Goal: Task Accomplishment & Management: Use online tool/utility

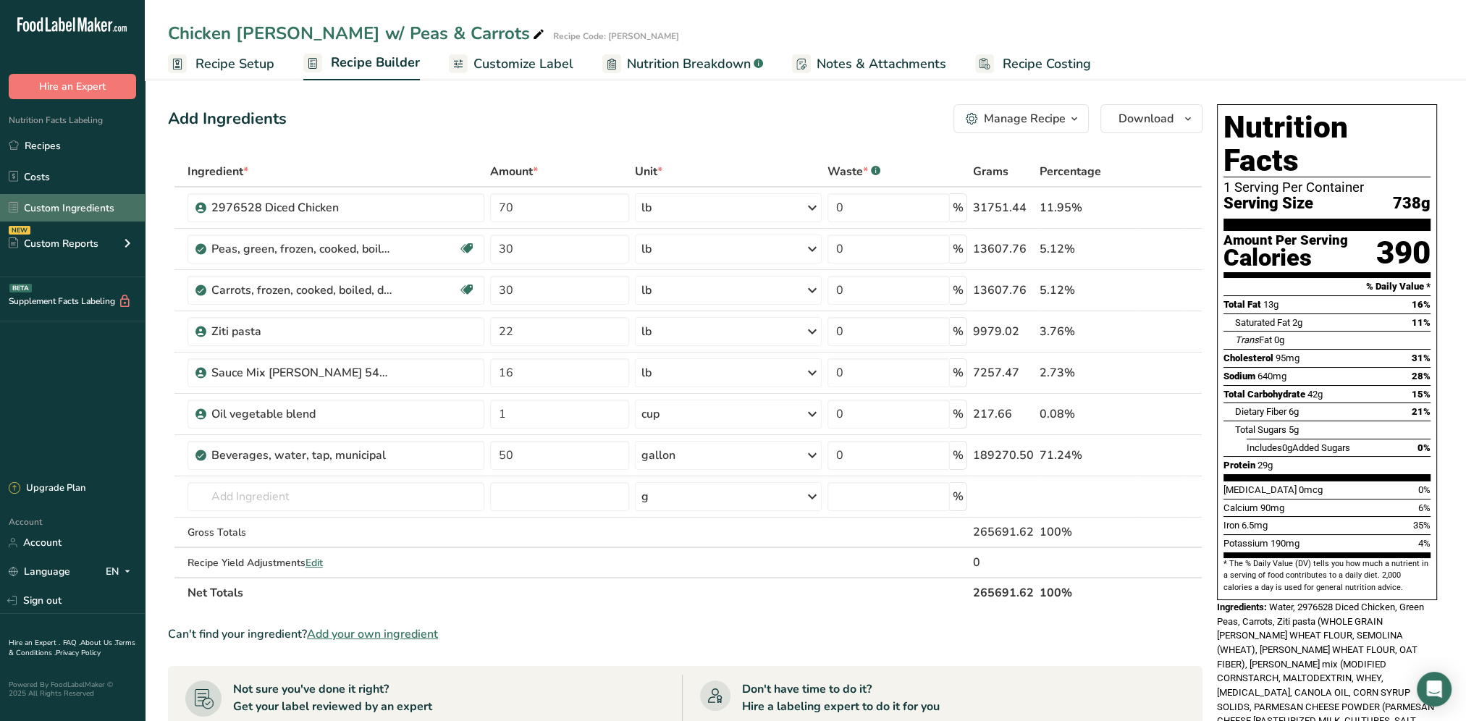
click at [64, 209] on link "Custom Ingredients" at bounding box center [72, 208] width 145 height 28
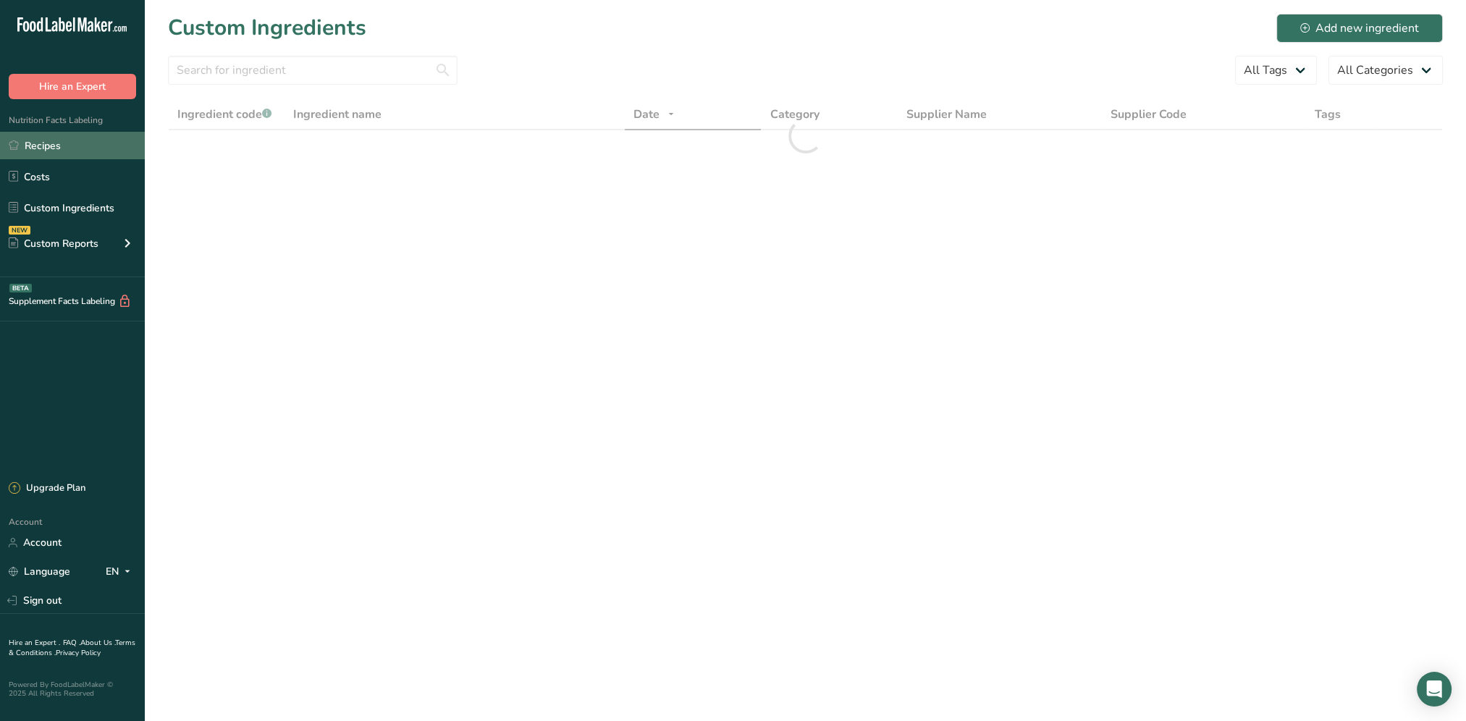
click at [46, 148] on link "Recipes" at bounding box center [72, 146] width 145 height 28
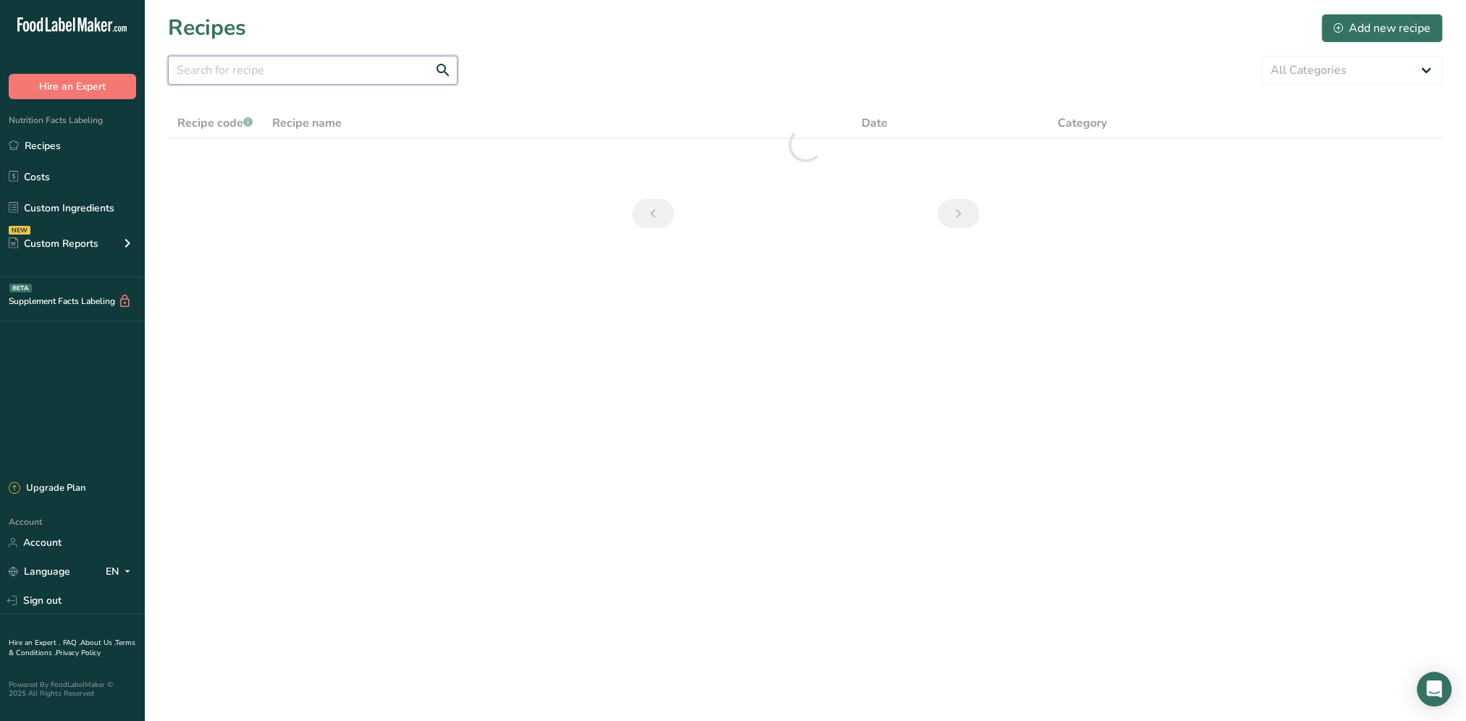
click at [224, 70] on input "text" at bounding box center [313, 70] width 290 height 29
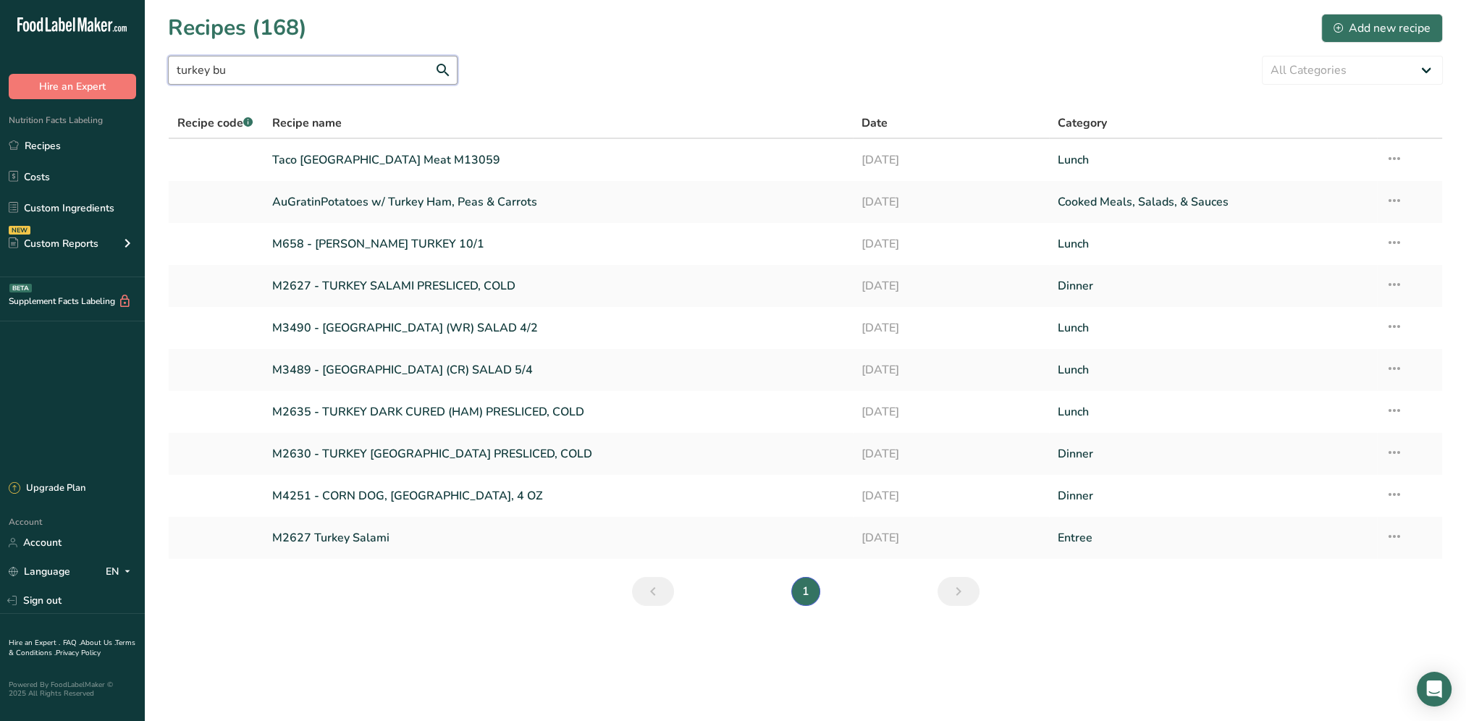
type input "turkey bur"
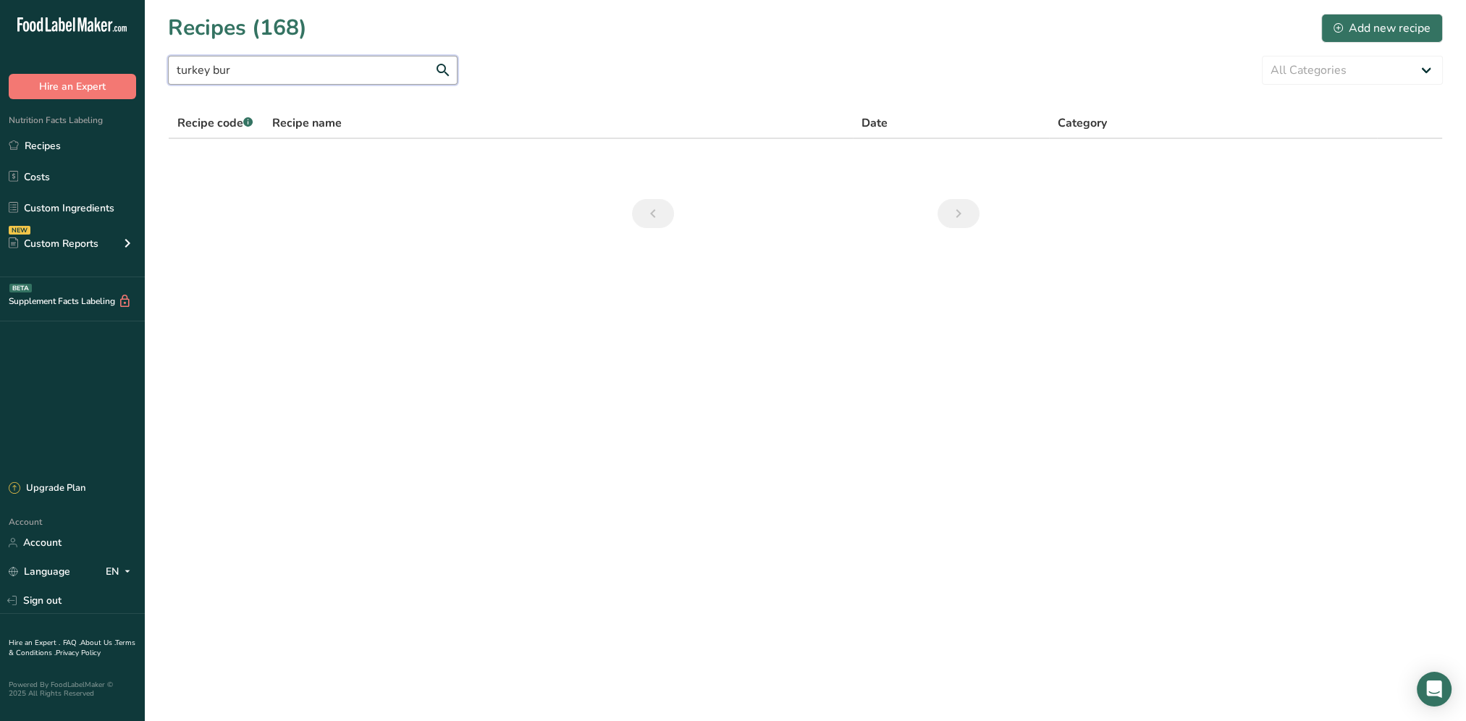
drag, startPoint x: 263, startPoint y: 67, endPoint x: 133, endPoint y: 70, distance: 130.4
click at [133, 70] on div ".a-20{fill:#fff;} Hire an Expert Nutrition Facts Labeling Recipes Costs Custom …" at bounding box center [733, 360] width 1466 height 721
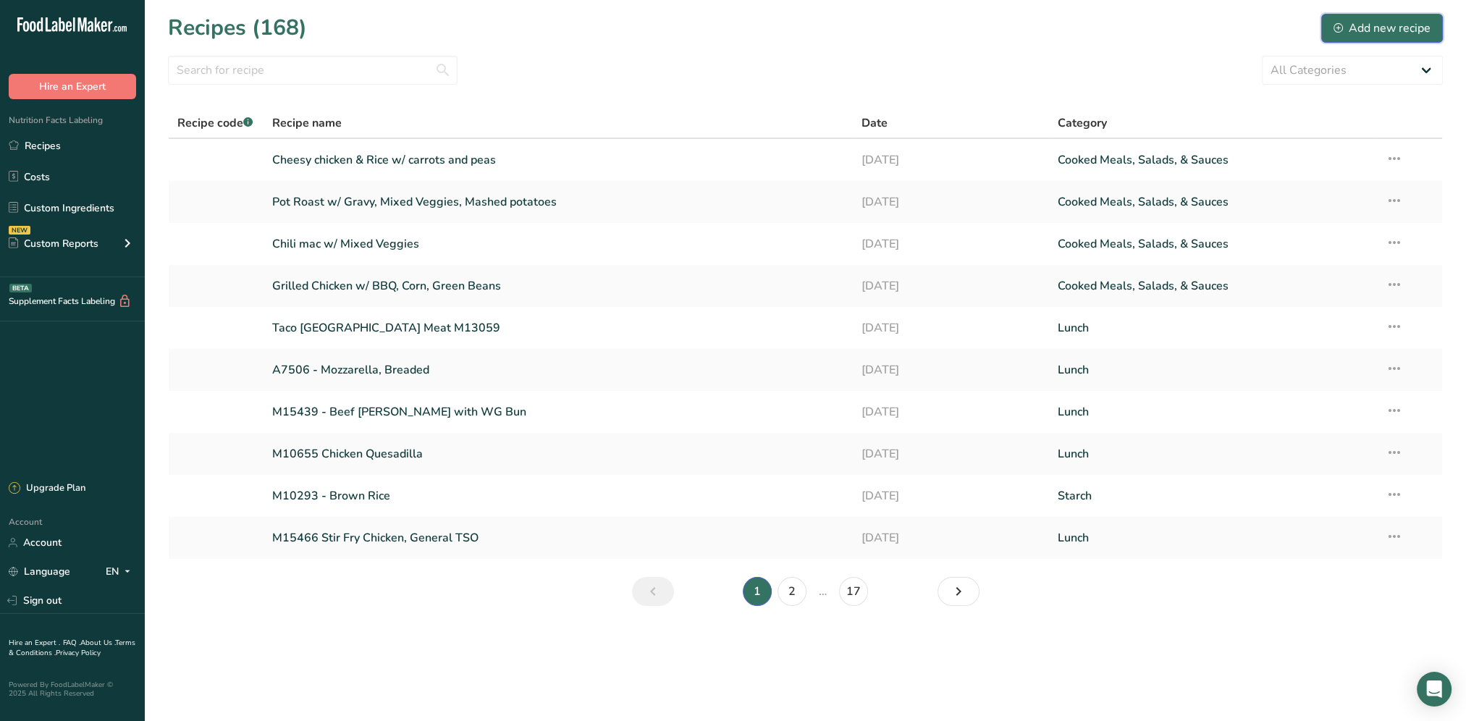
click at [1335, 25] on icon at bounding box center [1338, 27] width 9 height 9
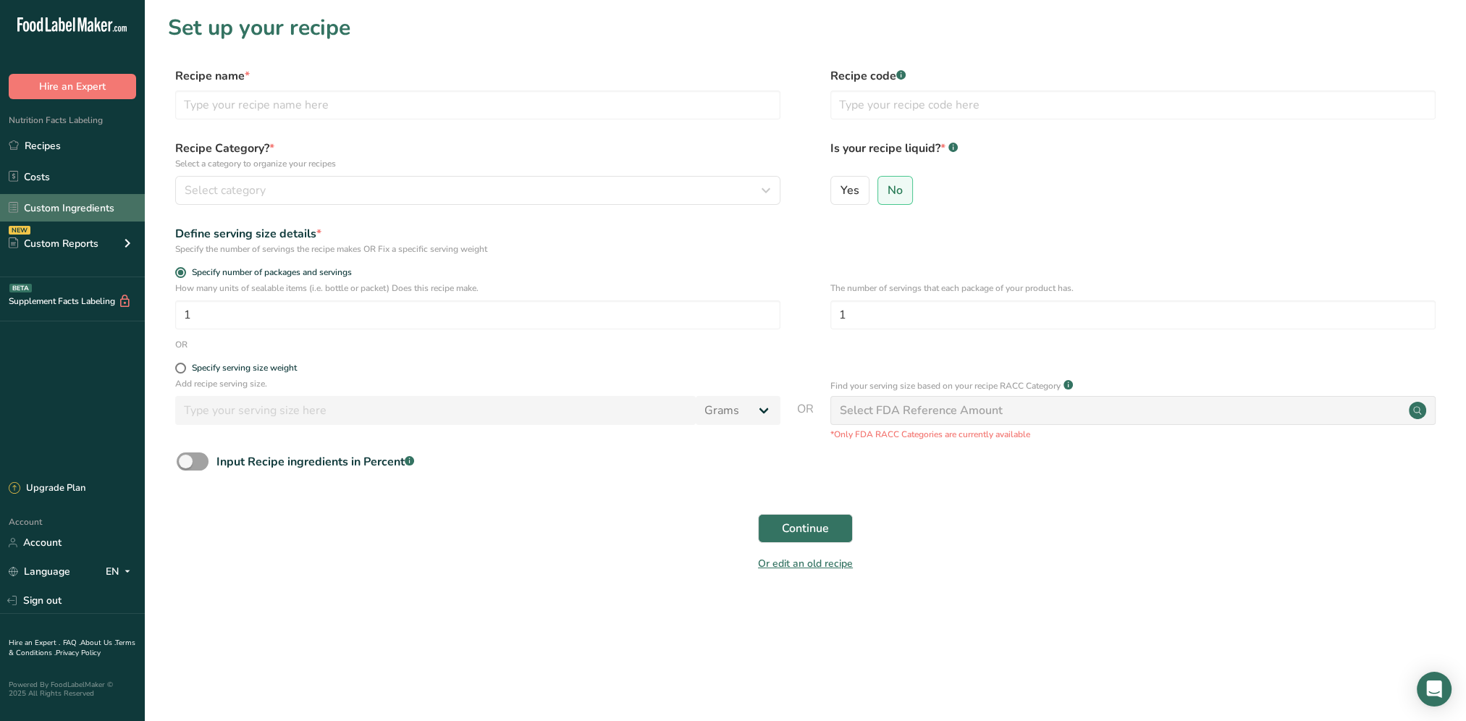
click at [73, 209] on link "Custom Ingredients" at bounding box center [72, 208] width 145 height 28
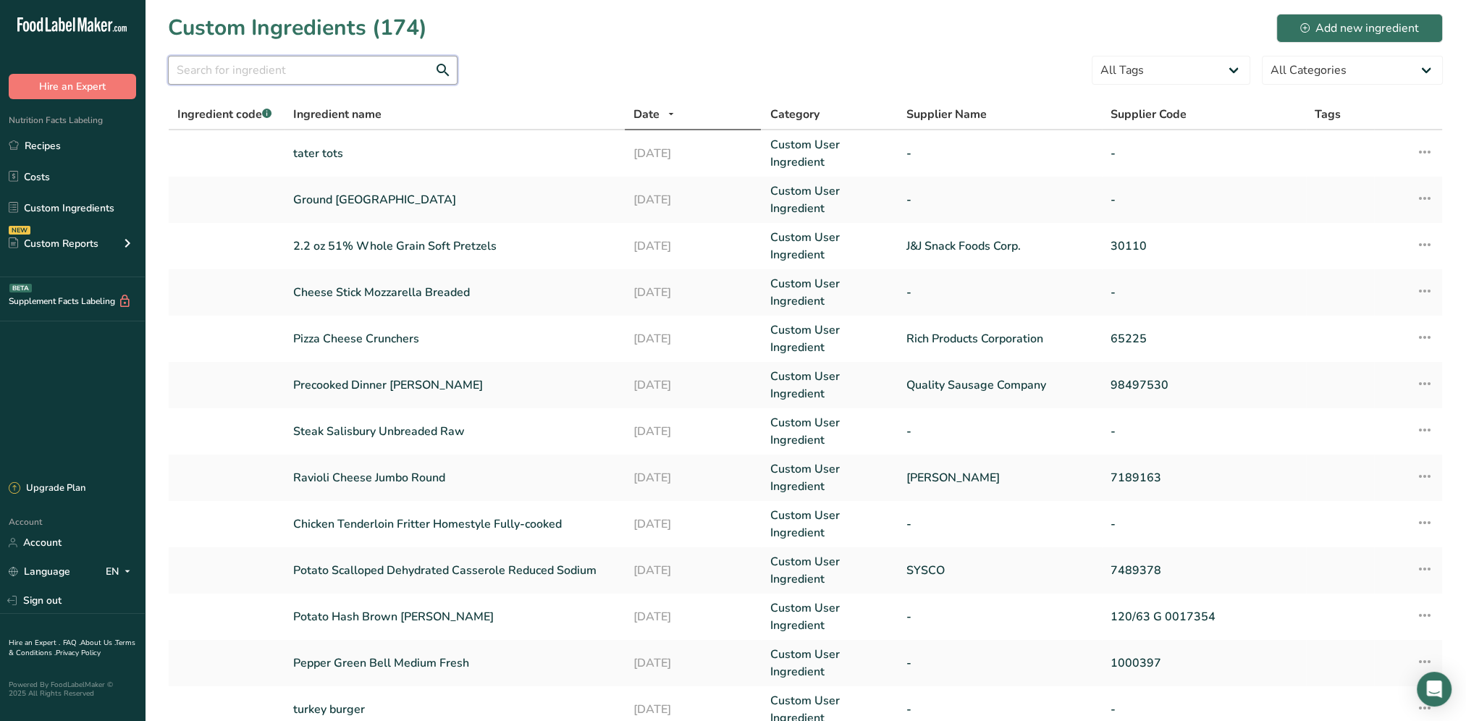
click at [298, 64] on input "text" at bounding box center [313, 70] width 290 height 29
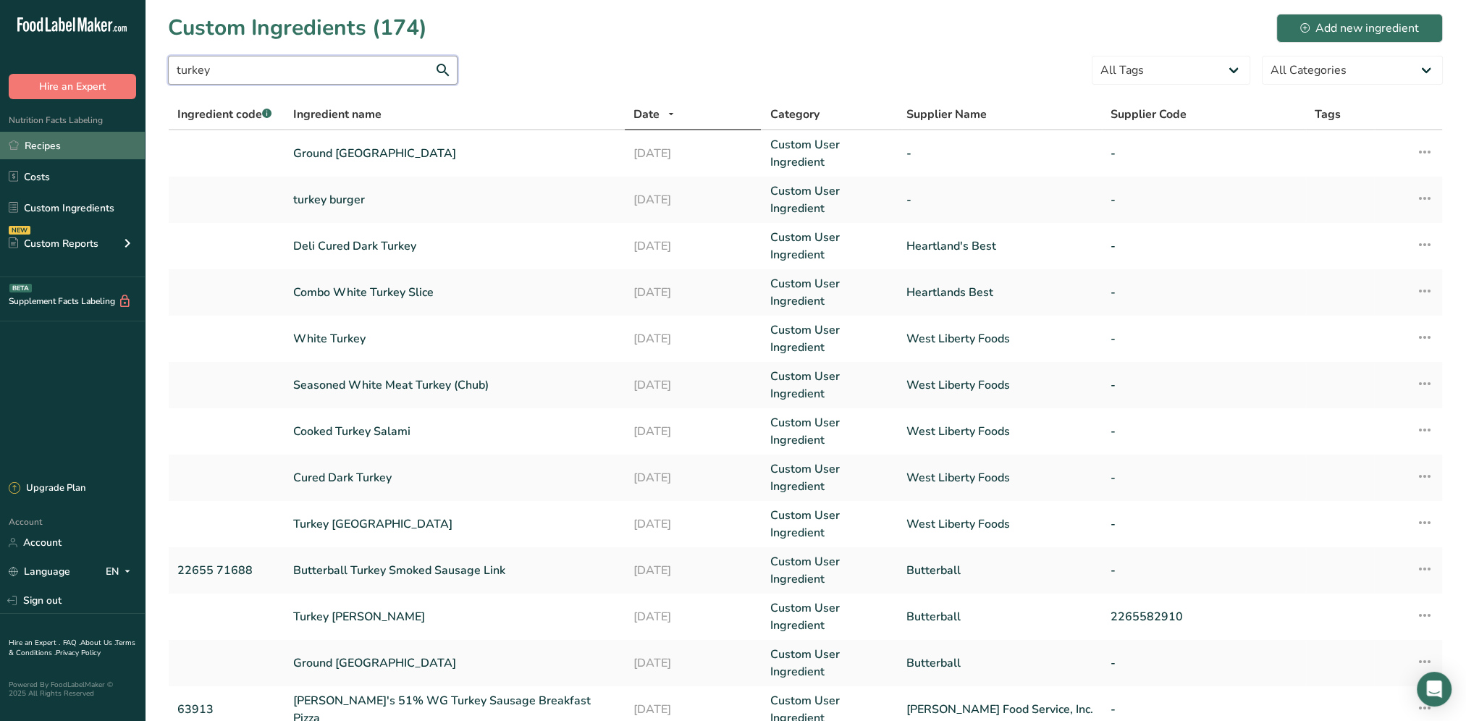
type input "turkey"
click at [43, 151] on link "Recipes" at bounding box center [72, 146] width 145 height 28
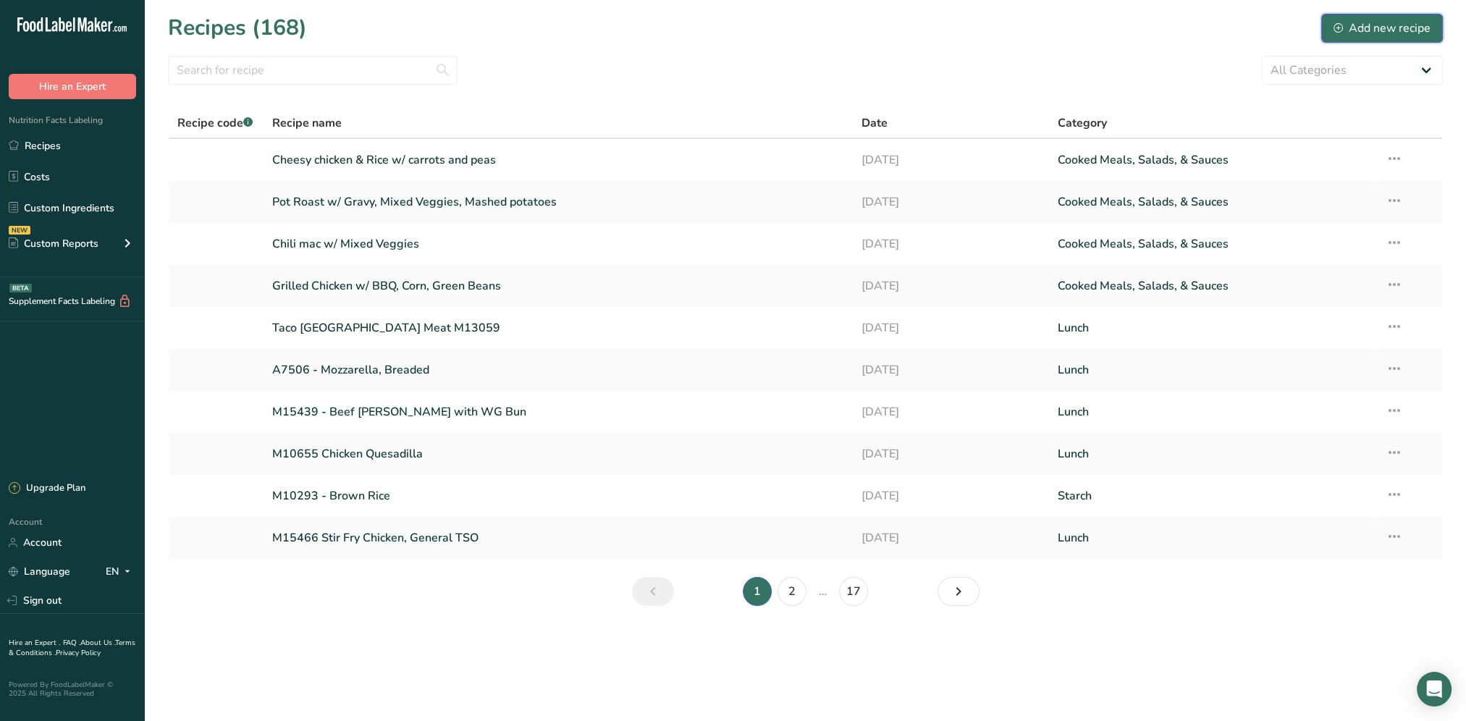
click at [1396, 30] on div "Add new recipe" at bounding box center [1382, 28] width 97 height 17
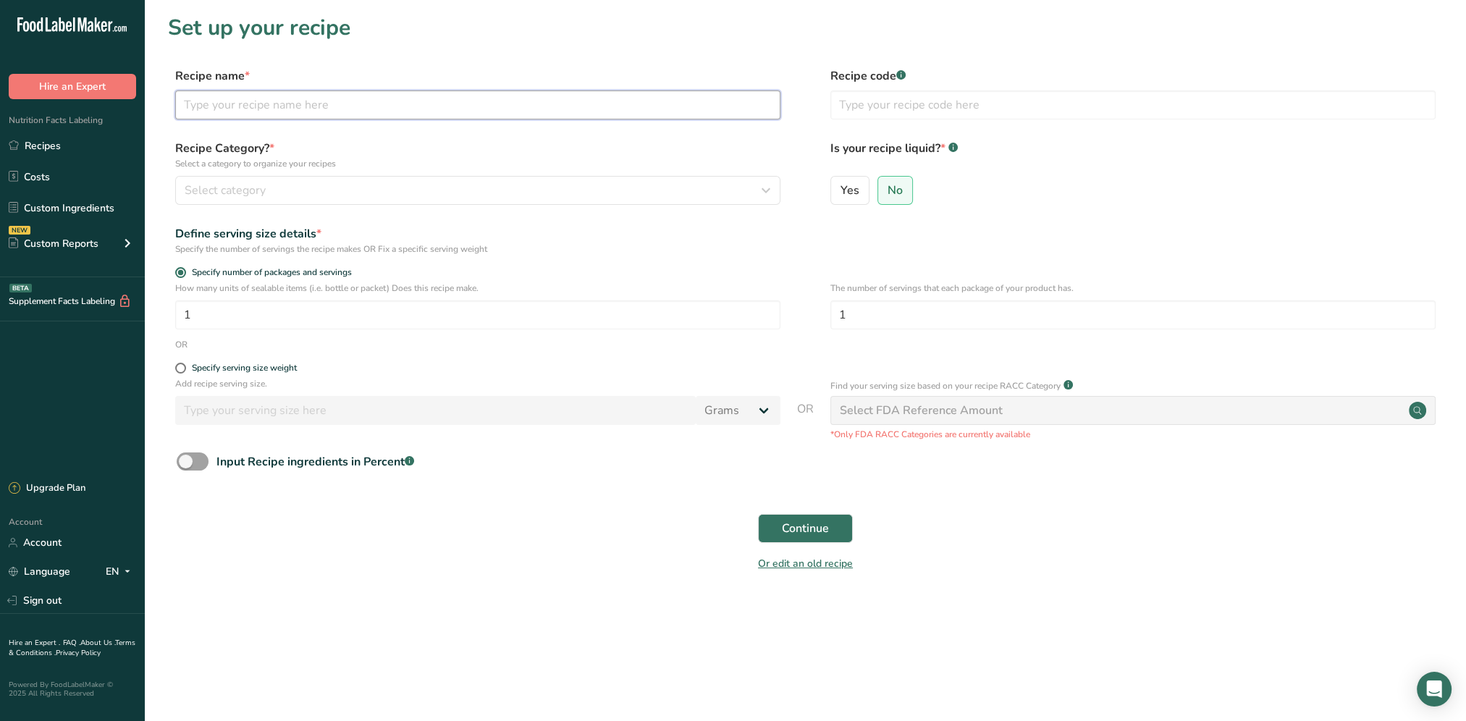
click at [267, 109] on input "text" at bounding box center [477, 105] width 605 height 29
type input "turkey burger w/ Baked Bean WITH PORK & Corn"
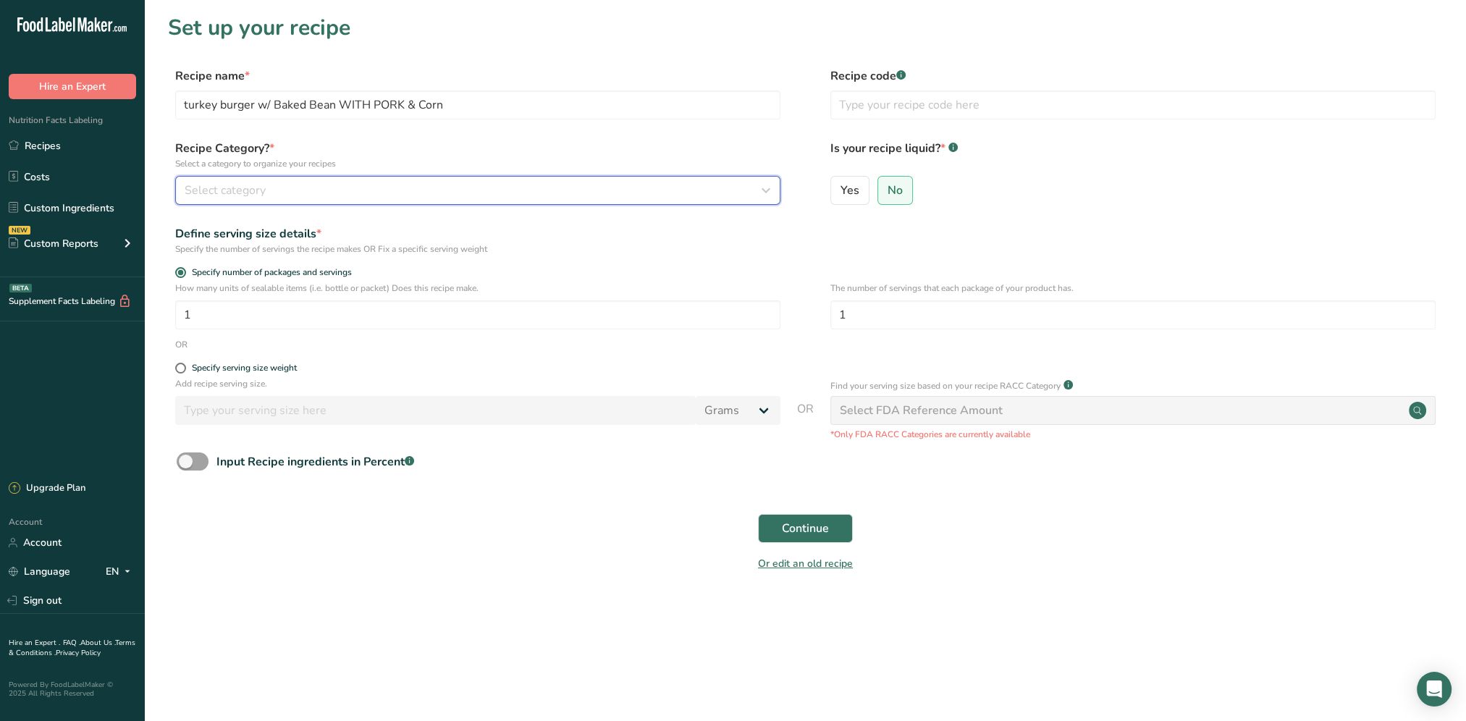
click at [251, 203] on button "Select category" at bounding box center [477, 190] width 605 height 29
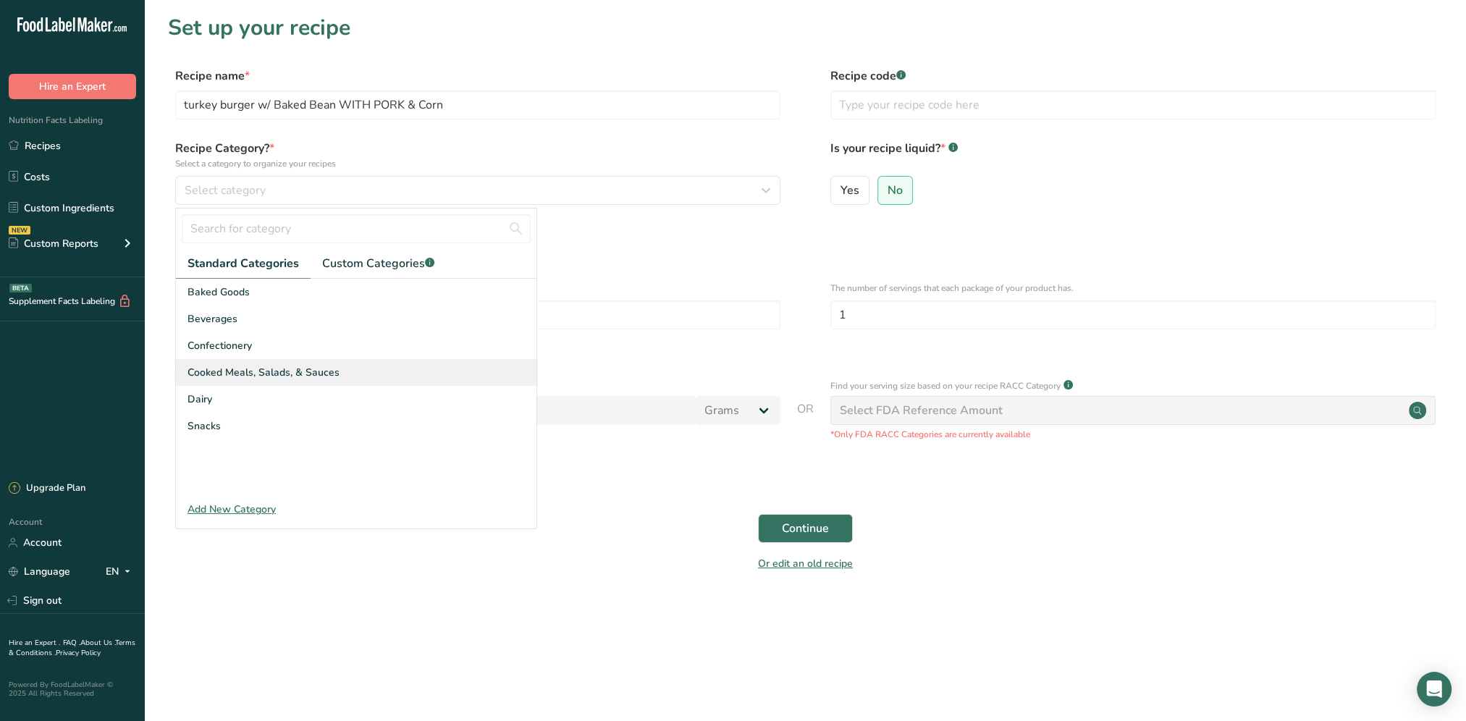
click at [251, 374] on span "Cooked Meals, Salads, & Sauces" at bounding box center [264, 372] width 152 height 15
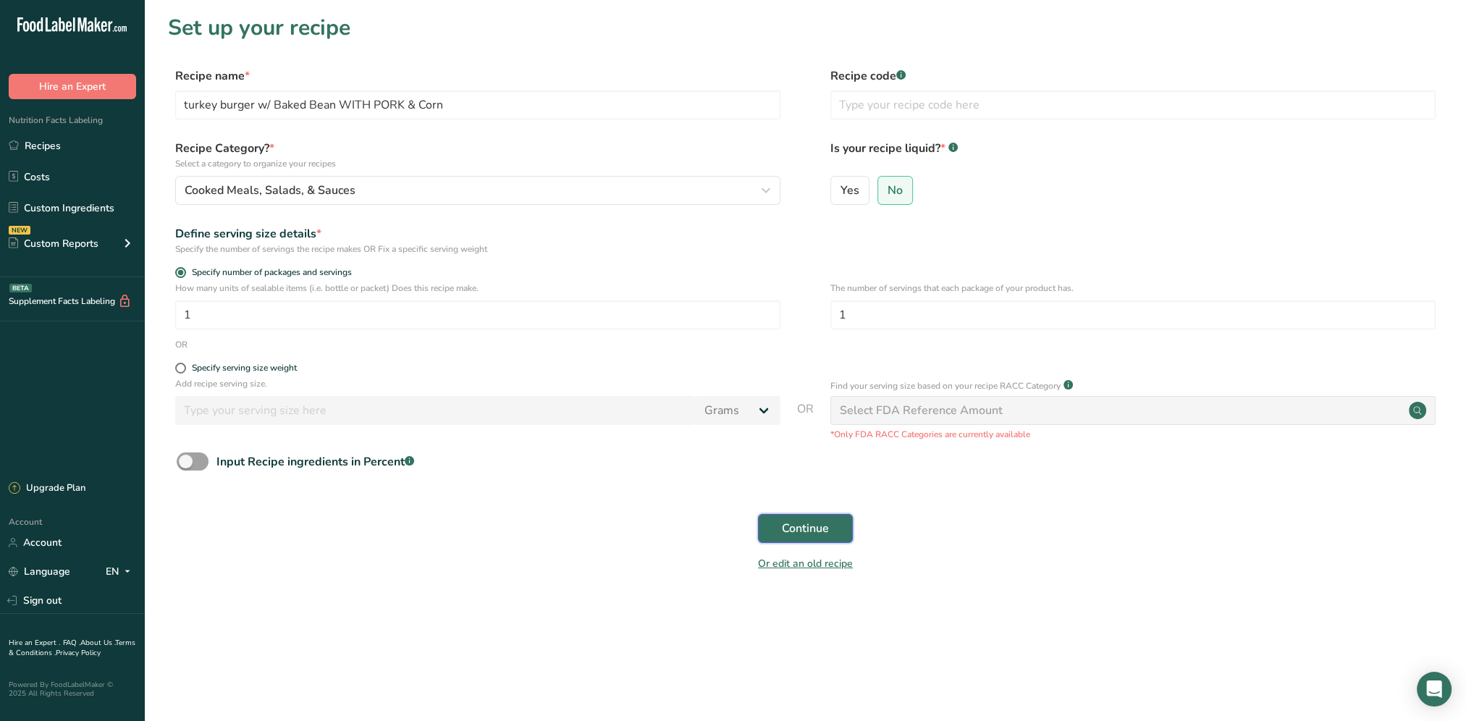
click at [785, 536] on span "Continue" at bounding box center [805, 528] width 47 height 17
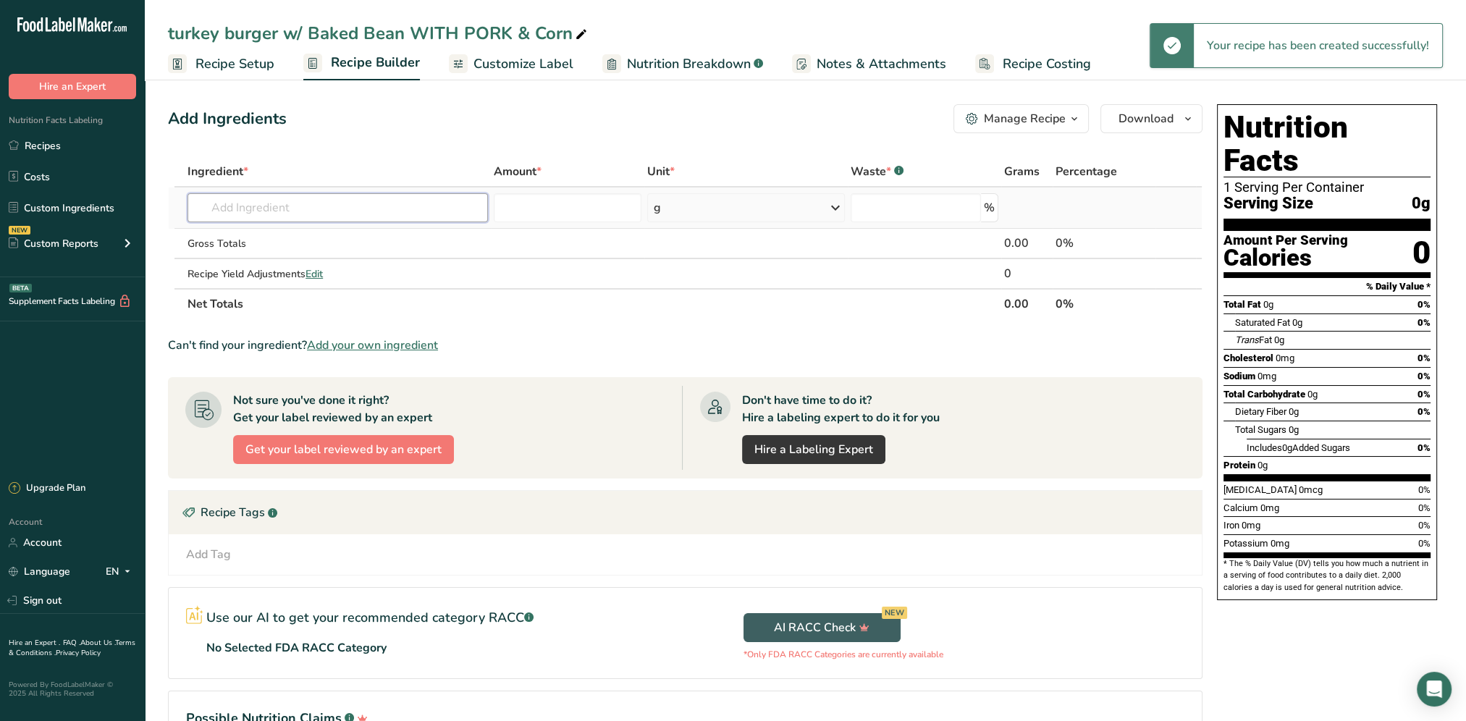
click at [363, 195] on input "text" at bounding box center [338, 207] width 301 height 29
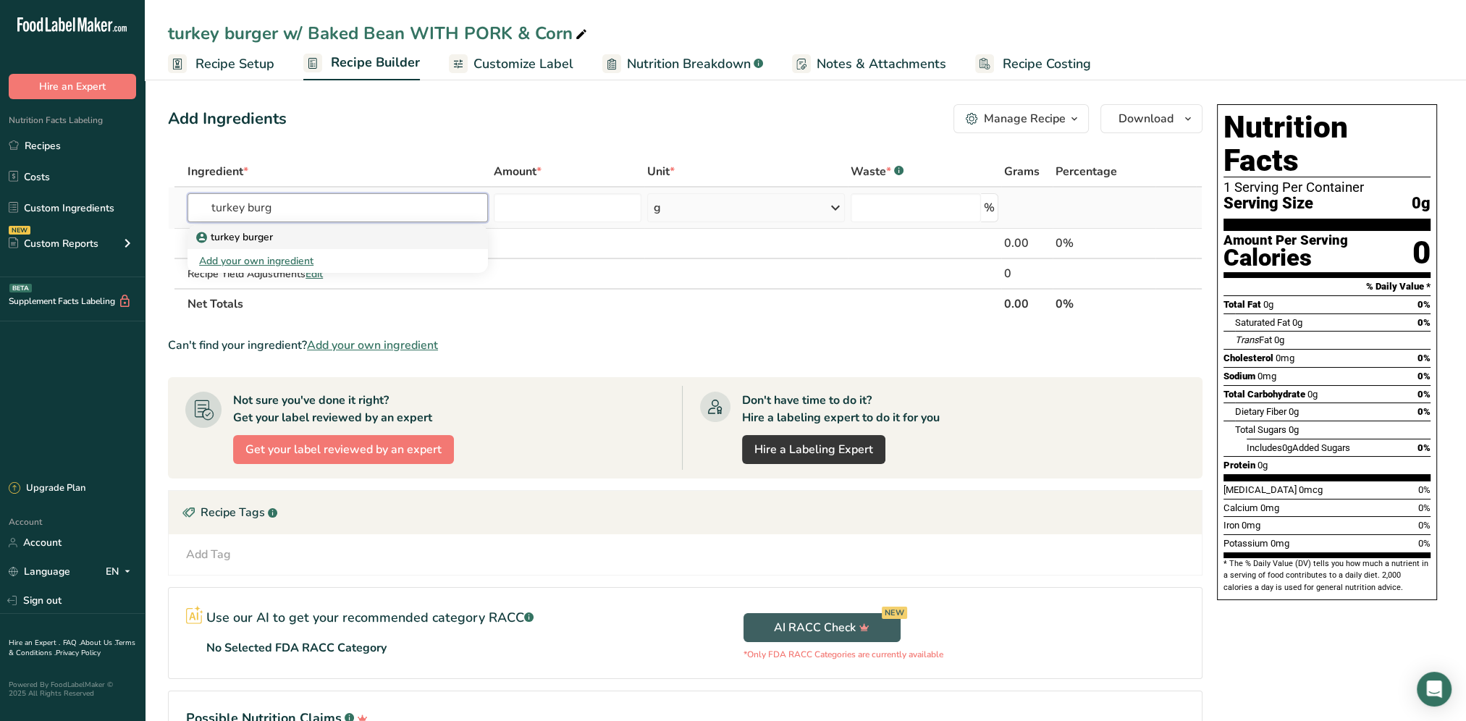
type input "turkey burg"
click at [357, 238] on div "turkey burger" at bounding box center [326, 237] width 254 height 15
type input "turkey burger"
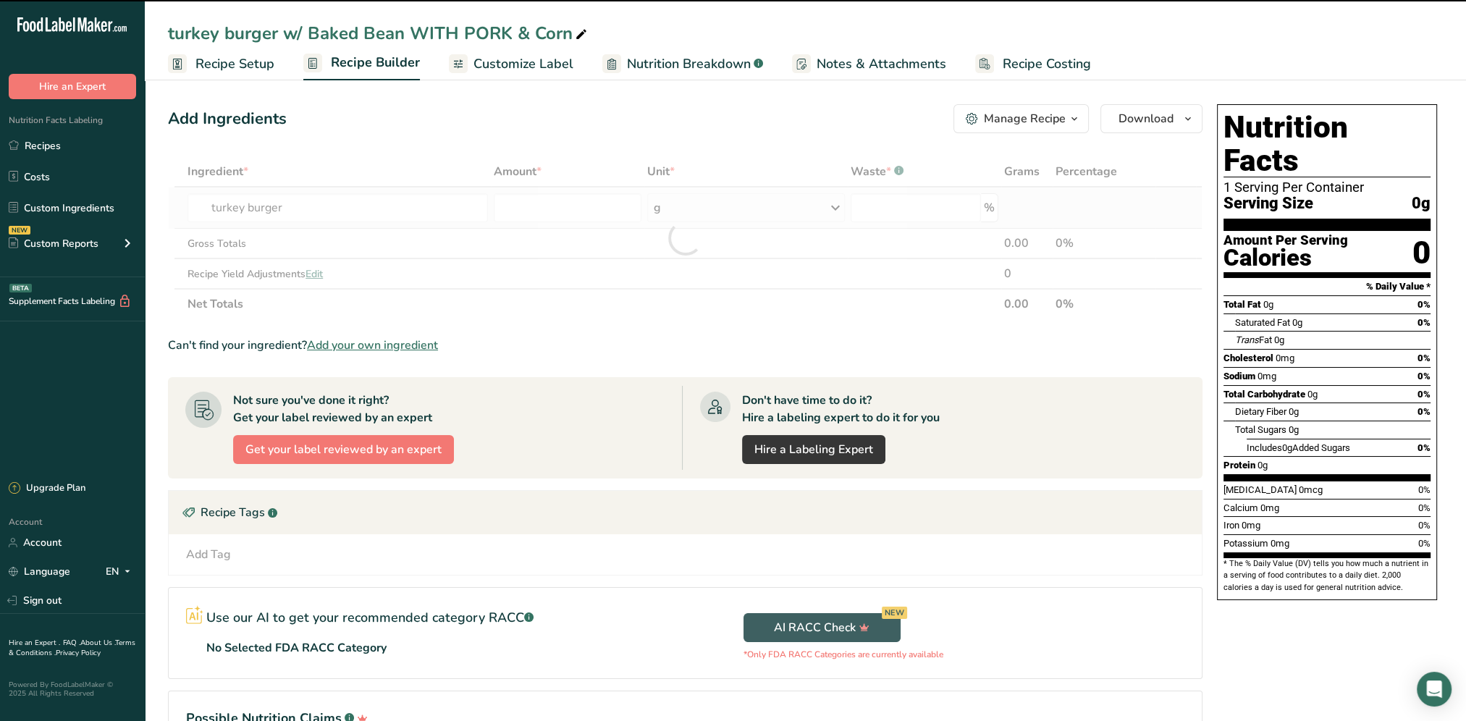
type input "0"
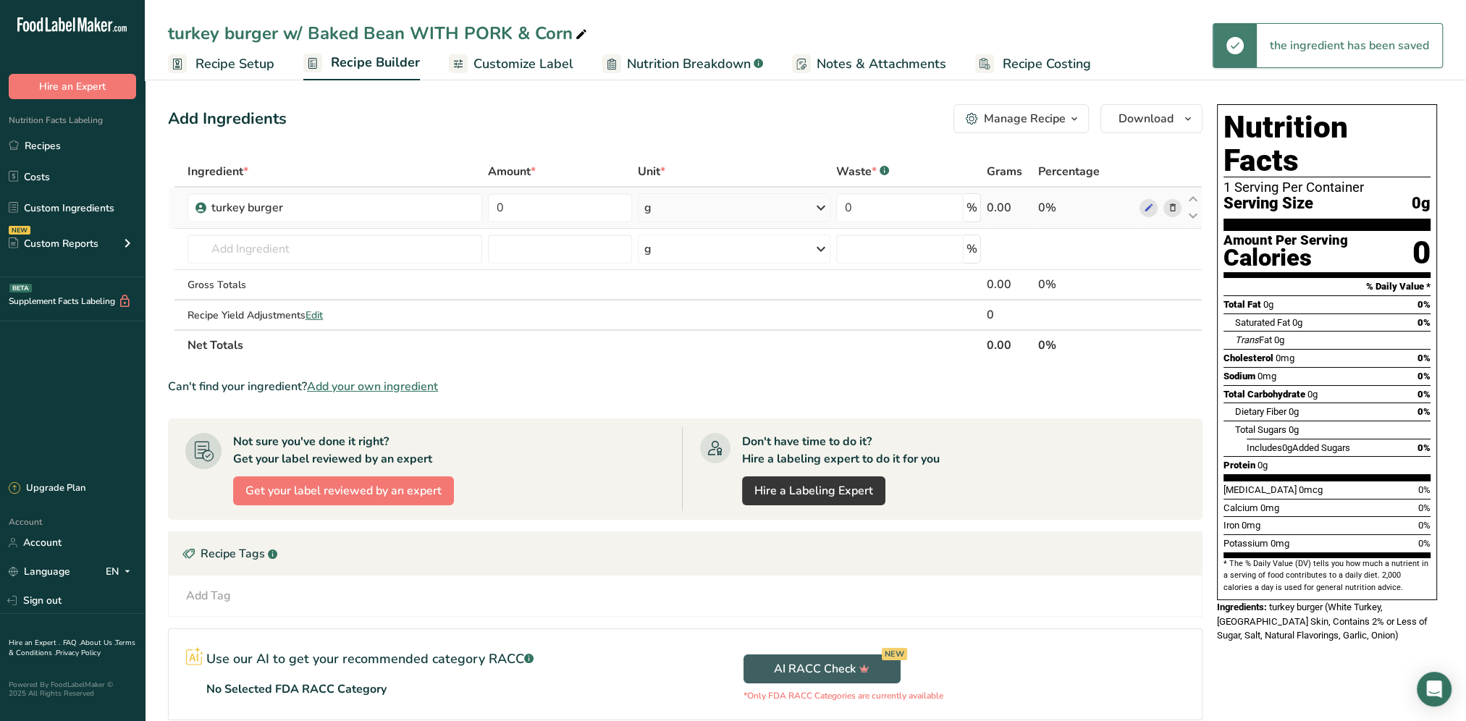
click at [823, 209] on icon at bounding box center [820, 208] width 17 height 26
click at [672, 327] on div "See more" at bounding box center [708, 322] width 122 height 15
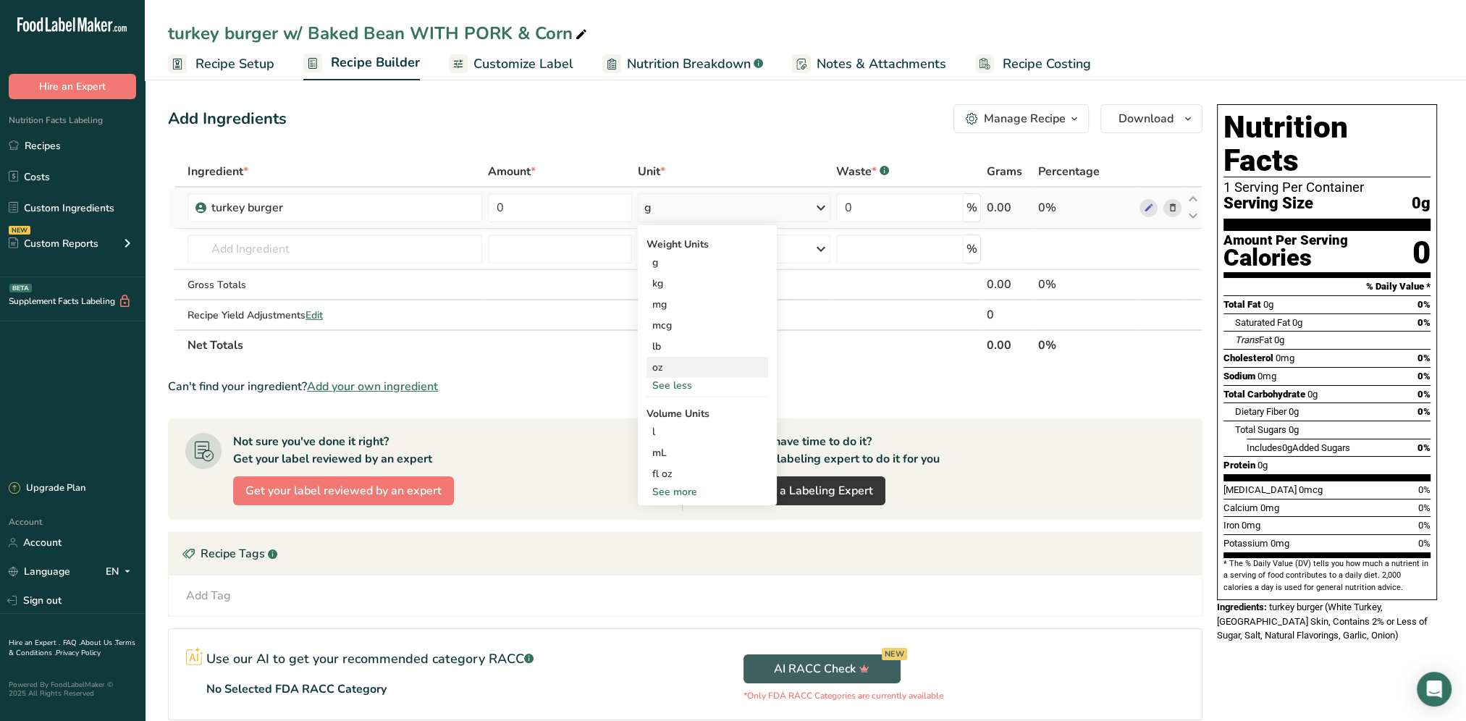
click at [660, 369] on div "oz" at bounding box center [708, 367] width 122 height 21
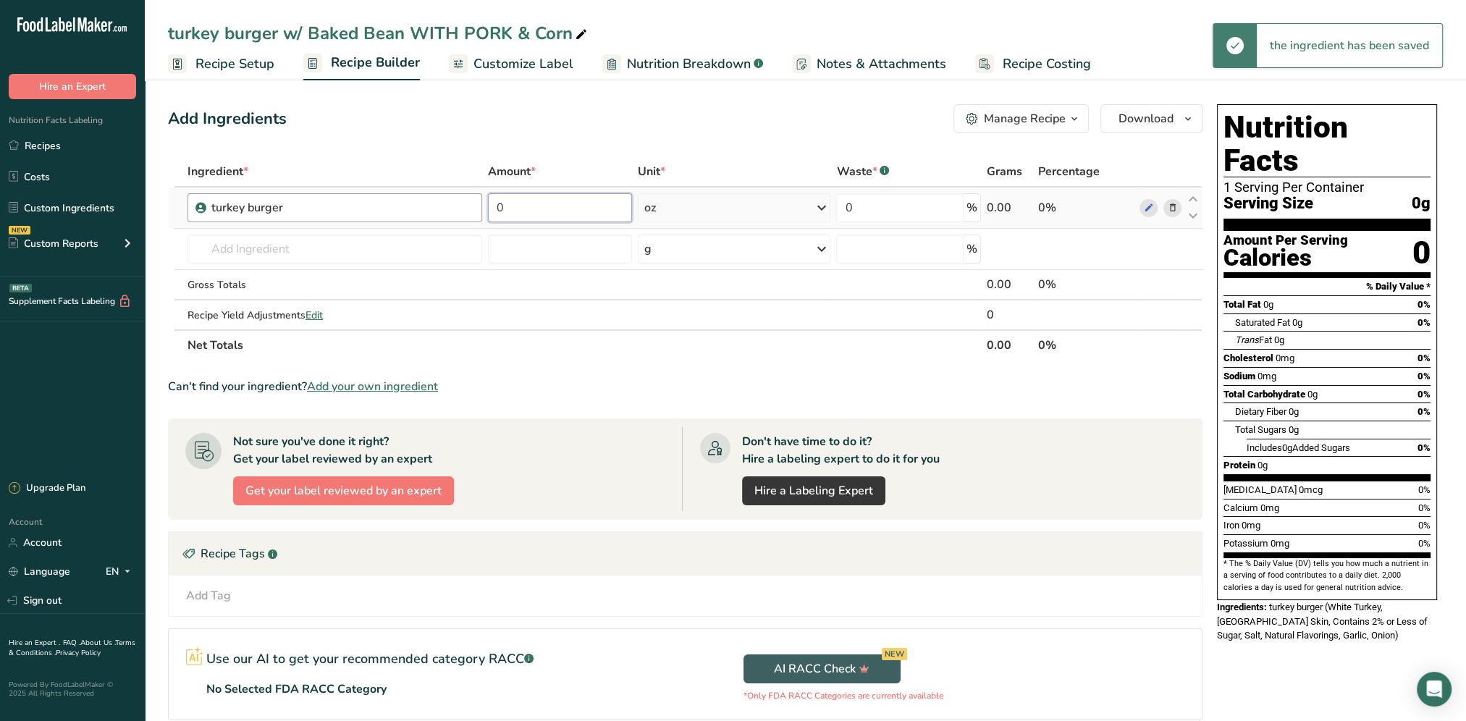
drag, startPoint x: 524, startPoint y: 212, endPoint x: 480, endPoint y: 208, distance: 44.4
click at [480, 208] on tr "turkey burger 0 oz Weight Units g kg mg mcg lb oz See less Volume Units l Volum…" at bounding box center [685, 208] width 1033 height 41
type input "3"
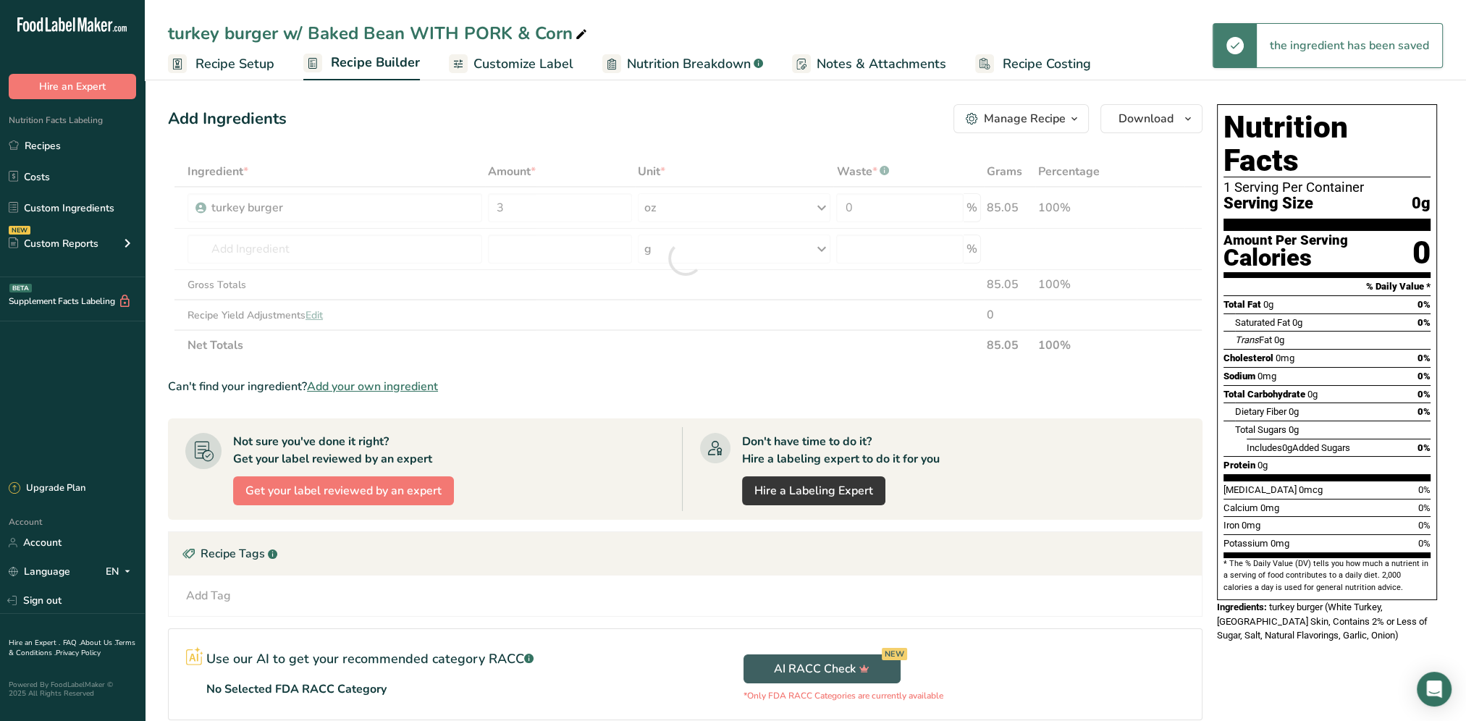
click at [640, 145] on div "Add Ingredients Manage Recipe Delete Recipe Duplicate Recipe Scale Recipe Save …" at bounding box center [689, 466] width 1043 height 736
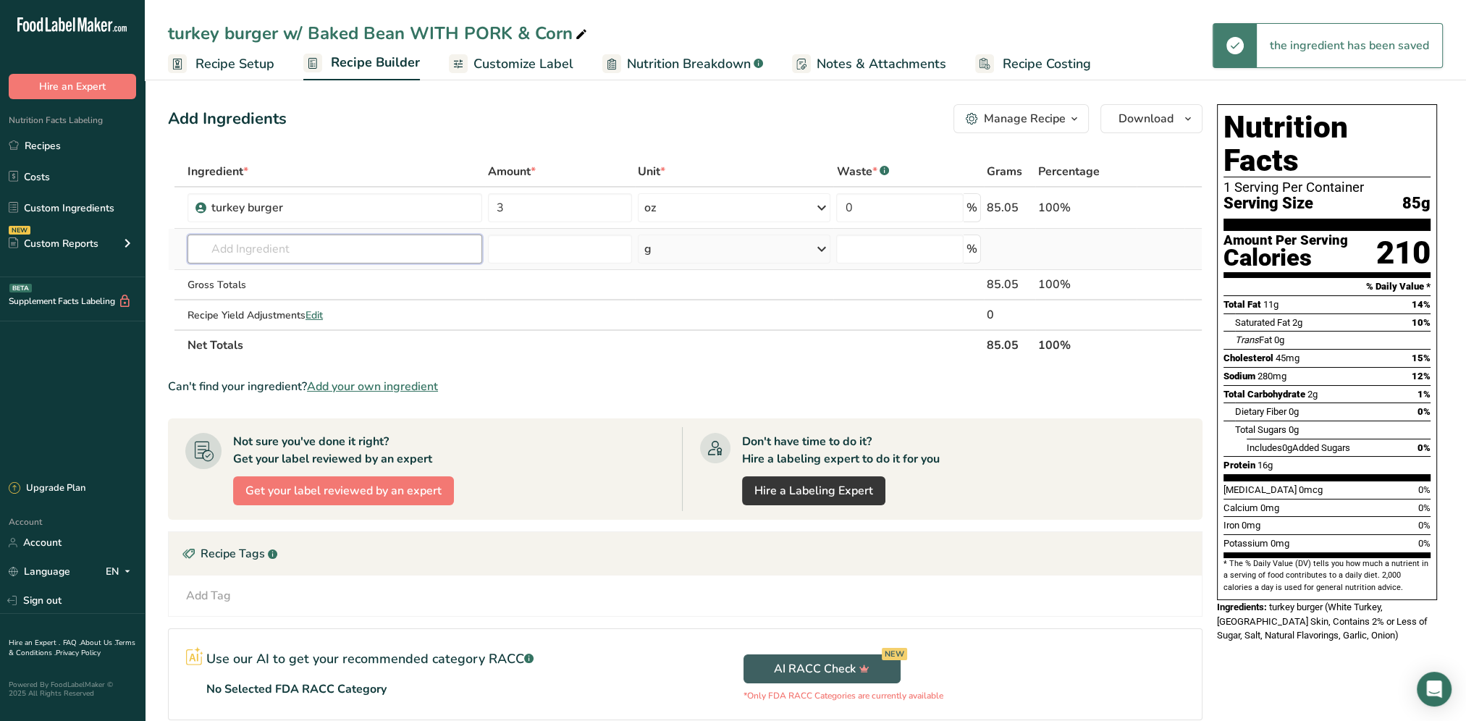
click at [256, 244] on input "text" at bounding box center [335, 249] width 295 height 29
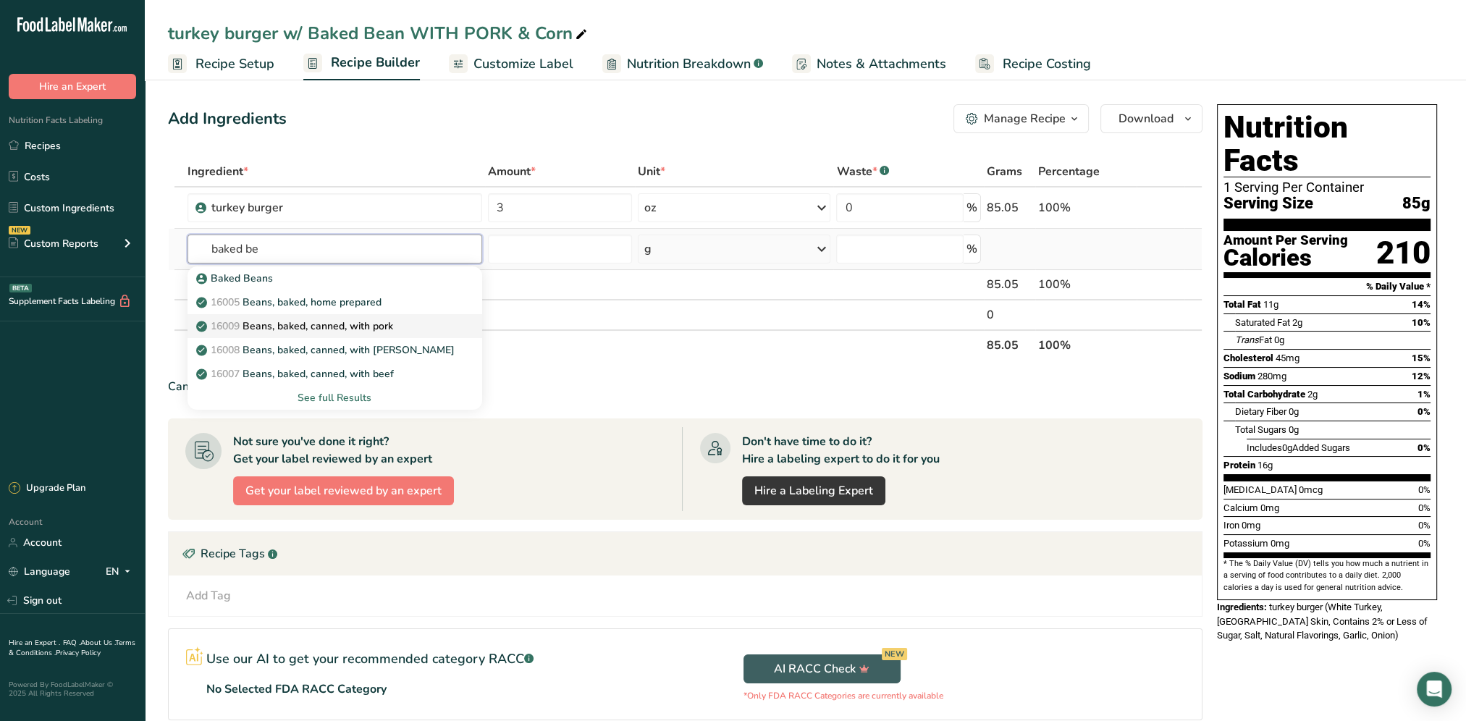
type input "baked be"
click at [376, 321] on p "16009 Beans, baked, canned, with pork" at bounding box center [296, 326] width 194 height 15
type input "Beans, baked, canned, with pork"
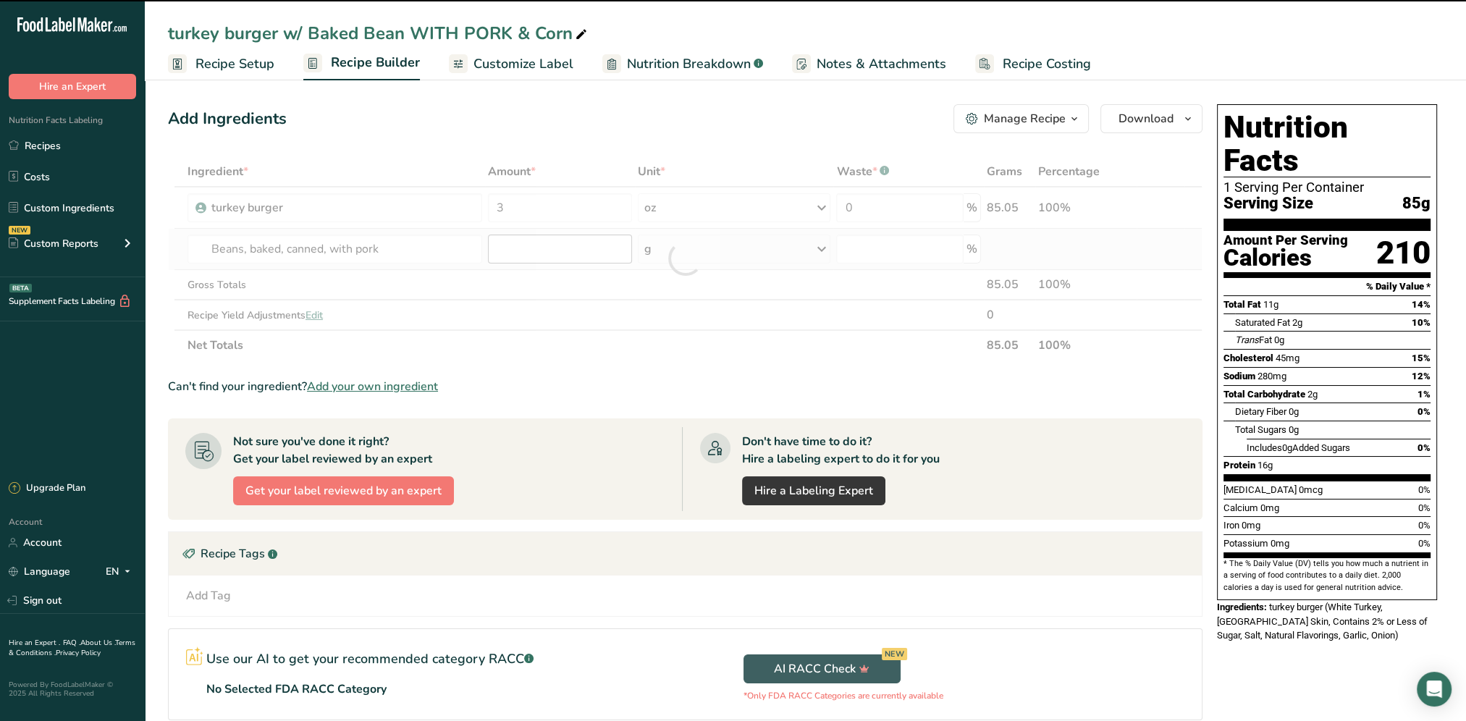
type input "0"
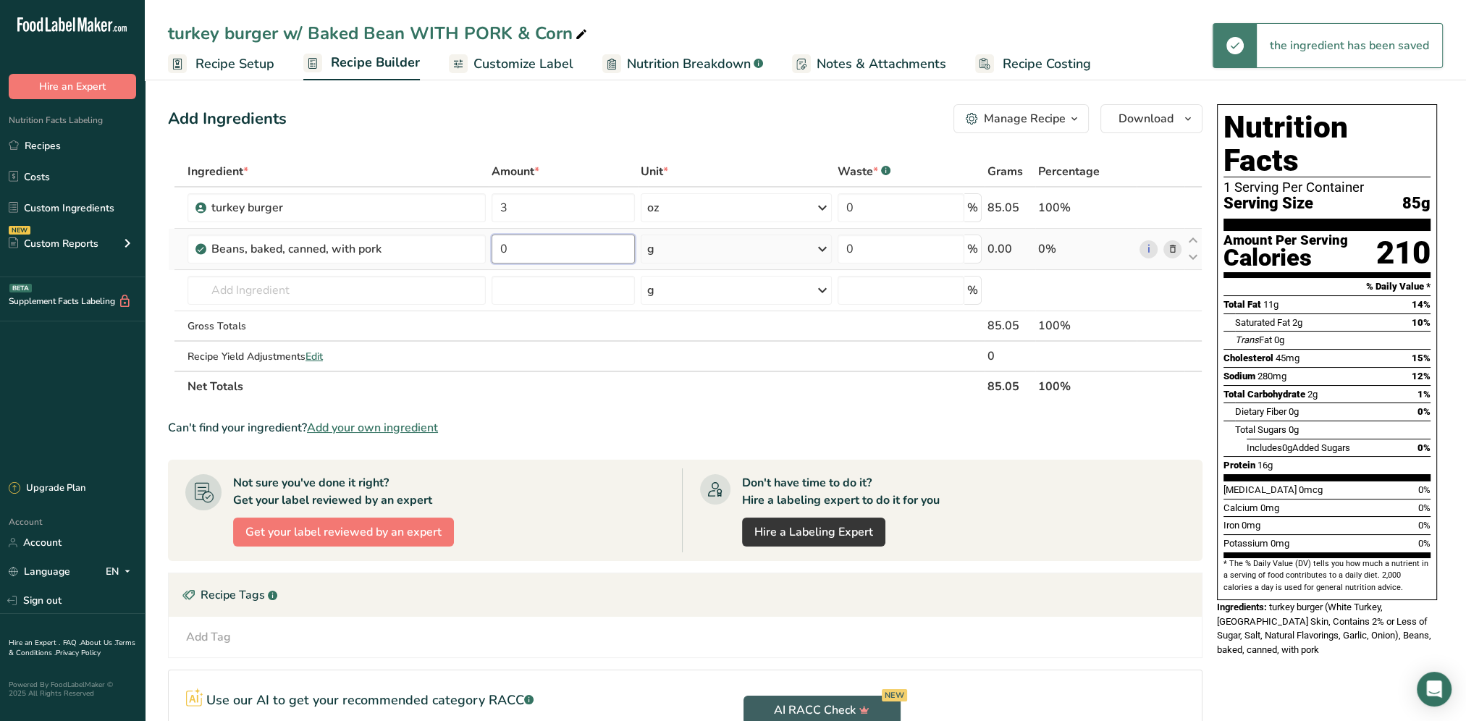
drag, startPoint x: 555, startPoint y: 249, endPoint x: 495, endPoint y: 255, distance: 60.4
click at [495, 255] on input "0" at bounding box center [563, 249] width 143 height 29
type input "0.5"
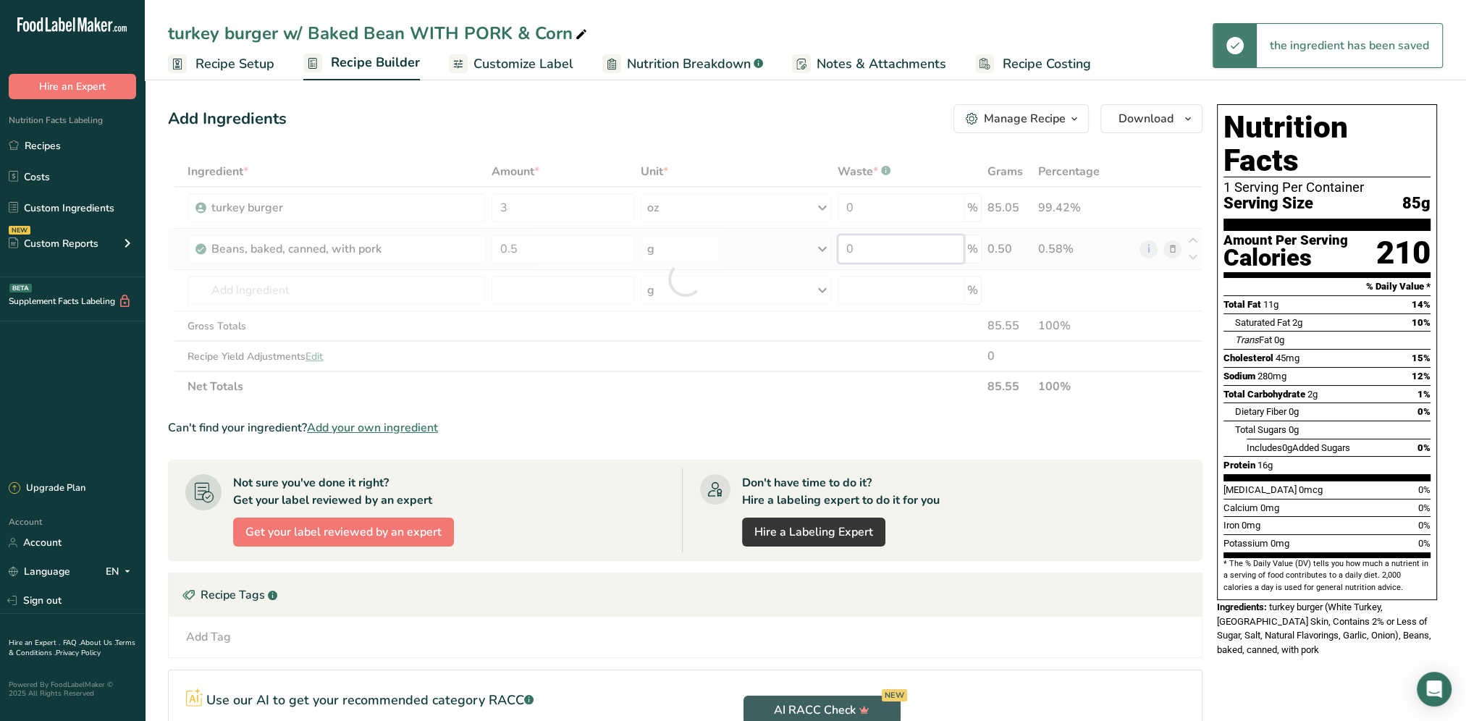
click at [837, 243] on div "Ingredient * Amount * Unit * Waste * .a-a{fill:#347362;}.b-a{fill:#fff;} Grams …" at bounding box center [685, 278] width 1035 height 245
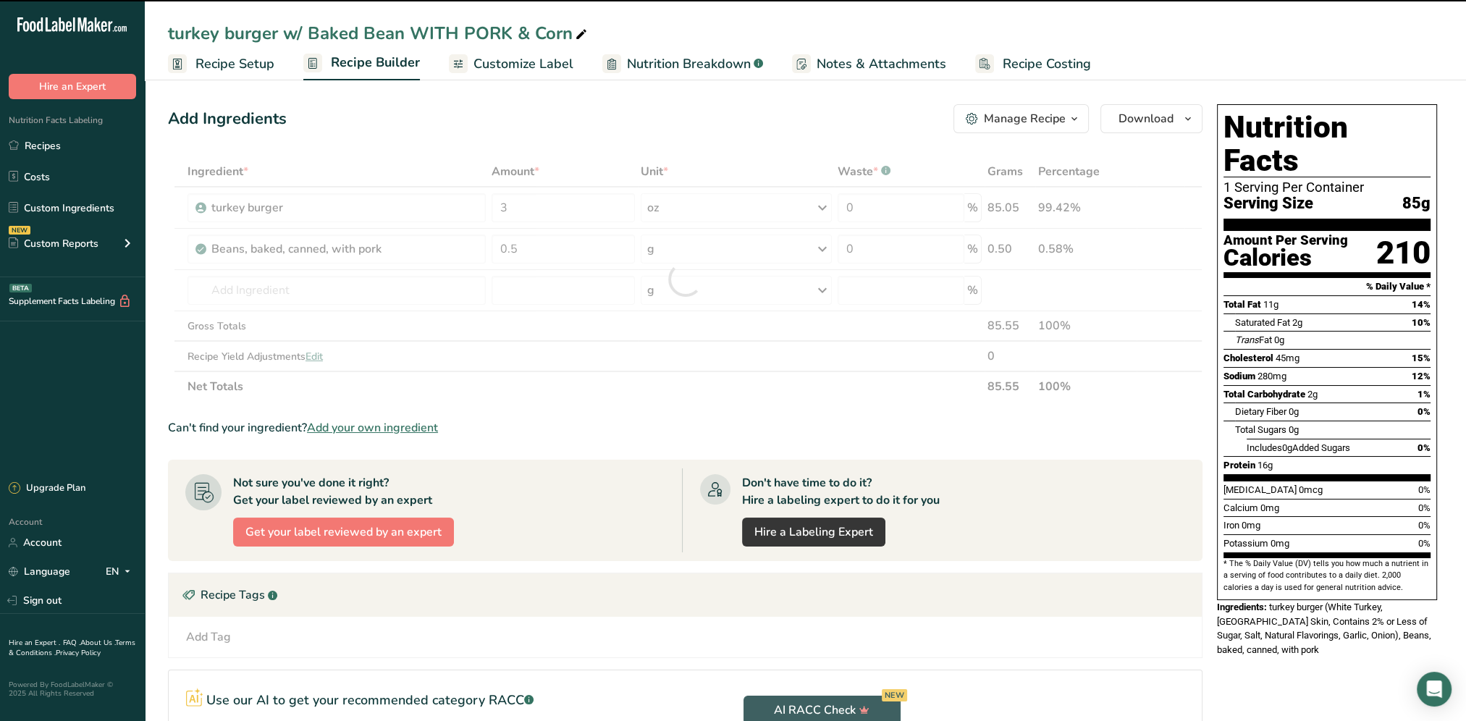
click at [823, 246] on div at bounding box center [685, 278] width 1035 height 245
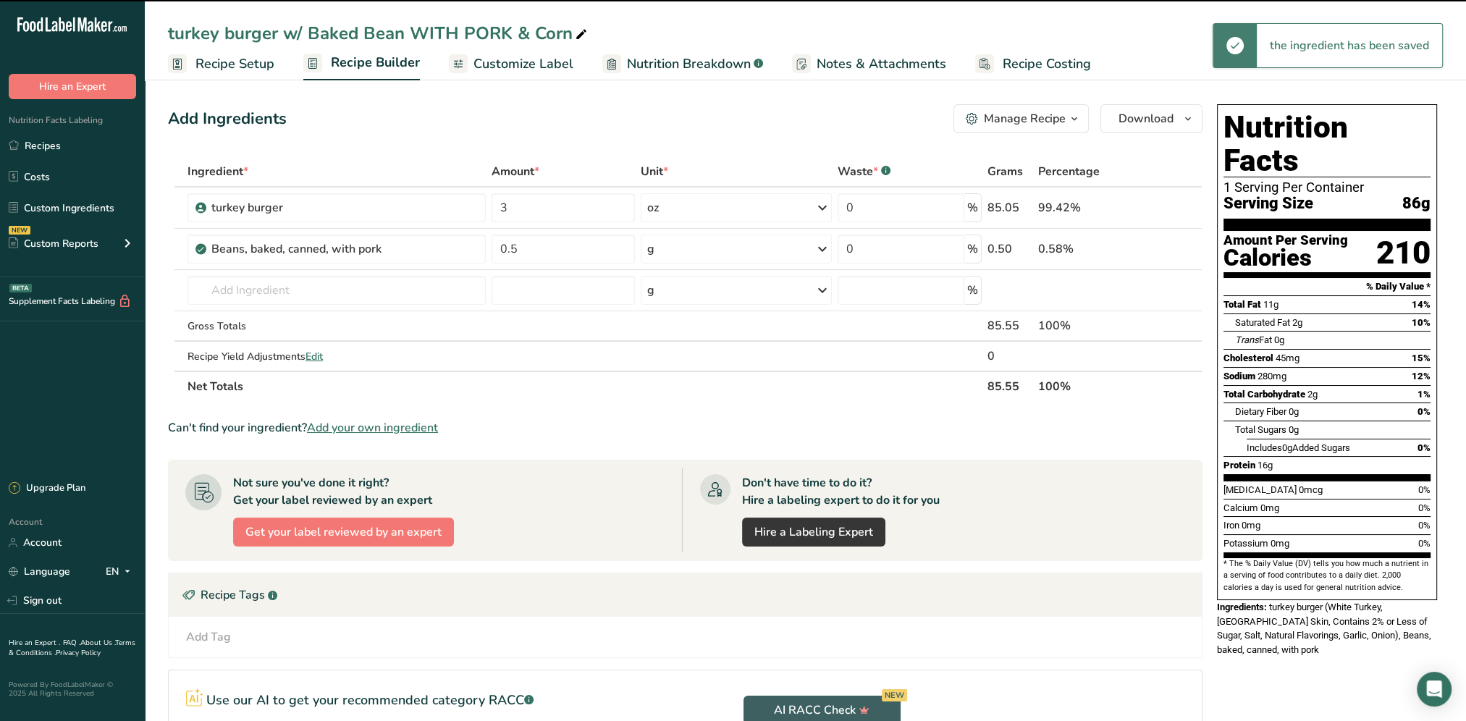
click at [823, 246] on icon at bounding box center [822, 249] width 17 height 26
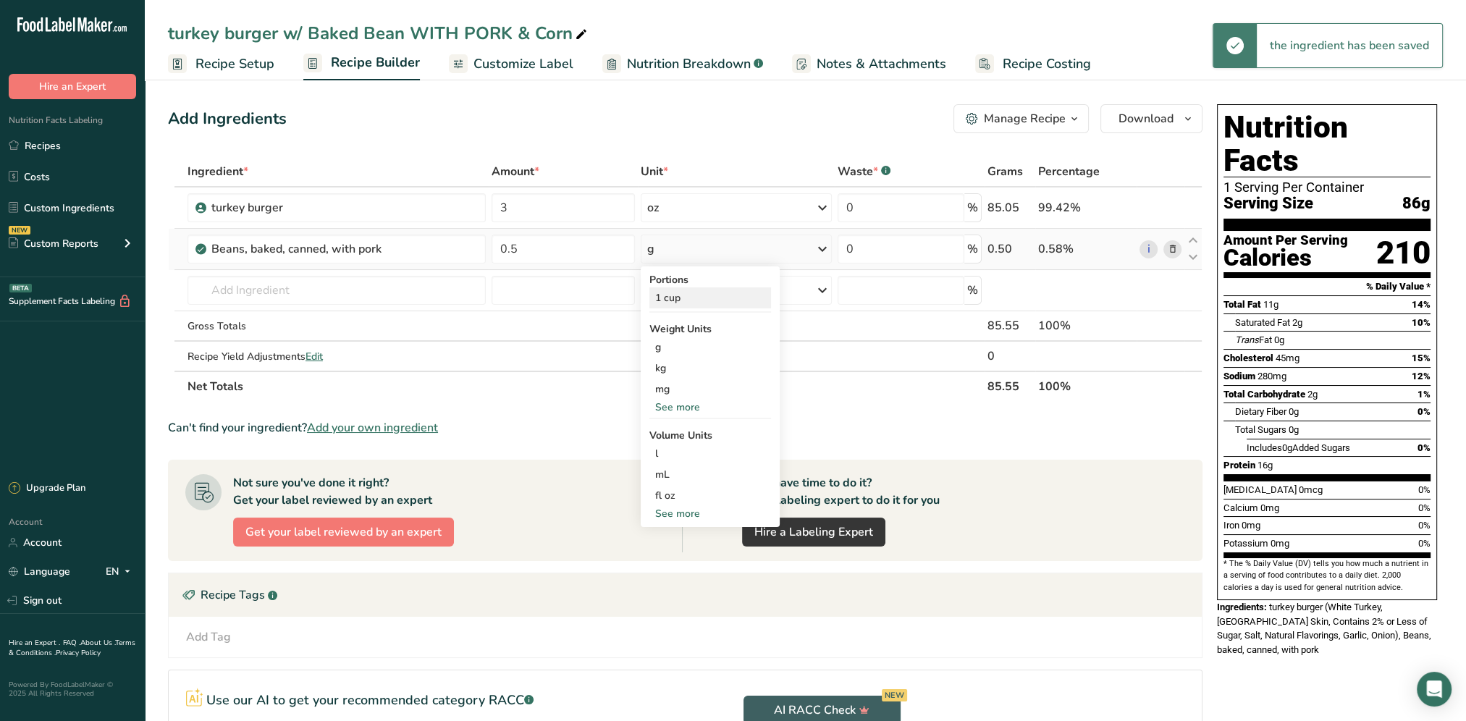
click at [671, 302] on div "1 cup" at bounding box center [711, 297] width 122 height 21
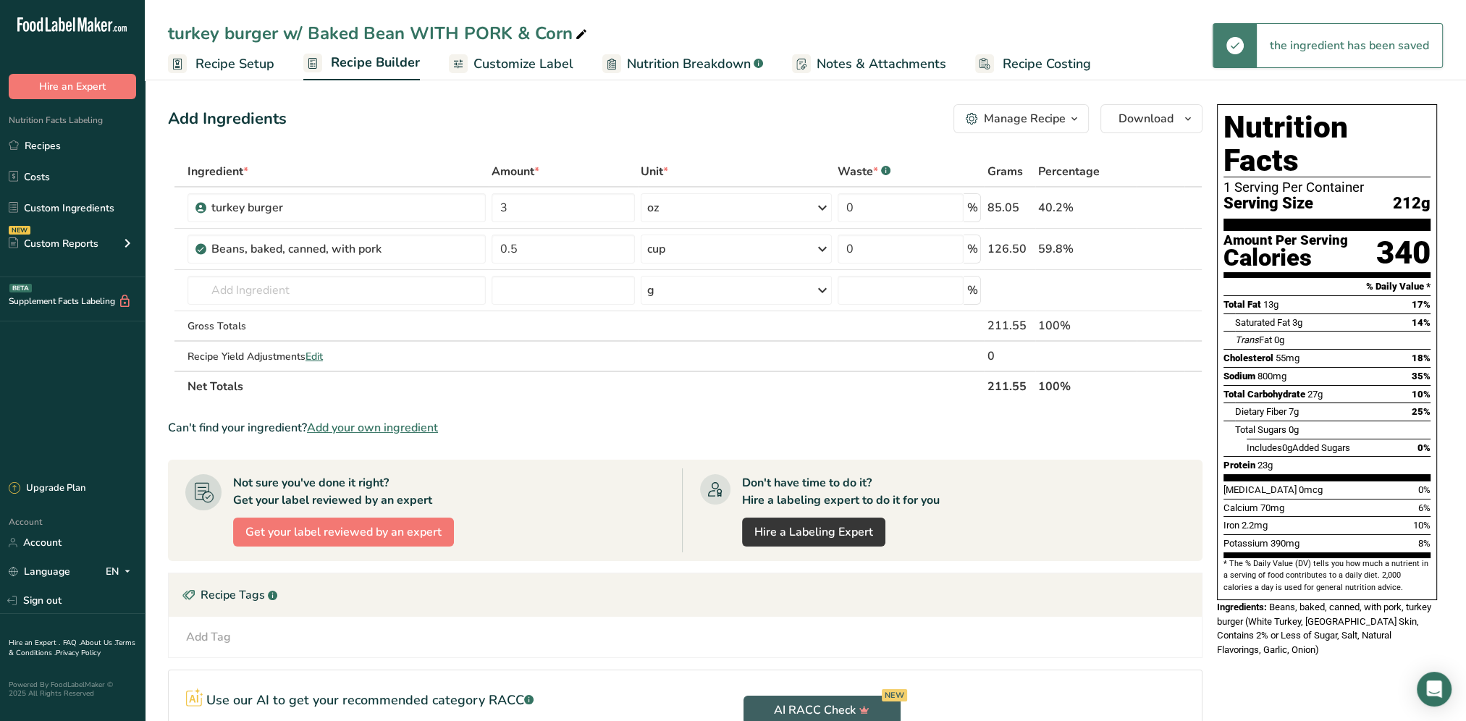
click at [636, 134] on div "Add Ingredients Manage Recipe Delete Recipe Duplicate Recipe Scale Recipe Save …" at bounding box center [689, 486] width 1043 height 777
click at [267, 284] on input "text" at bounding box center [337, 290] width 298 height 29
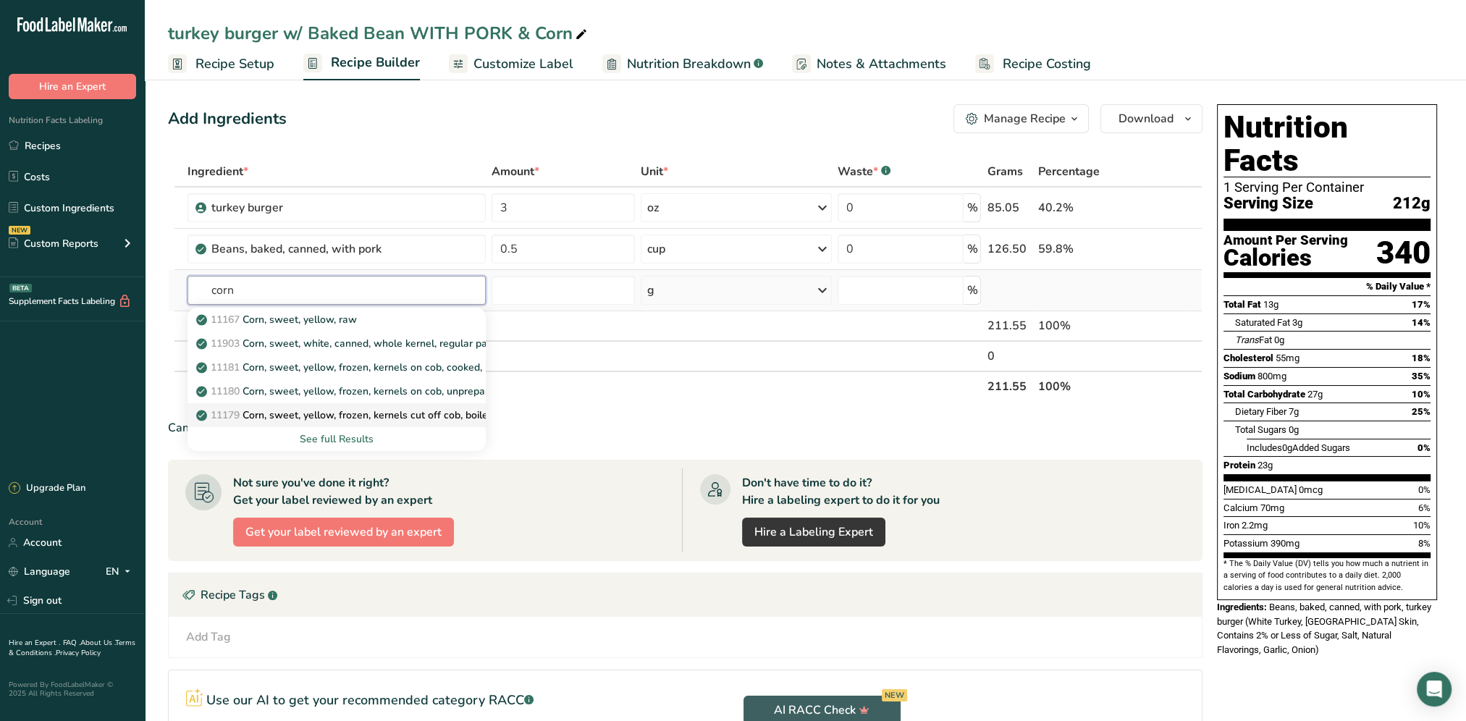
type input "corn"
click at [415, 419] on p "11179 Corn, sweet, yellow, frozen, kernels cut off cob, boiled, drained, withou…" at bounding box center [396, 415] width 395 height 15
type input "Corn, sweet, yellow, frozen, kernels cut off cob, boiled, drained, without salt"
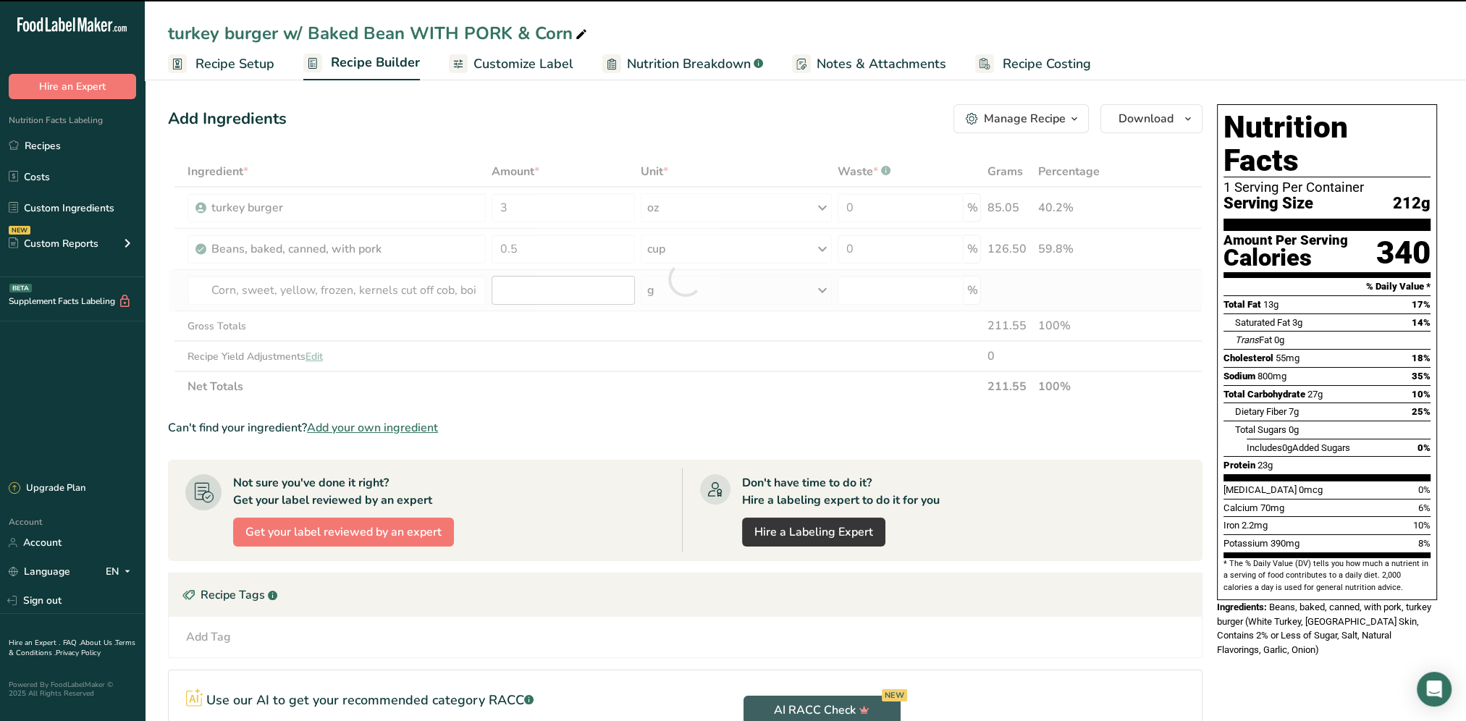
type input "0"
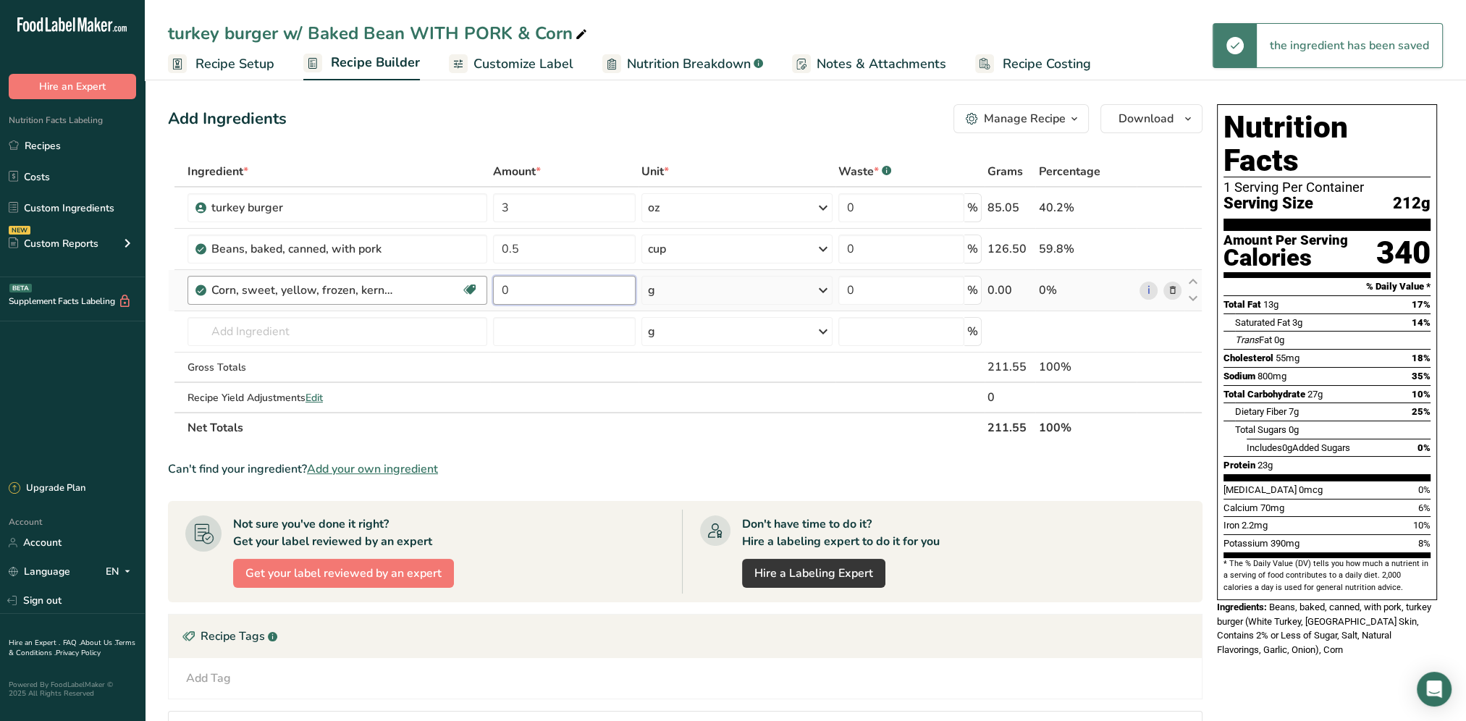
drag, startPoint x: 558, startPoint y: 296, endPoint x: 482, endPoint y: 287, distance: 77.2
click at [482, 287] on tr "Corn, sweet, yellow, frozen, kernels cut off cob, boiled, drained, without salt…" at bounding box center [685, 290] width 1033 height 41
type input "1"
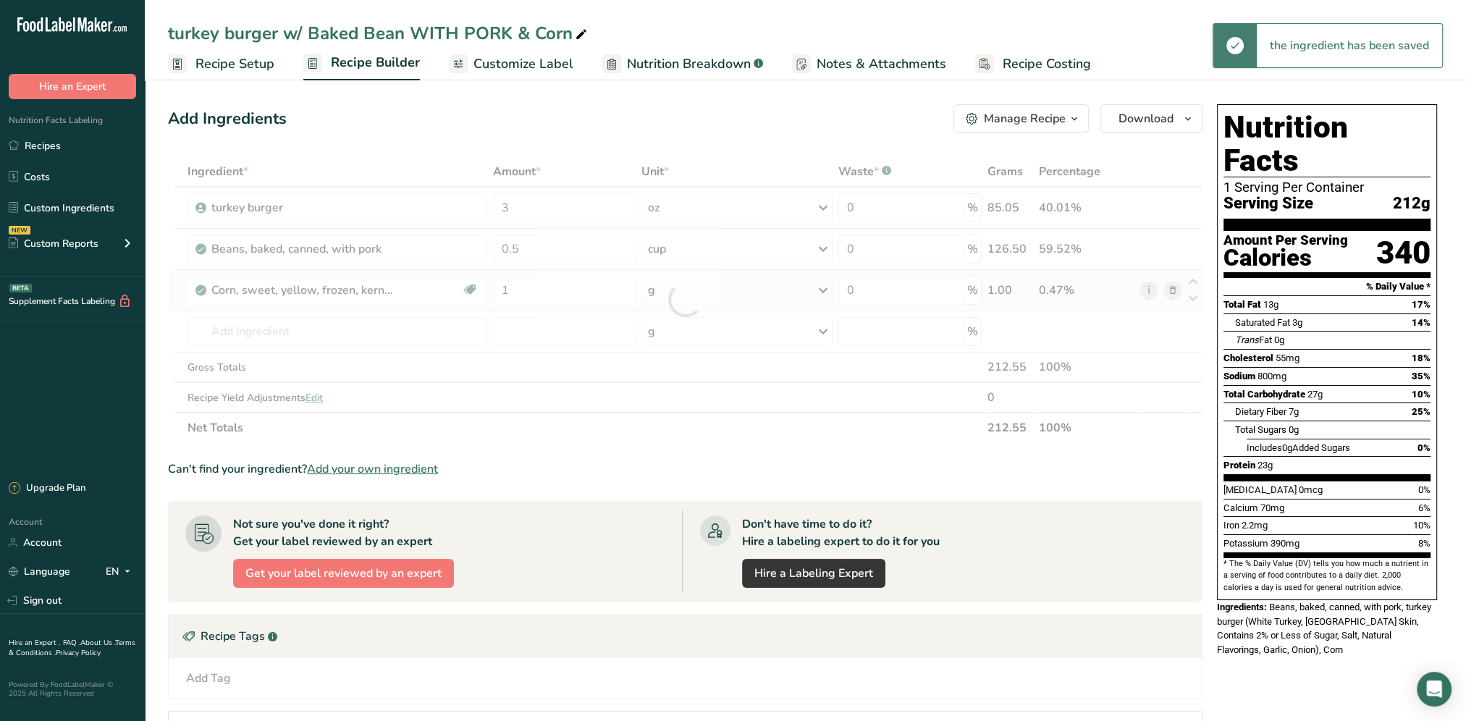
click at [678, 290] on div "Ingredient * Amount * Unit * Waste * .a-a{fill:#347362;}.b-a{fill:#fff;} Grams …" at bounding box center [685, 299] width 1035 height 287
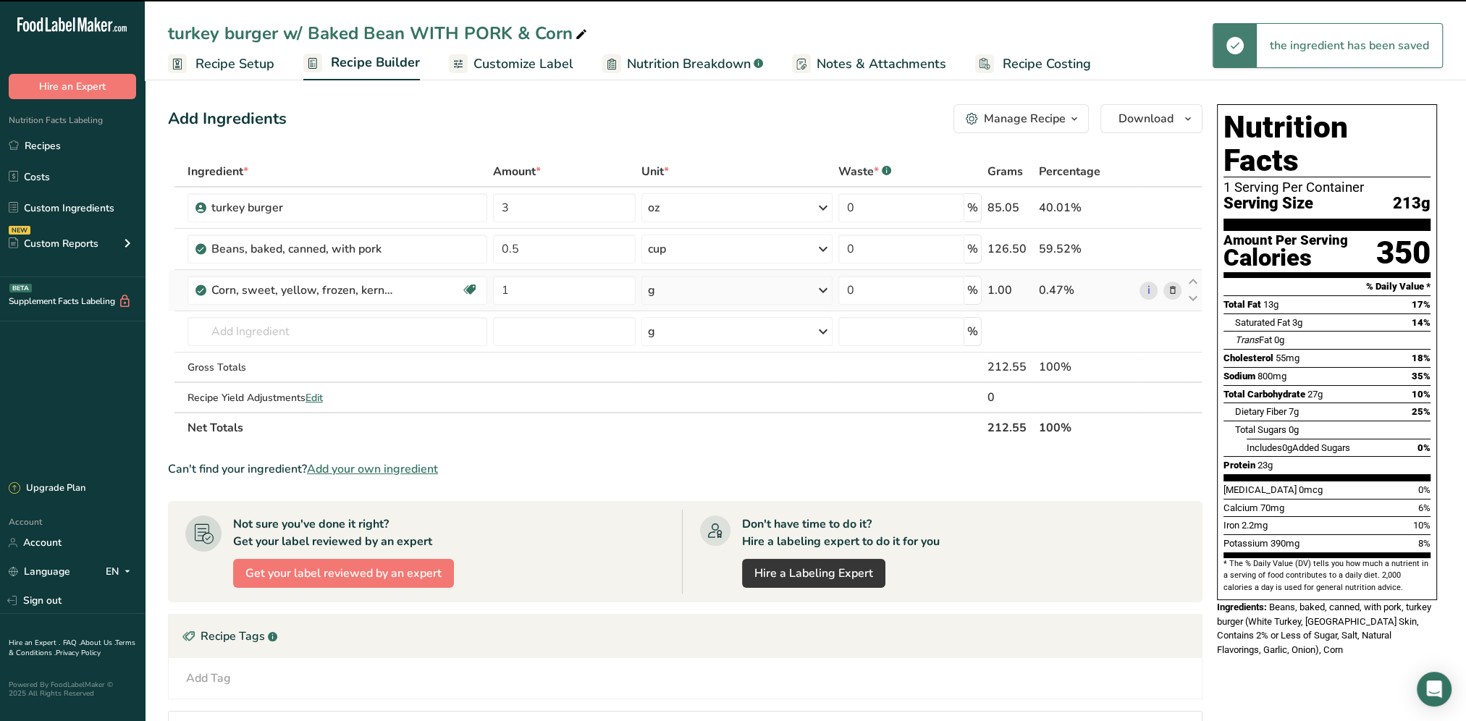
click at [689, 292] on div "g" at bounding box center [737, 290] width 191 height 29
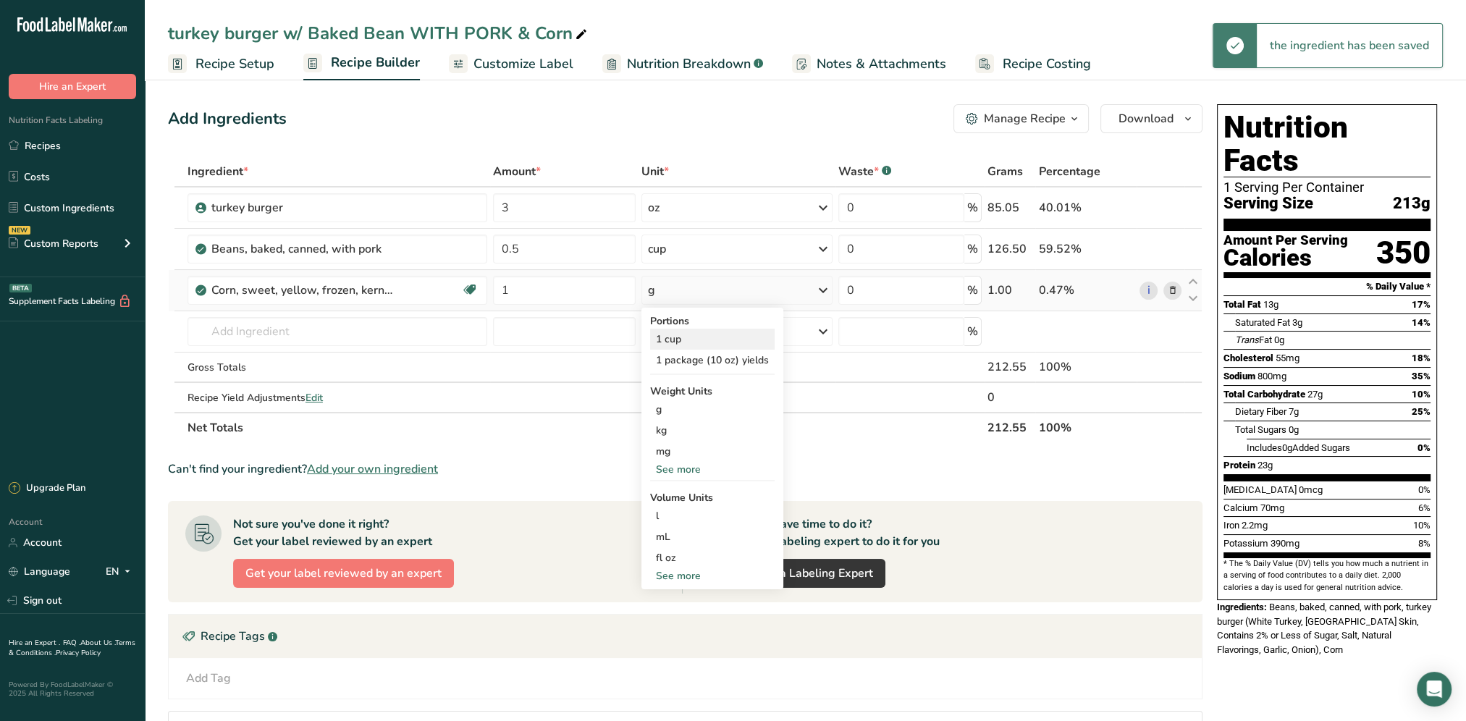
click at [663, 337] on div "1 cup" at bounding box center [712, 339] width 125 height 21
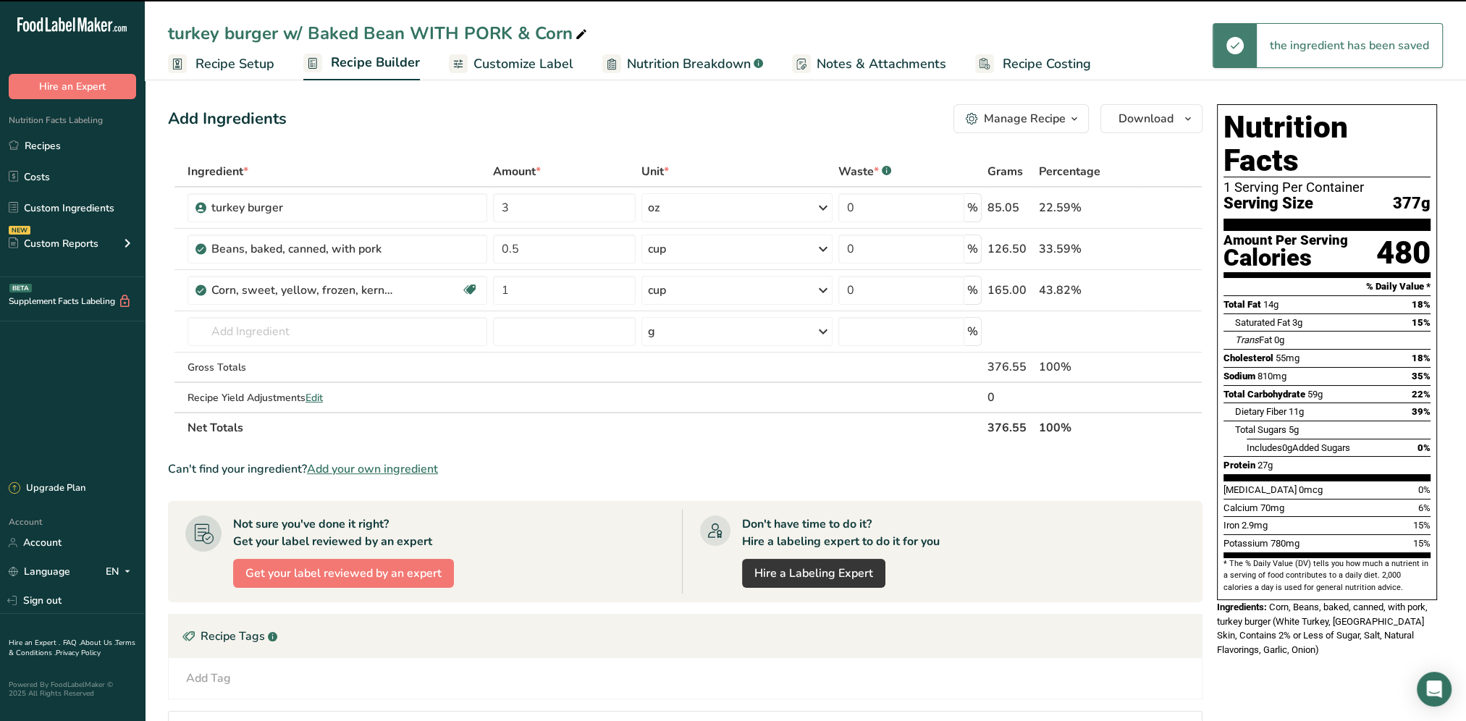
click at [673, 127] on div "Add Ingredients Manage Recipe Delete Recipe Duplicate Recipe Scale Recipe Save …" at bounding box center [685, 118] width 1035 height 29
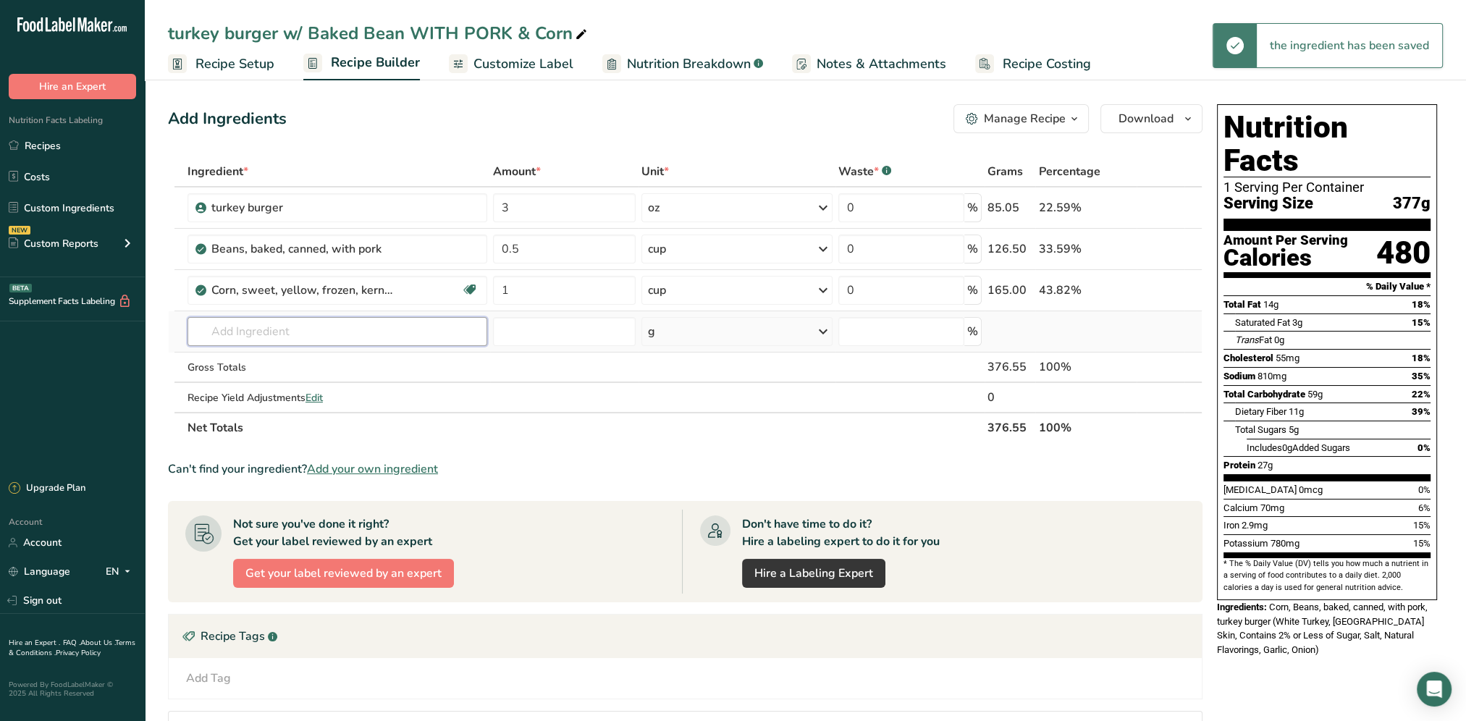
click at [243, 319] on input "text" at bounding box center [338, 331] width 300 height 29
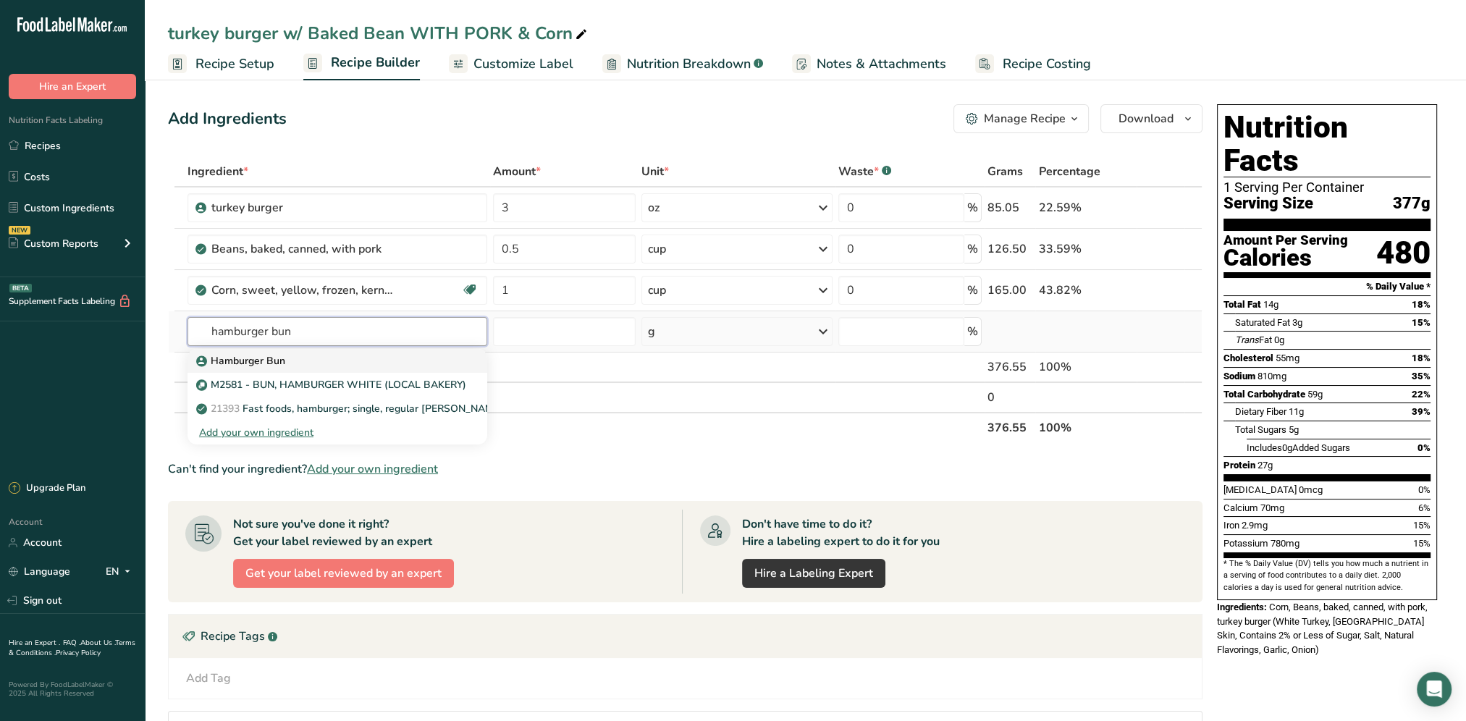
type input "hamburger bun"
click at [249, 361] on p "Hamburger Bun" at bounding box center [242, 360] width 86 height 15
type input "Hamburger Bun"
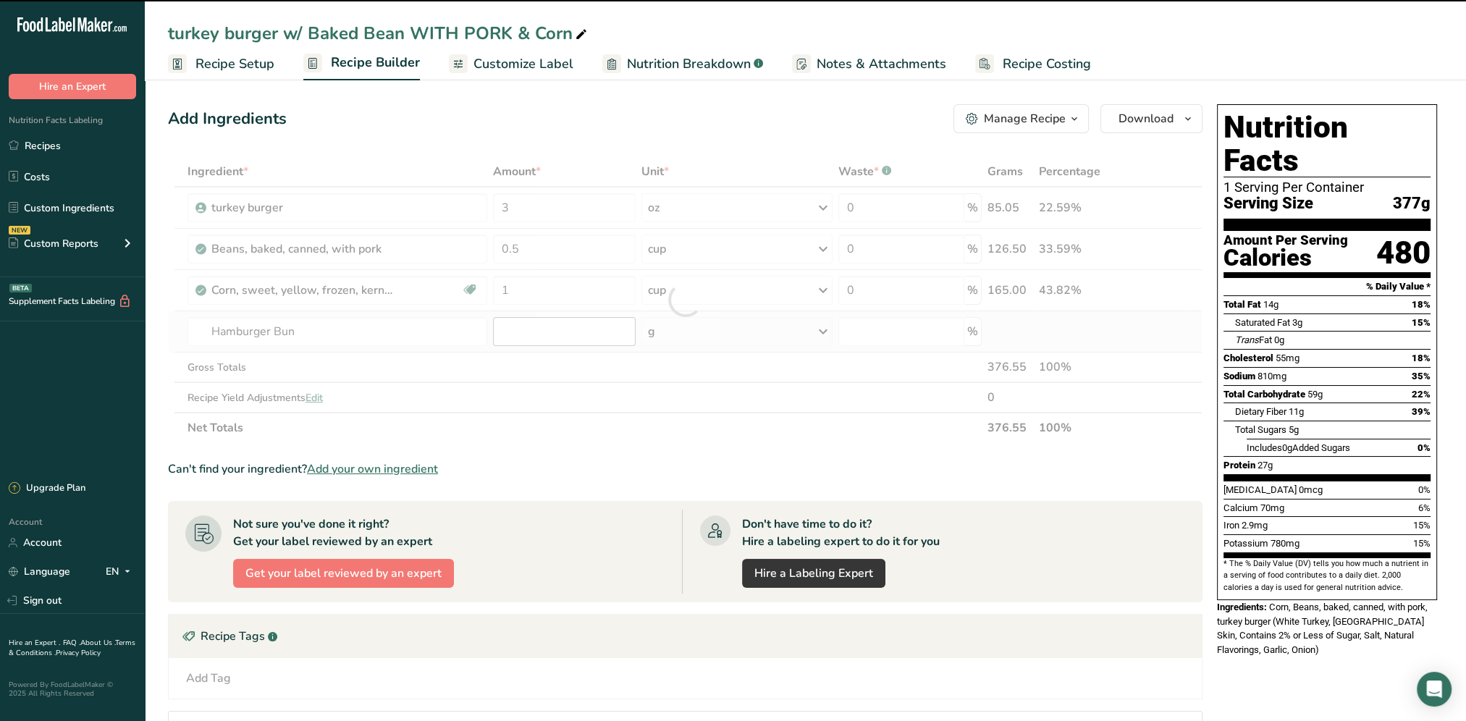
type input "0"
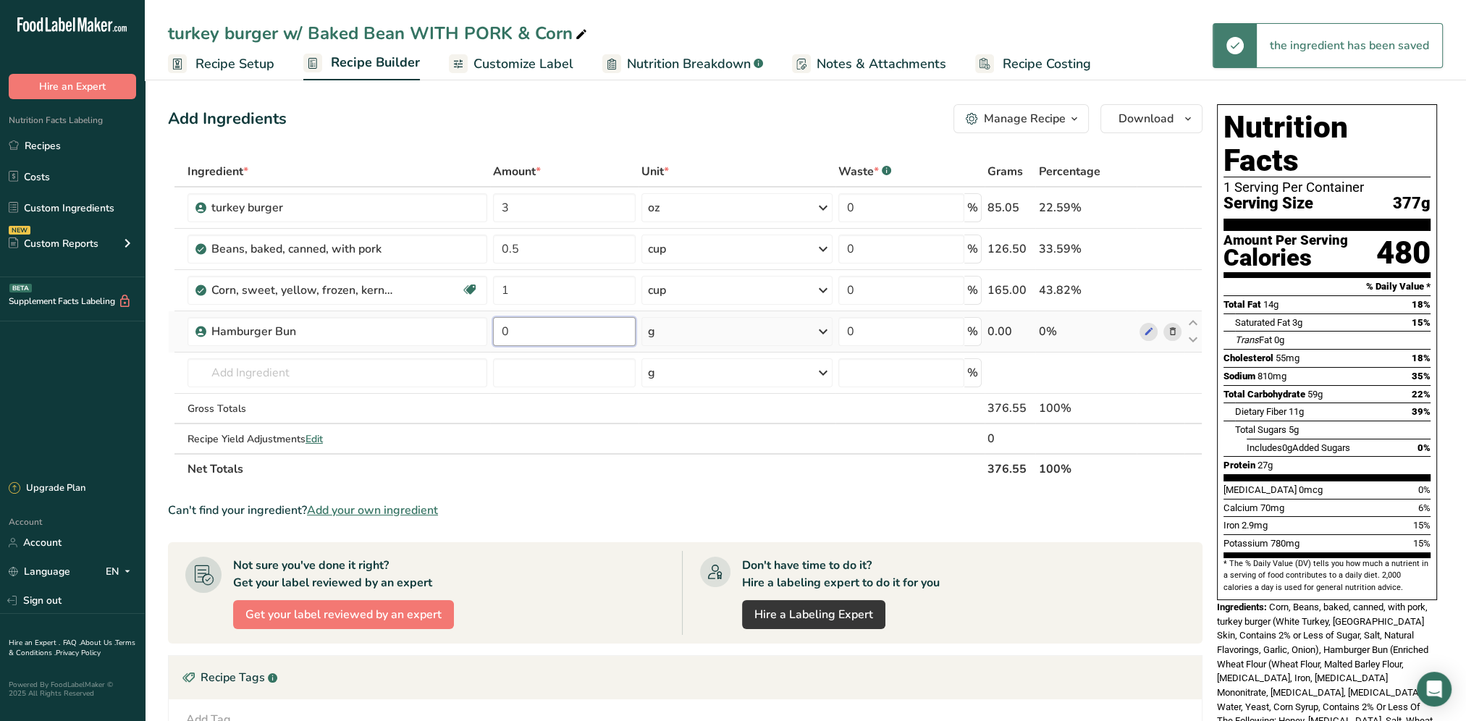
drag, startPoint x: 576, startPoint y: 335, endPoint x: 496, endPoint y: 336, distance: 80.4
click at [496, 336] on input "0" at bounding box center [564, 331] width 143 height 29
type input "62"
click at [581, 119] on div "Add Ingredients Manage Recipe Delete Recipe Duplicate Recipe Scale Recipe Save …" at bounding box center [685, 118] width 1035 height 29
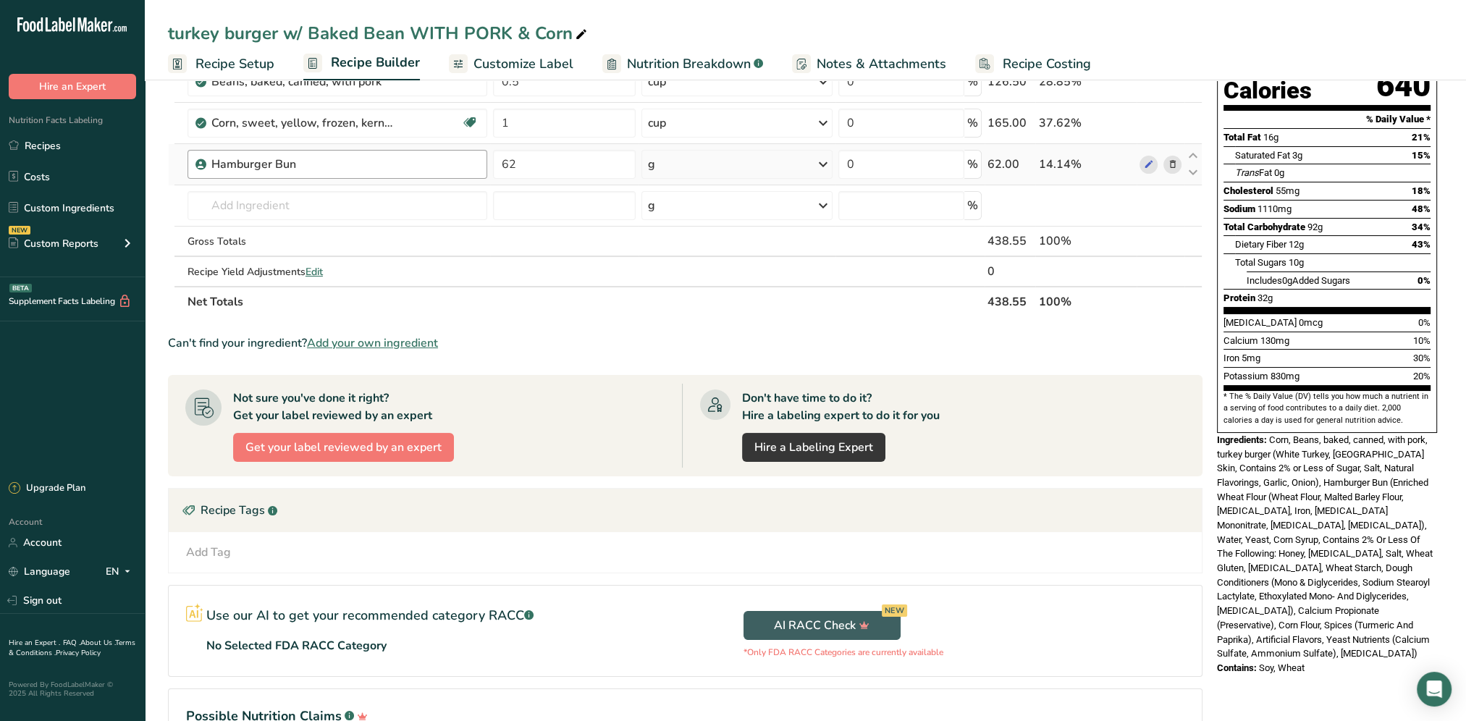
scroll to position [40, 0]
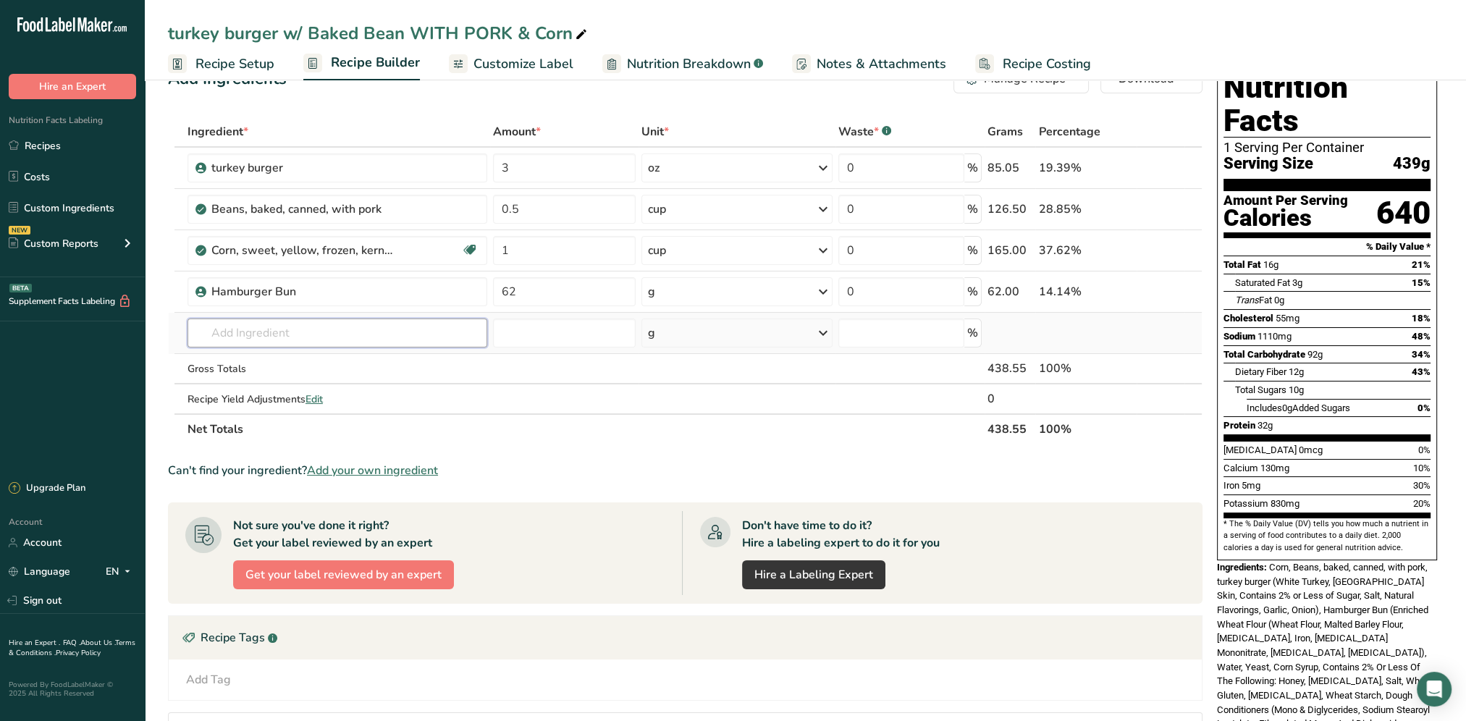
click at [244, 332] on input "text" at bounding box center [338, 333] width 300 height 29
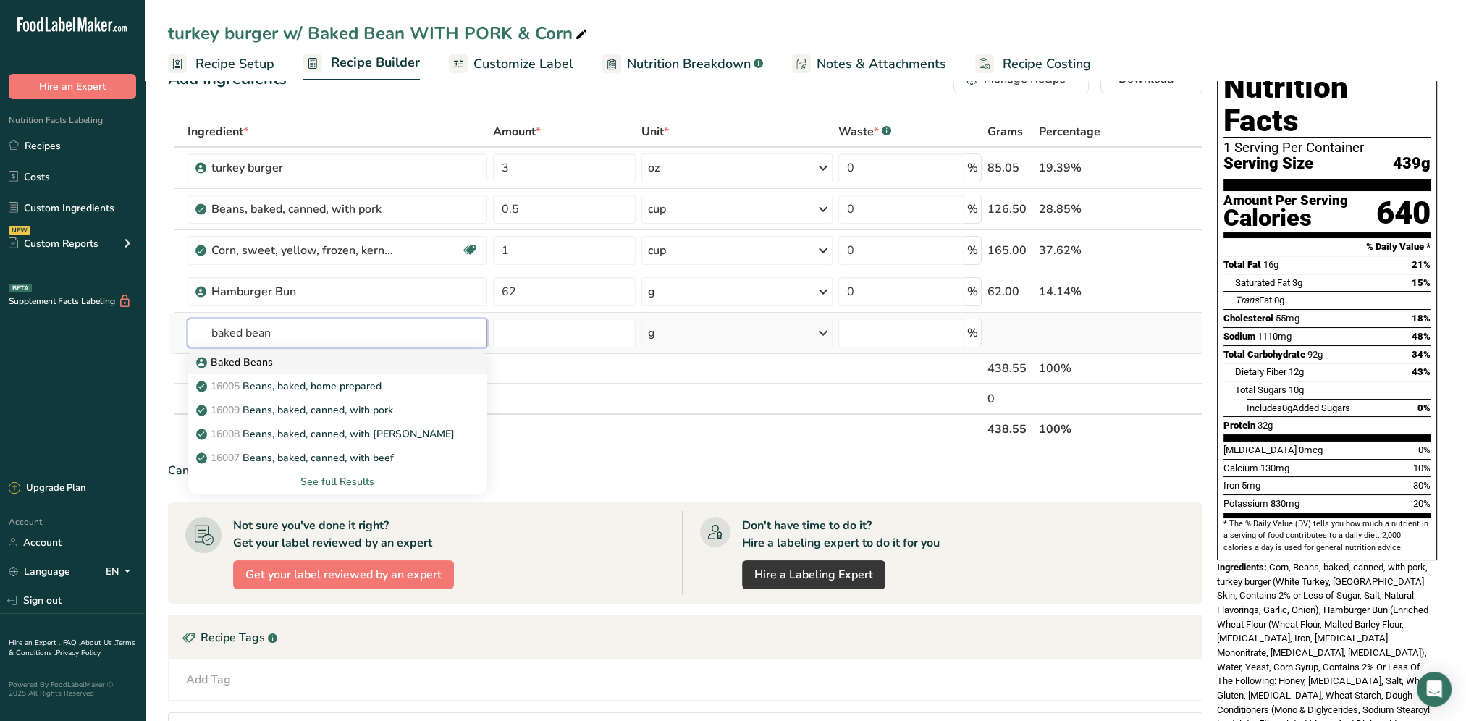
type input "baked bean"
click at [282, 356] on div "Baked Beans" at bounding box center [325, 362] width 253 height 15
type input "Baked Beans"
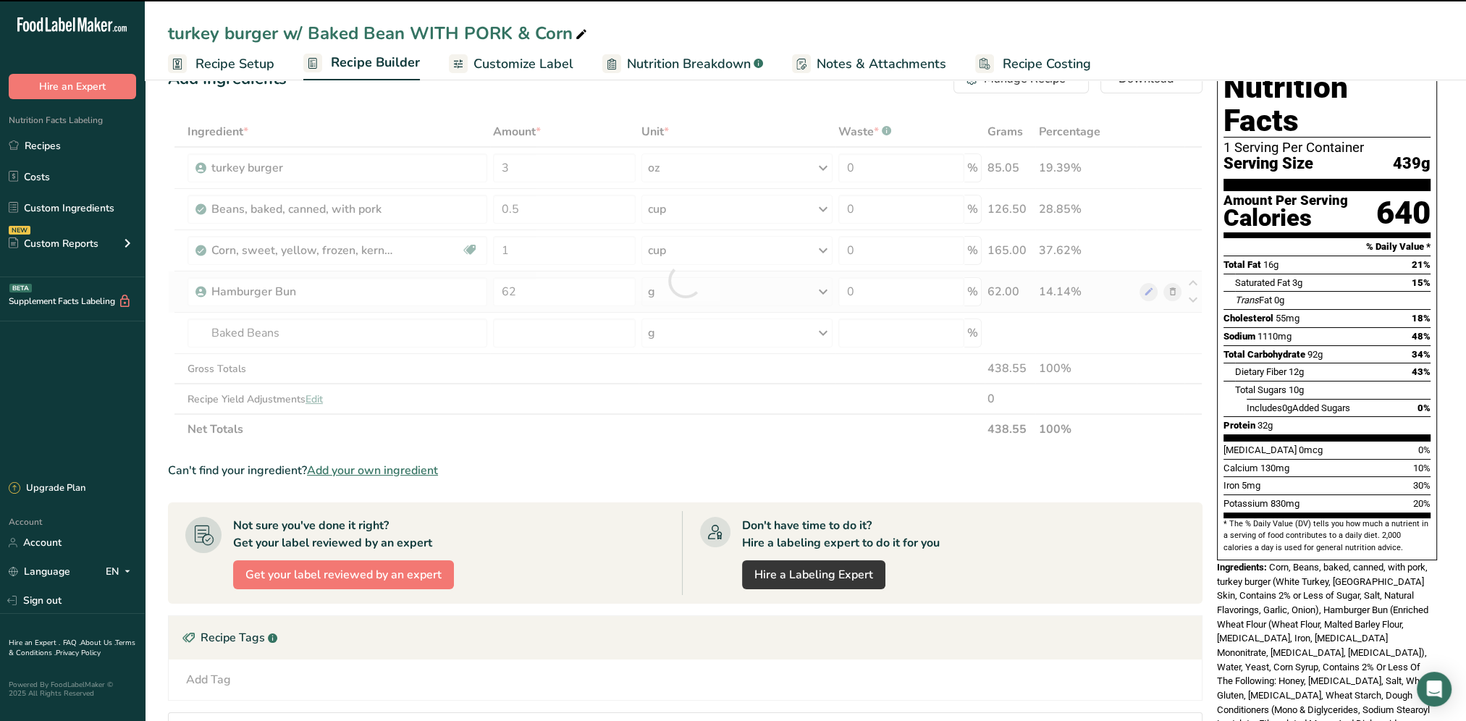
type input "0"
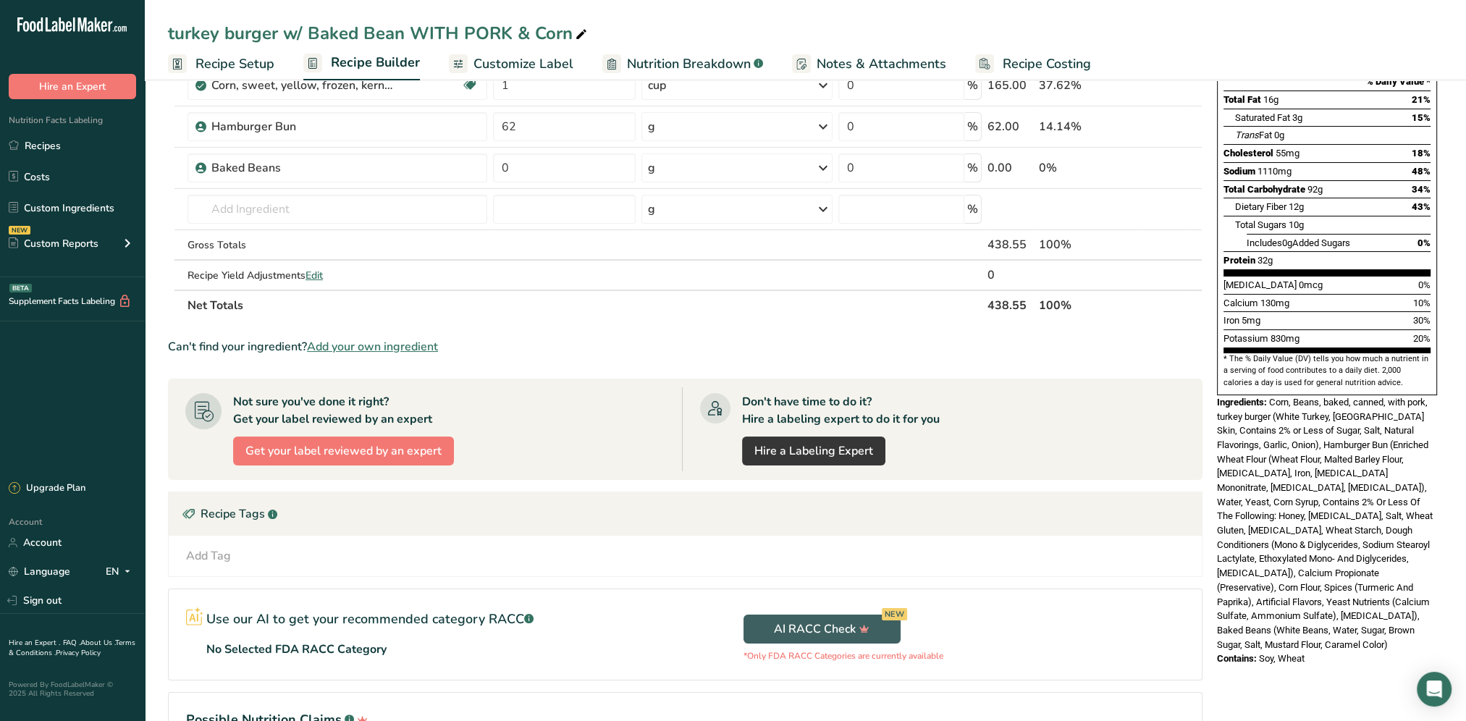
scroll to position [112, 0]
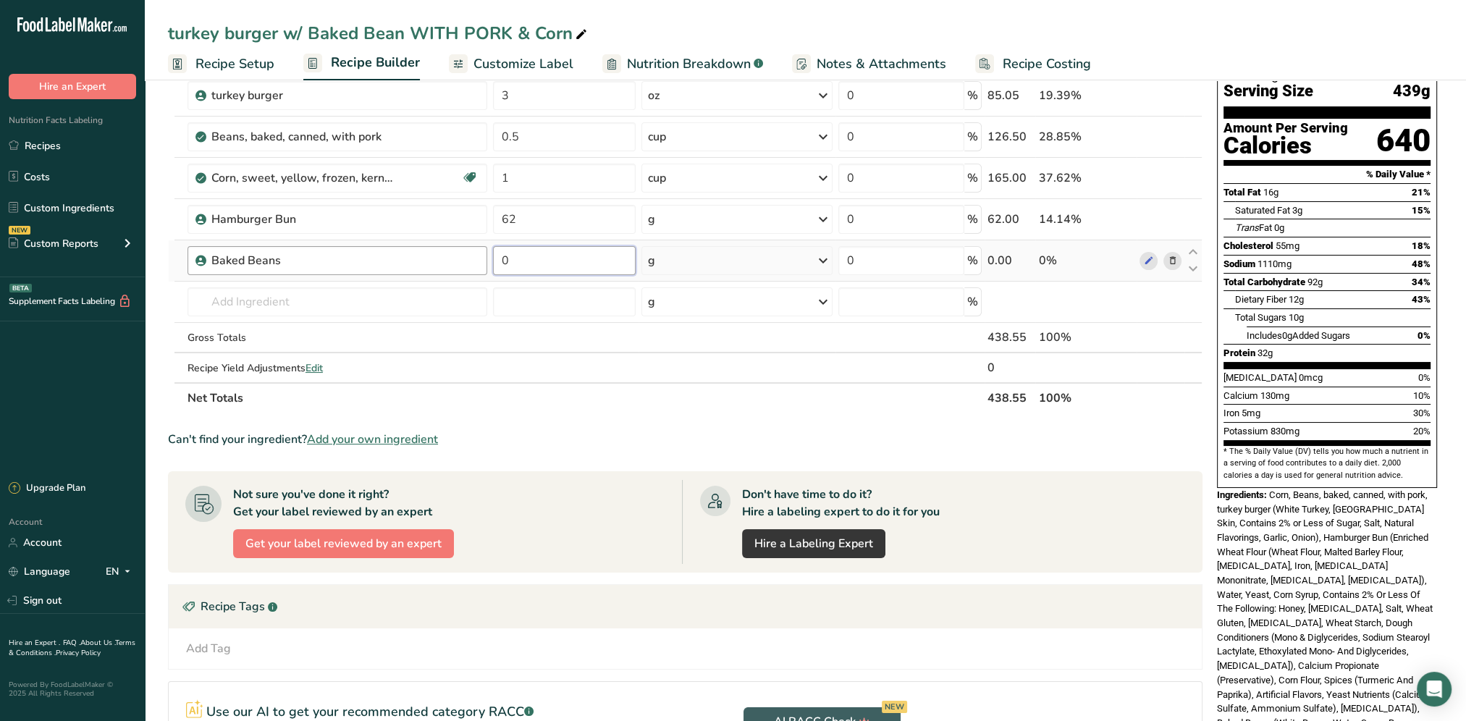
drag, startPoint x: 561, startPoint y: 252, endPoint x: 476, endPoint y: 261, distance: 85.9
click at [476, 261] on tr "Baked Beans 0 g Weight Units g kg mg See more Volume Units l Volume units requi…" at bounding box center [685, 260] width 1033 height 41
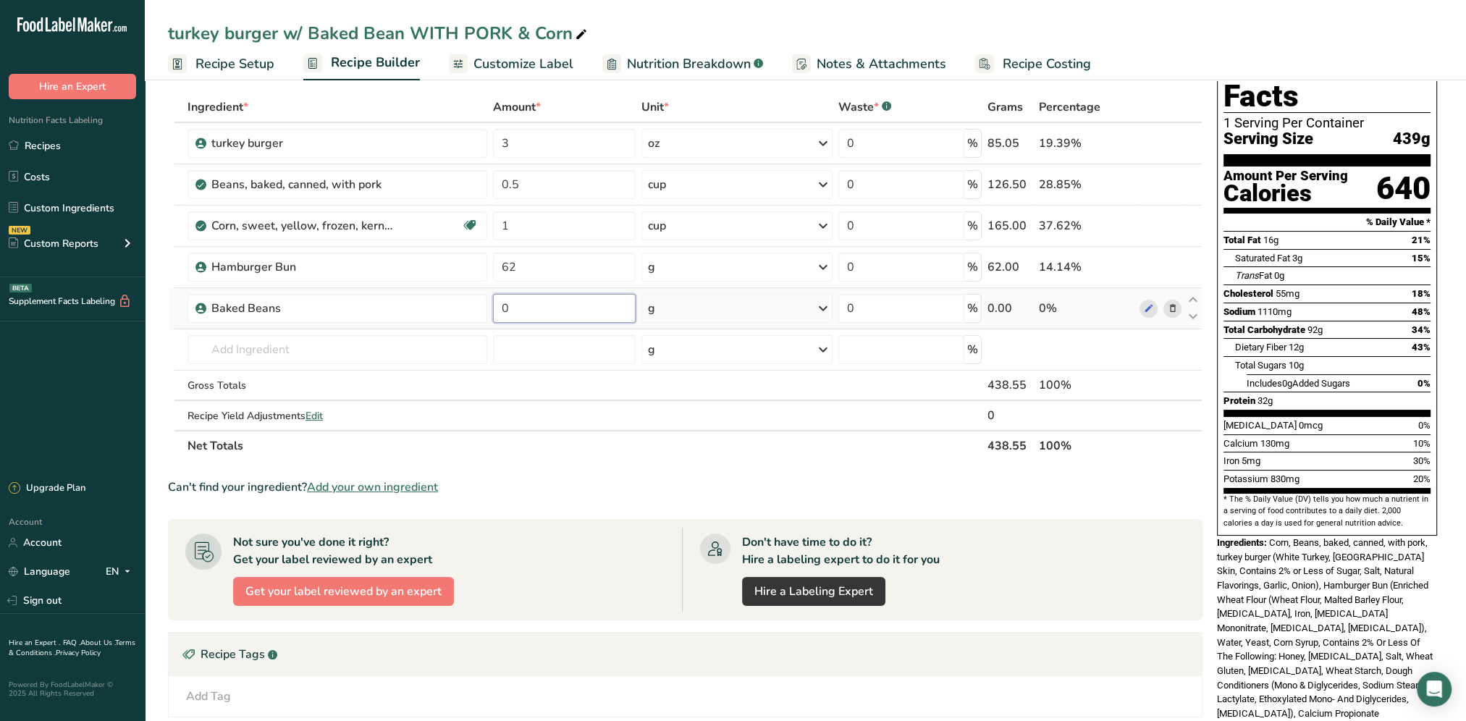
scroll to position [40, 0]
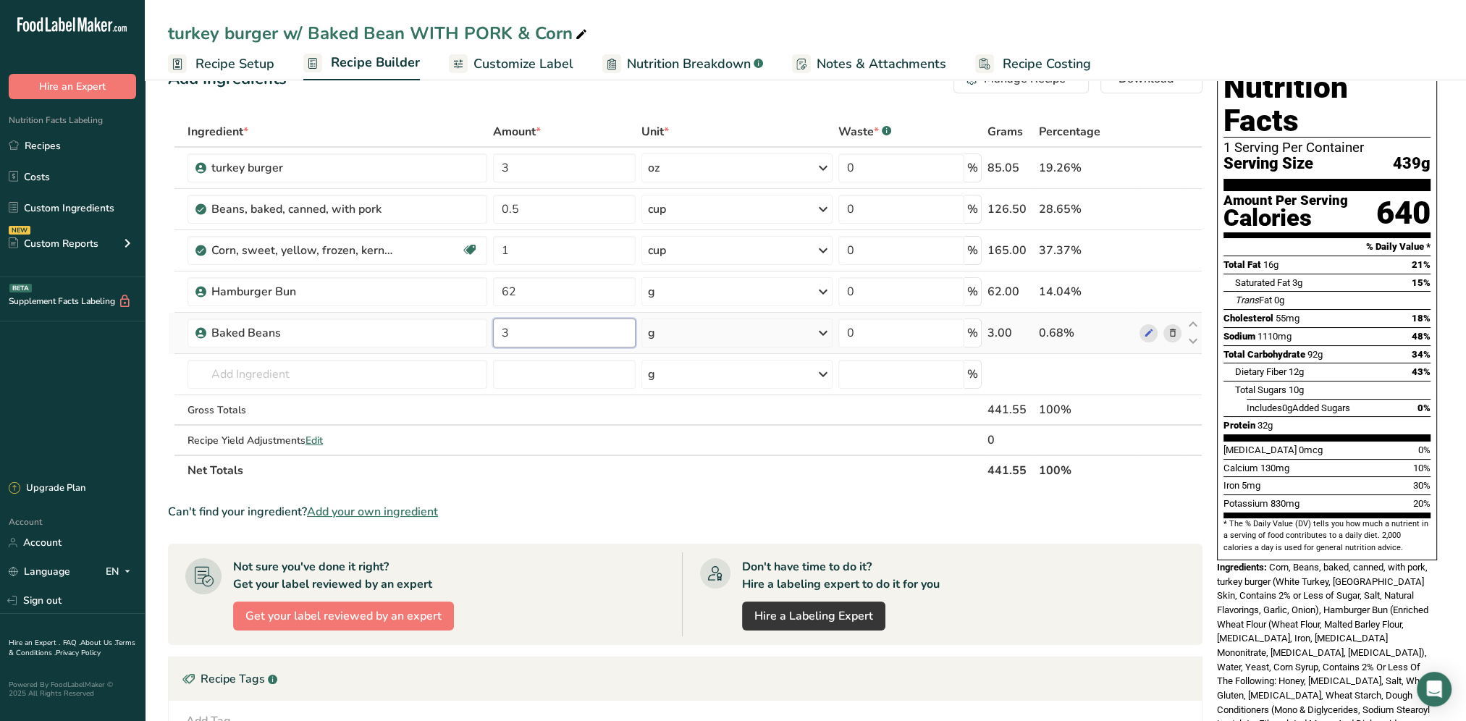
type input "3"
click at [781, 339] on div "Ingredient * Amount * Unit * Waste * .a-a{fill:#347362;}.b-a{fill:#fff;} Grams …" at bounding box center [685, 301] width 1035 height 369
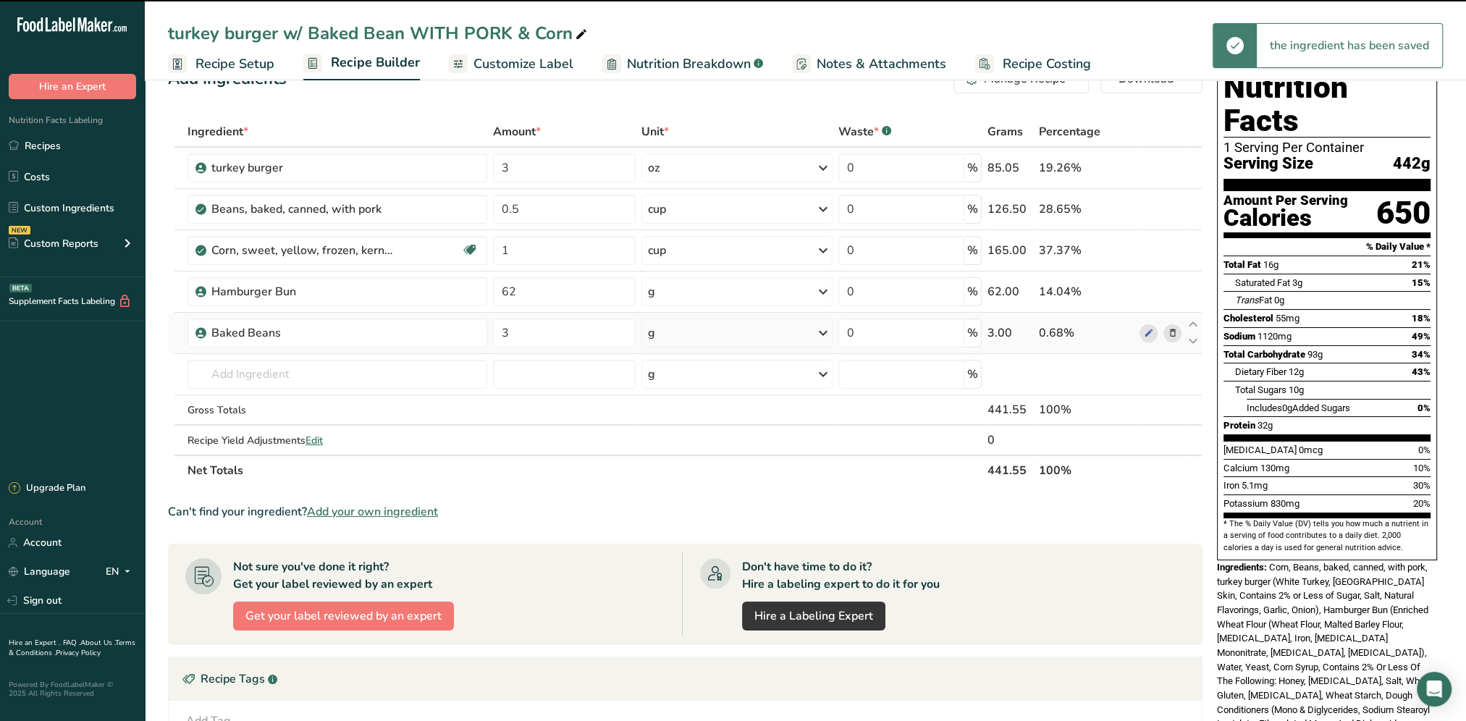
click at [822, 330] on icon at bounding box center [823, 333] width 17 height 26
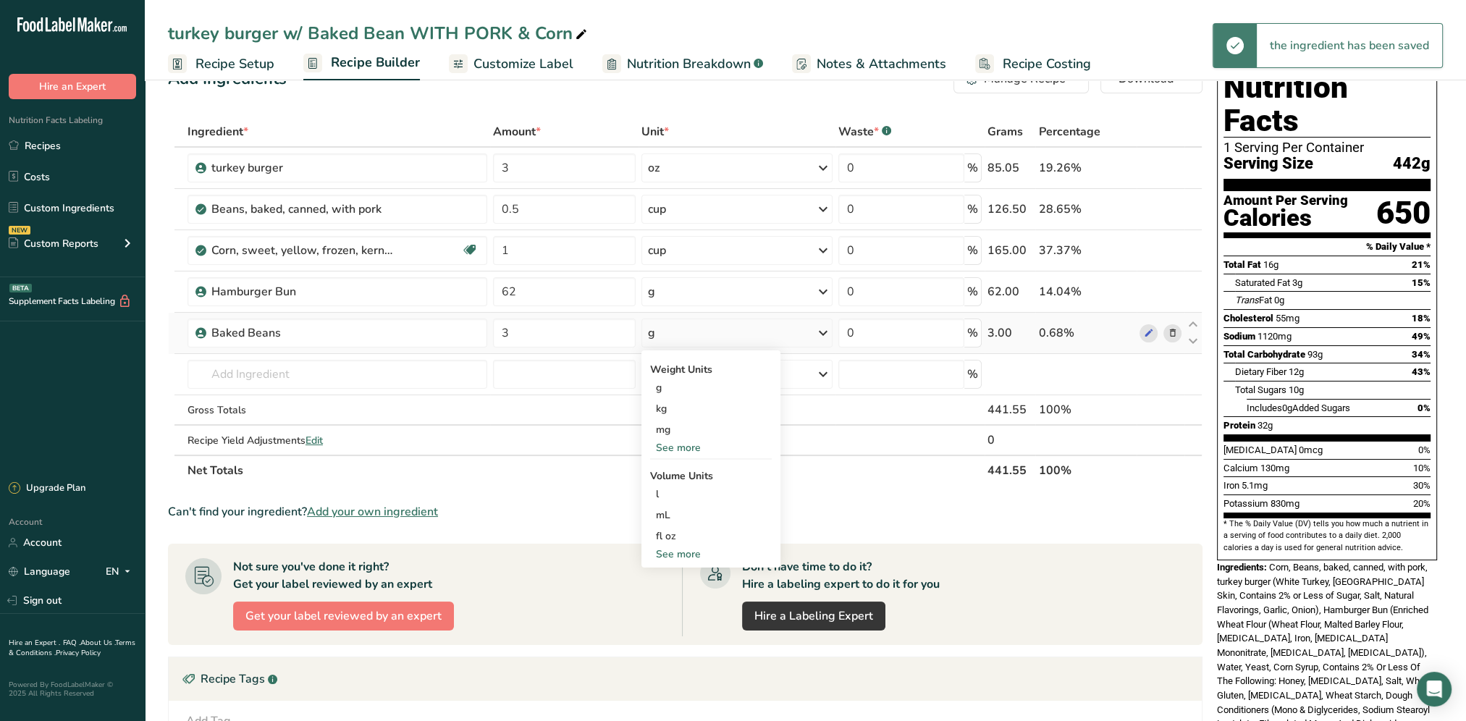
click at [688, 449] on div "See more" at bounding box center [711, 447] width 122 height 15
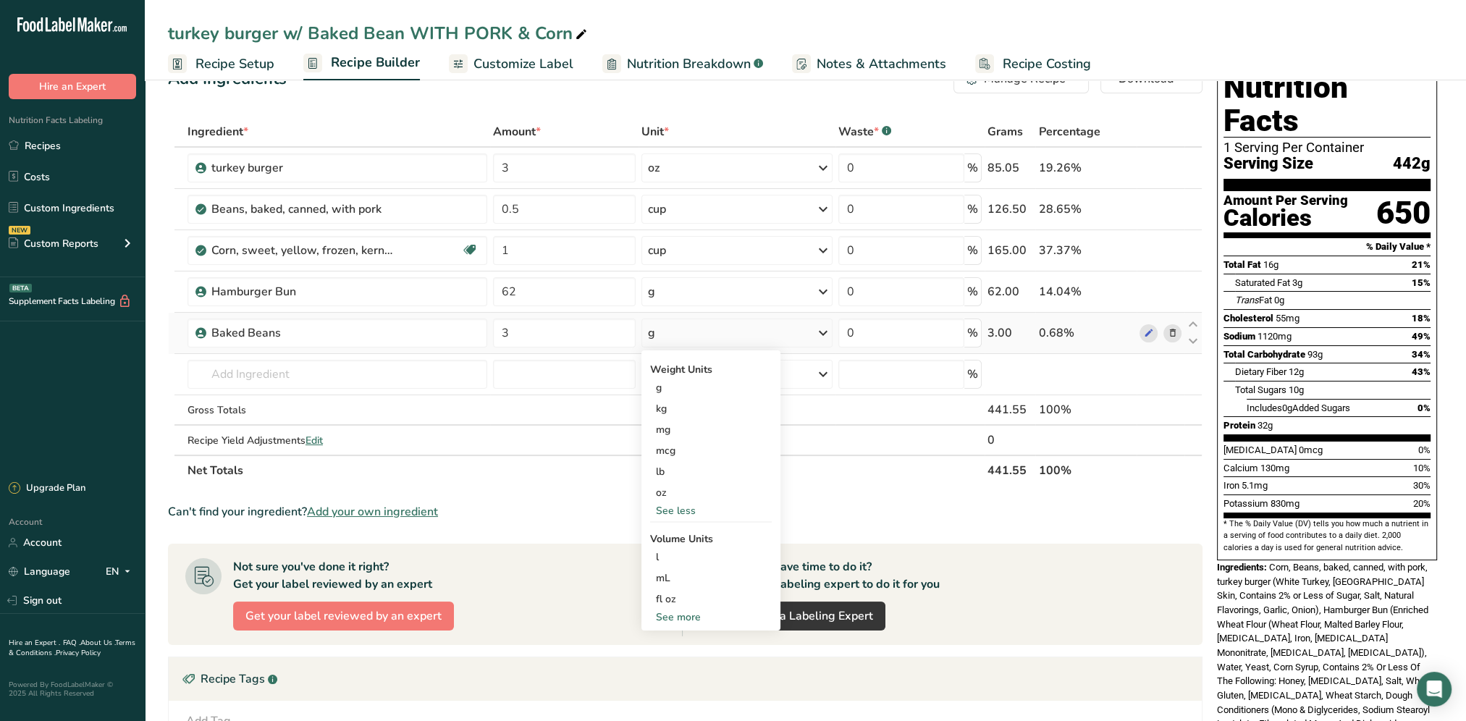
click at [681, 510] on div "See less" at bounding box center [711, 510] width 122 height 15
click at [676, 556] on div "See more" at bounding box center [711, 554] width 122 height 15
select select "22"
click at [684, 602] on div "cup" at bounding box center [711, 599] width 110 height 15
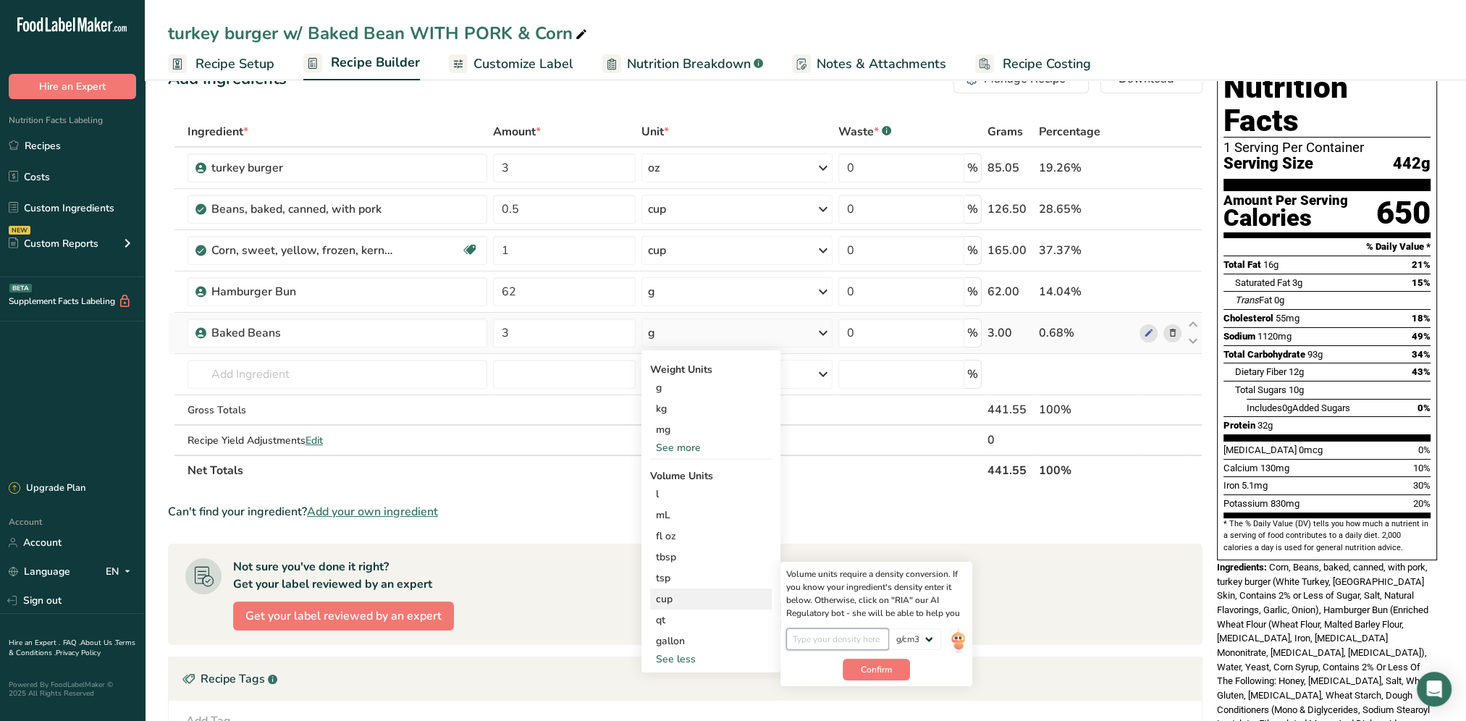
click at [812, 643] on input "number" at bounding box center [838, 640] width 104 height 22
type input "1"
click at [890, 666] on span "Confirm" at bounding box center [876, 669] width 31 height 13
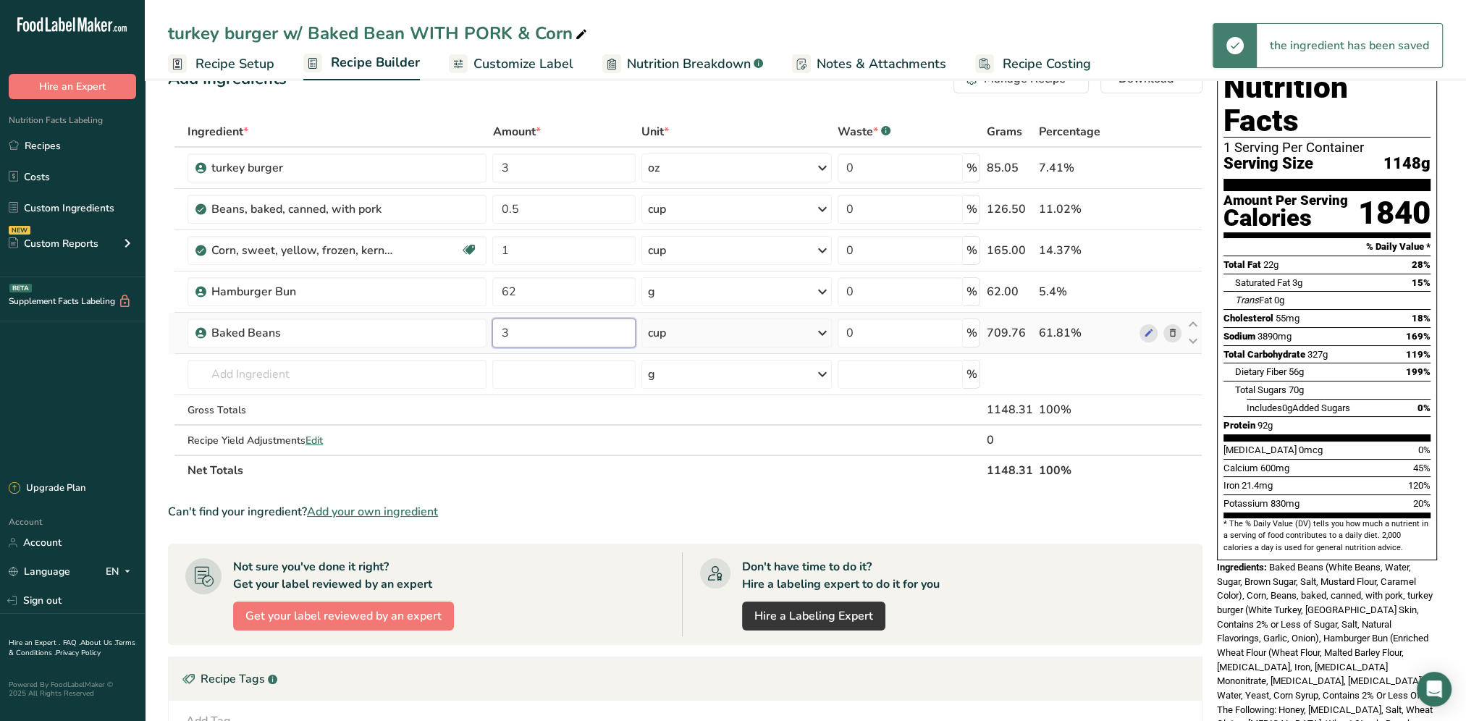
drag, startPoint x: 558, startPoint y: 333, endPoint x: 497, endPoint y: 334, distance: 60.1
click at [497, 334] on input "3" at bounding box center [563, 333] width 143 height 29
type input "1"
click at [747, 104] on div "Add Ingredients Manage Recipe Delete Recipe Duplicate Recipe Scale Recipe Save …" at bounding box center [689, 509] width 1043 height 901
click at [1175, 210] on icon at bounding box center [1172, 209] width 10 height 15
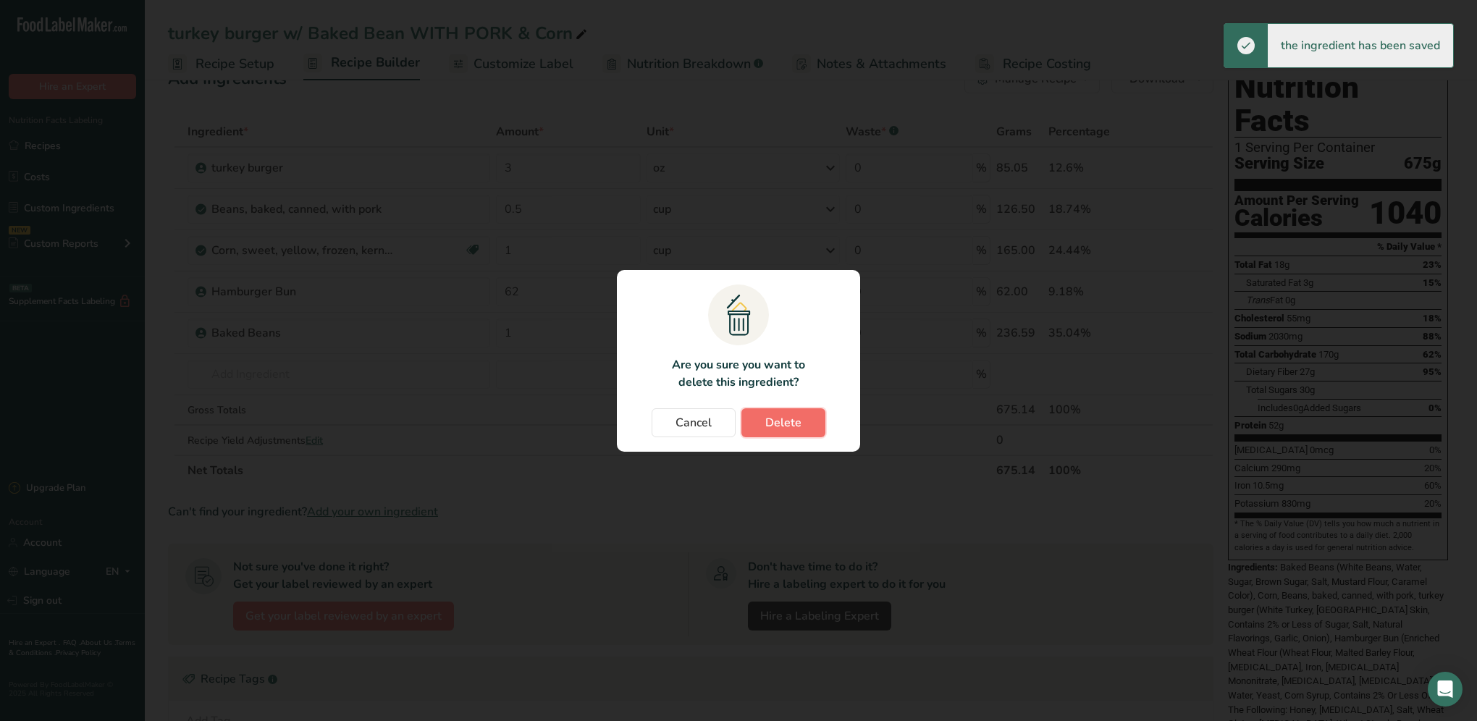
click at [773, 424] on span "Delete" at bounding box center [783, 422] width 36 height 17
type input "1"
type input "62"
type input "1"
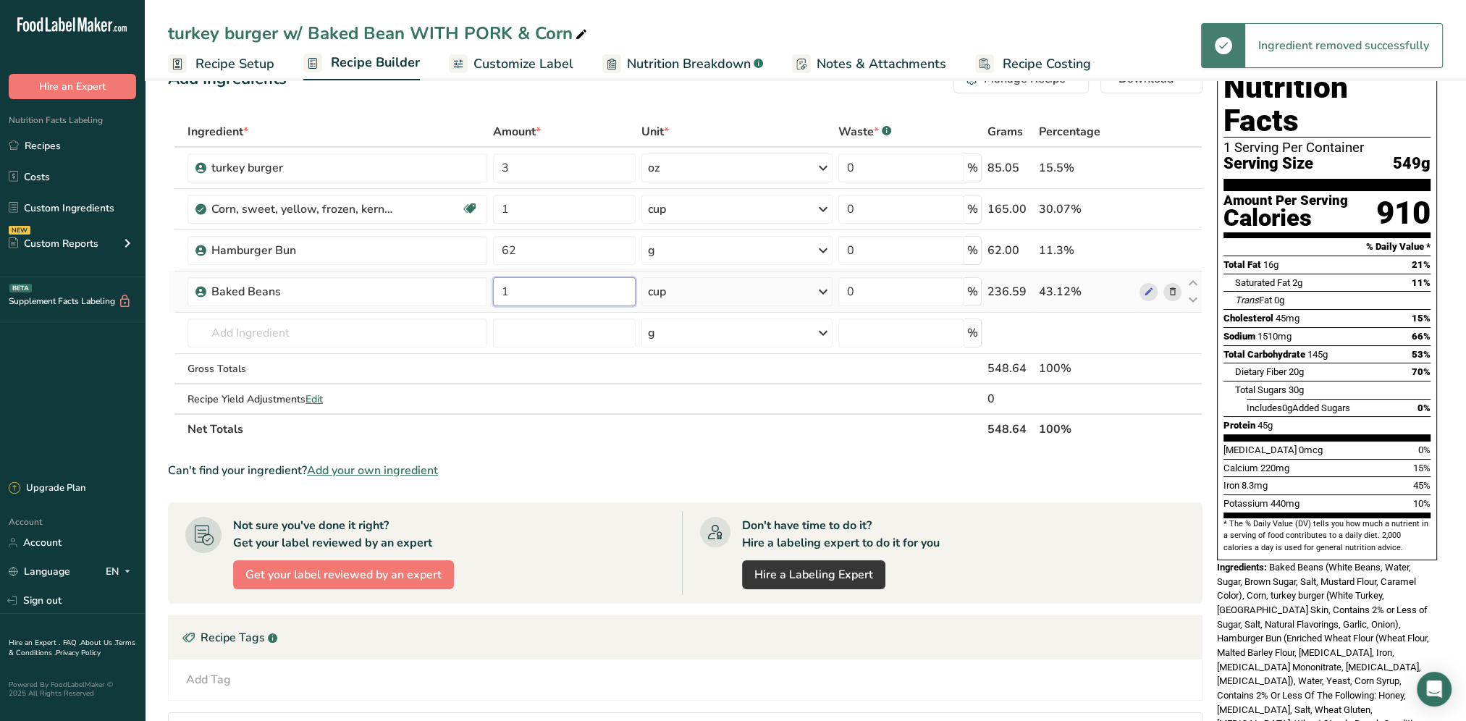
drag, startPoint x: 563, startPoint y: 292, endPoint x: 495, endPoint y: 296, distance: 68.9
click at [495, 296] on input "1" at bounding box center [564, 291] width 143 height 29
type input "0.5"
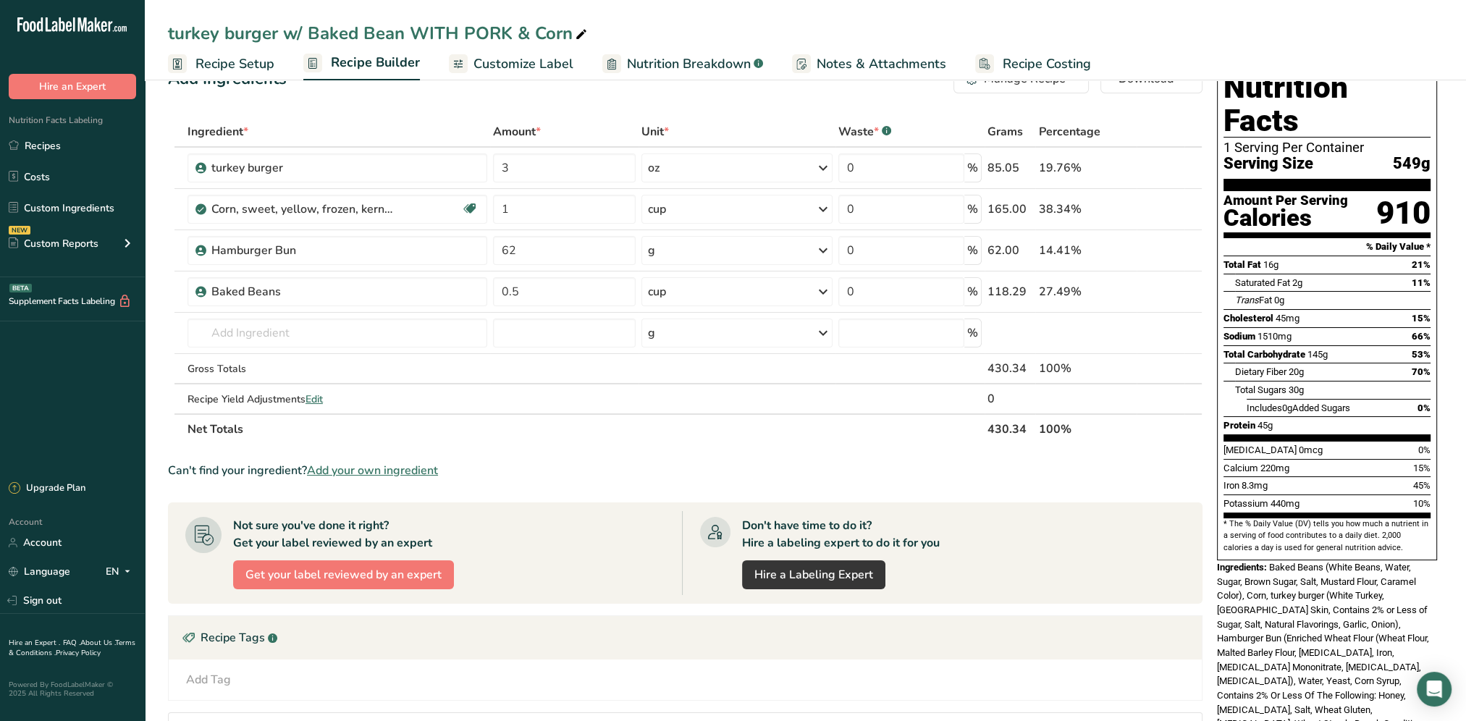
click at [672, 438] on div "Ingredient * Amount * Unit * Waste * .a-a{fill:#347362;}.b-a{fill:#fff;} Grams …" at bounding box center [685, 281] width 1035 height 328
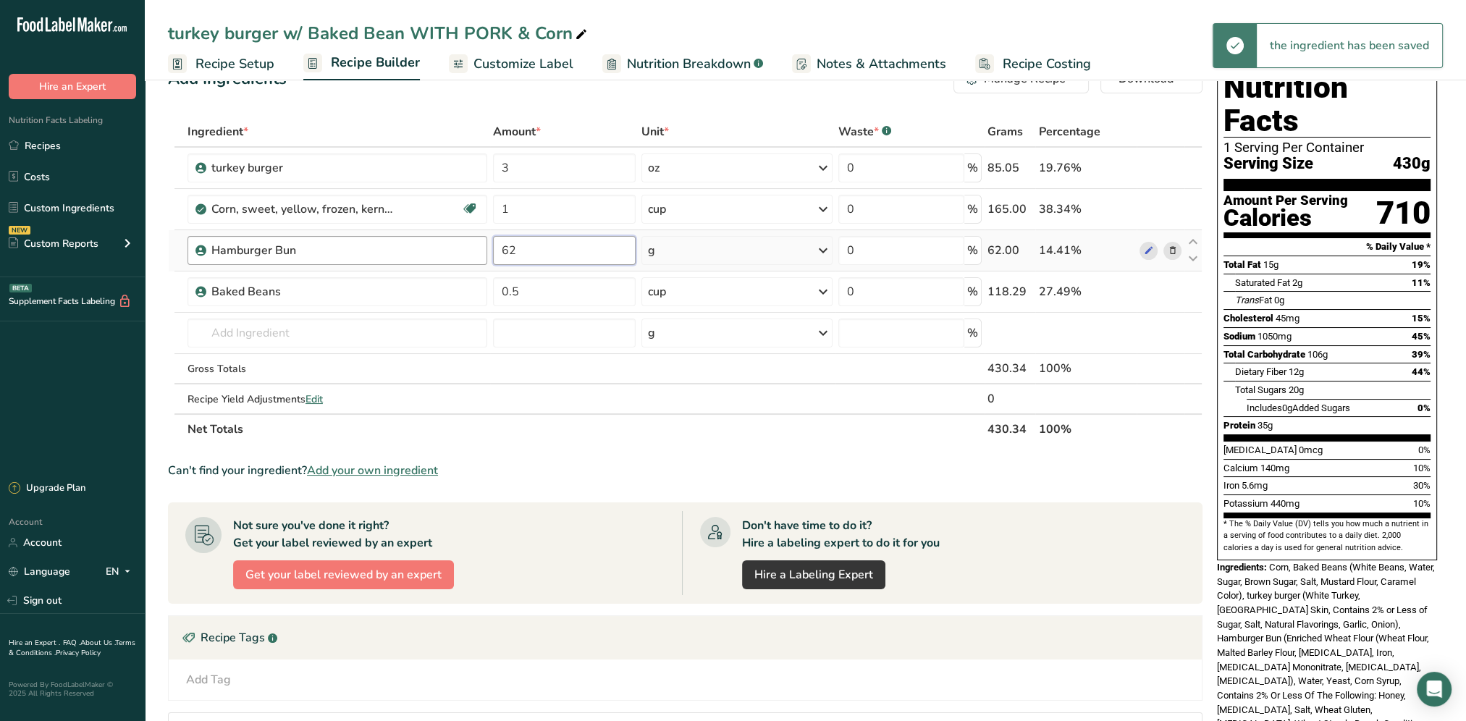
drag, startPoint x: 534, startPoint y: 248, endPoint x: 475, endPoint y: 257, distance: 60.0
click at [487, 256] on tr "Hamburger Bun 62 g Weight Units g kg mg See more Volume Units l Volume units re…" at bounding box center [685, 250] width 1033 height 41
type input "40"
click at [785, 102] on div "Add Ingredients Manage Recipe Delete Recipe Duplicate Recipe Scale Recipe Save …" at bounding box center [689, 489] width 1043 height 860
click at [268, 336] on input "text" at bounding box center [338, 333] width 300 height 29
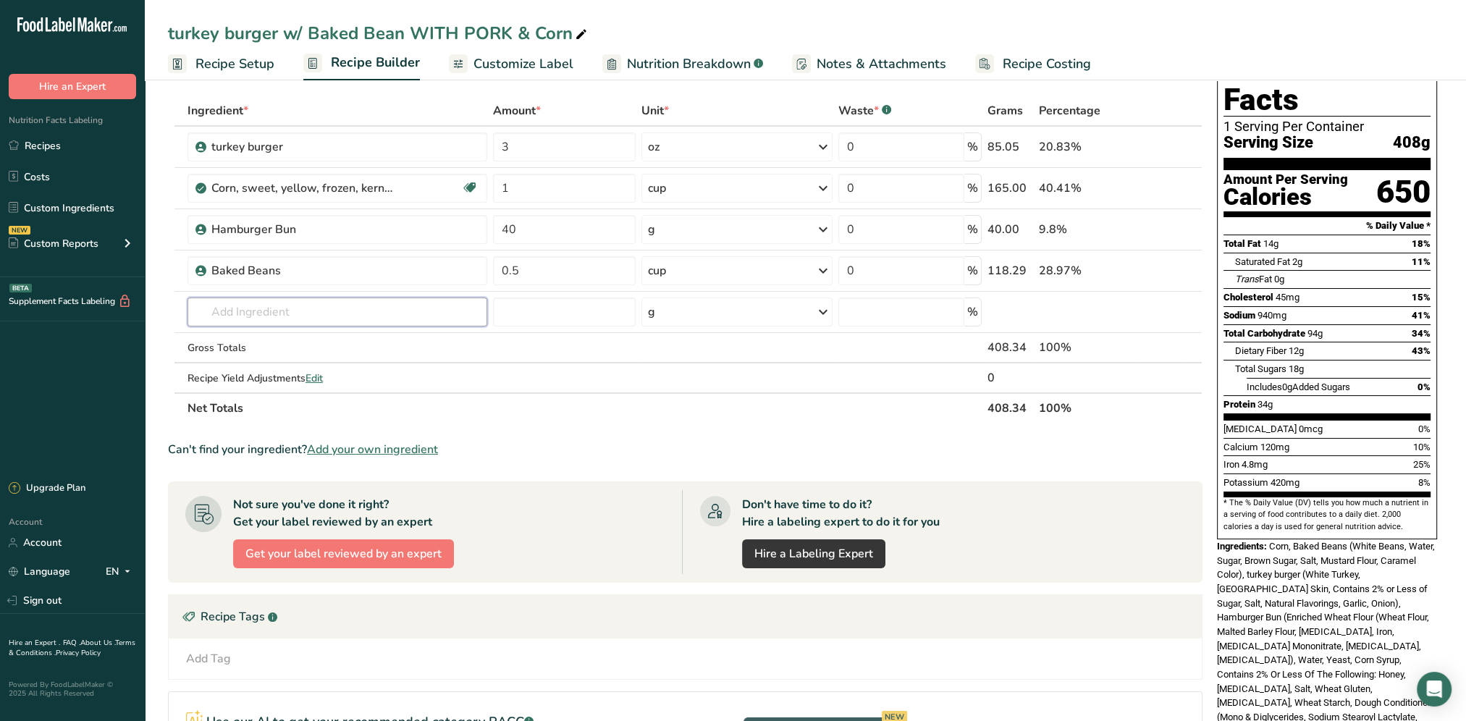
scroll to position [0, 0]
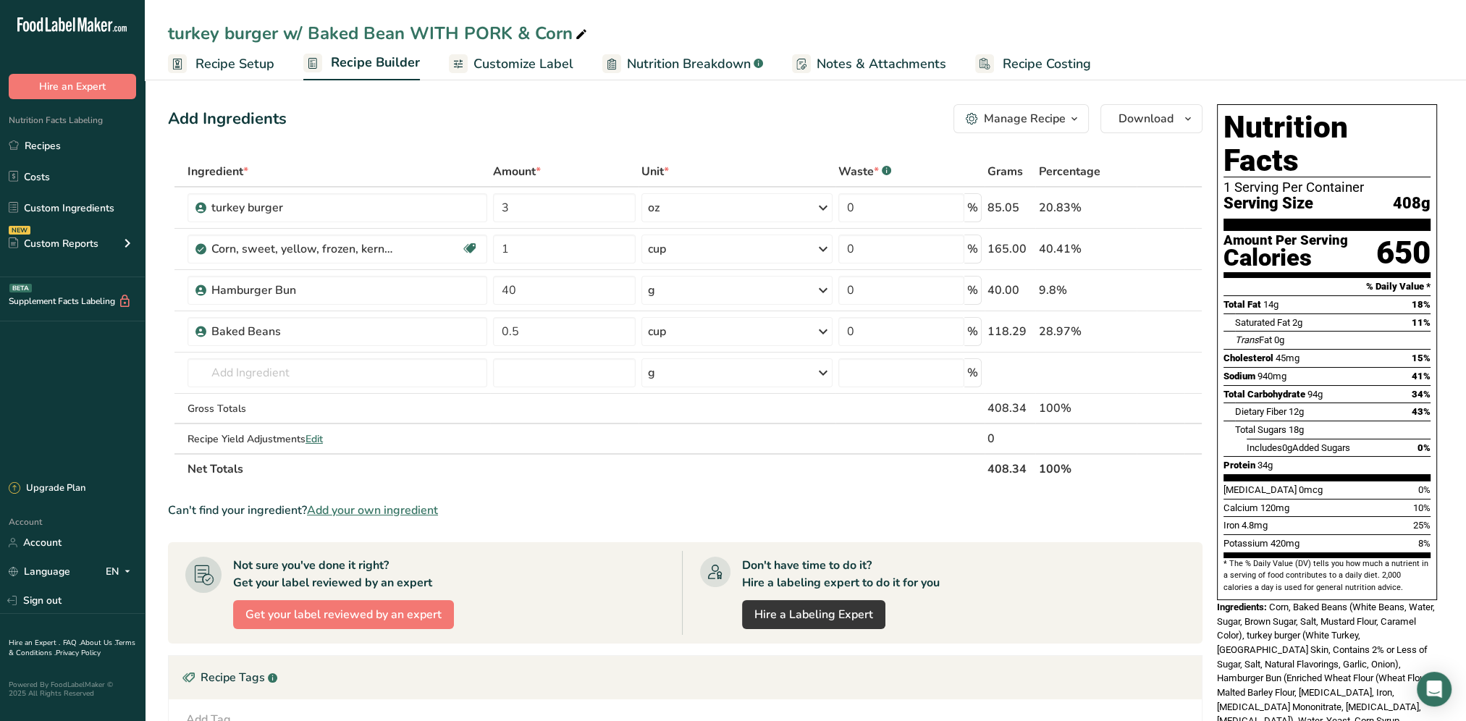
click at [540, 51] on link "Customize Label" at bounding box center [511, 64] width 125 height 33
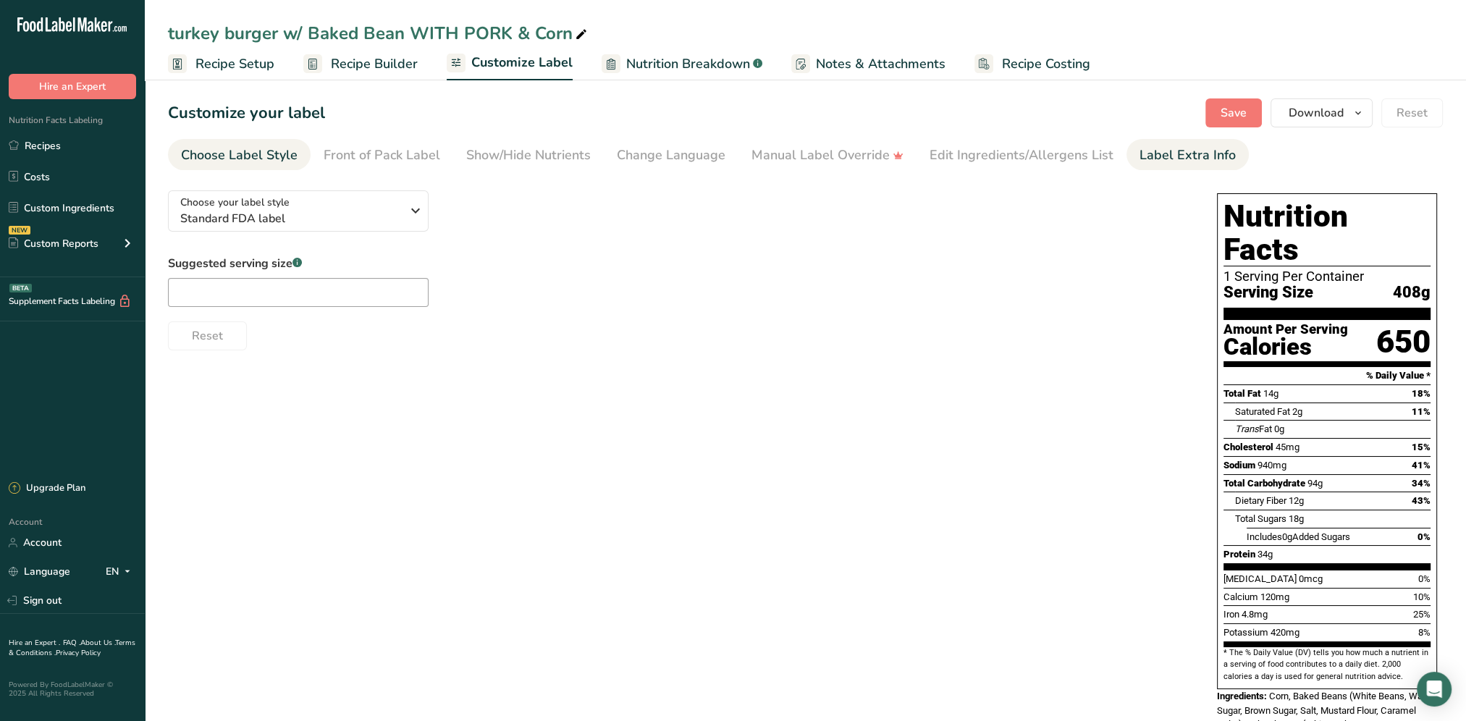
click at [1172, 156] on div "Label Extra Info" at bounding box center [1188, 156] width 96 height 20
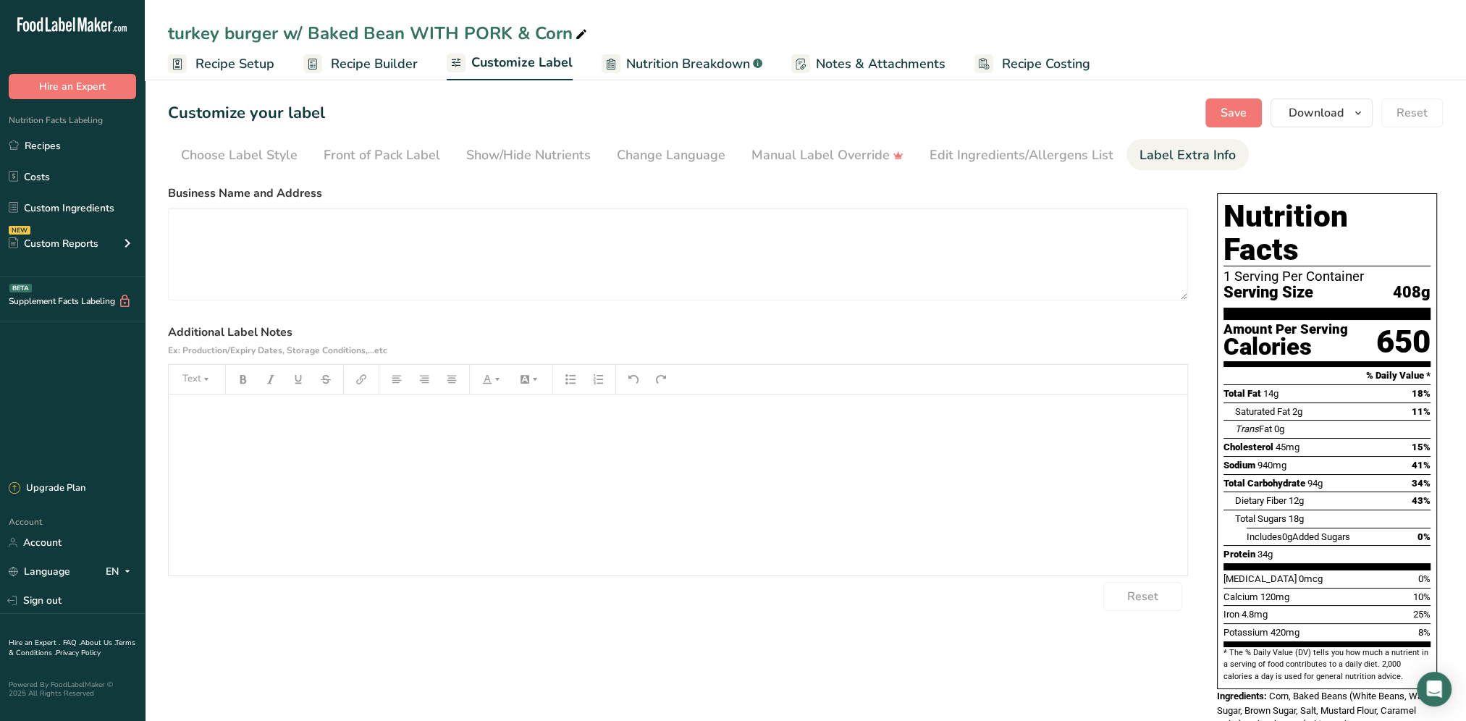
click at [248, 429] on div "﻿" at bounding box center [678, 485] width 1019 height 181
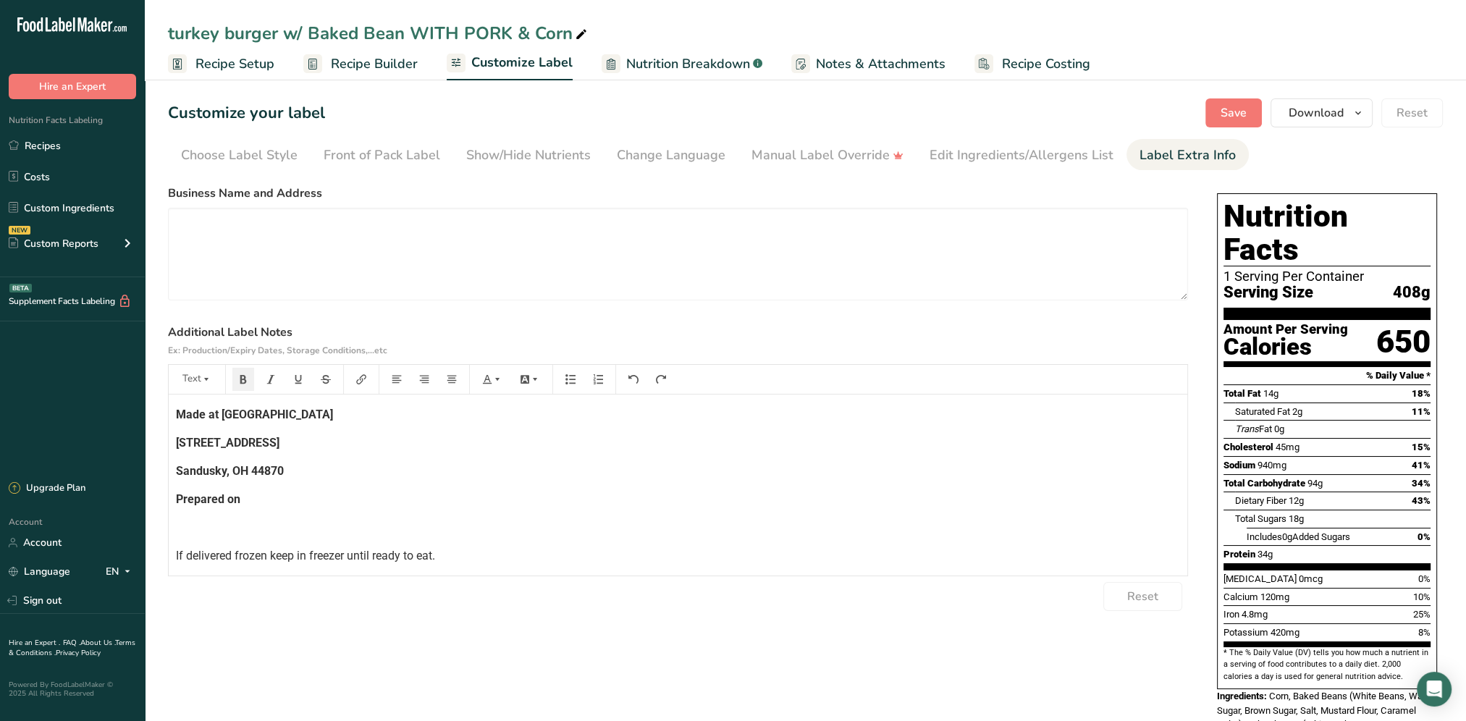
click at [261, 516] on div "Made at [GEOGRAPHIC_DATA] [STREET_ADDRESS] Prepared on If delivered frozen keep…" at bounding box center [678, 550] width 1019 height 311
click at [260, 491] on p "Prepared on" at bounding box center [678, 499] width 1004 height 17
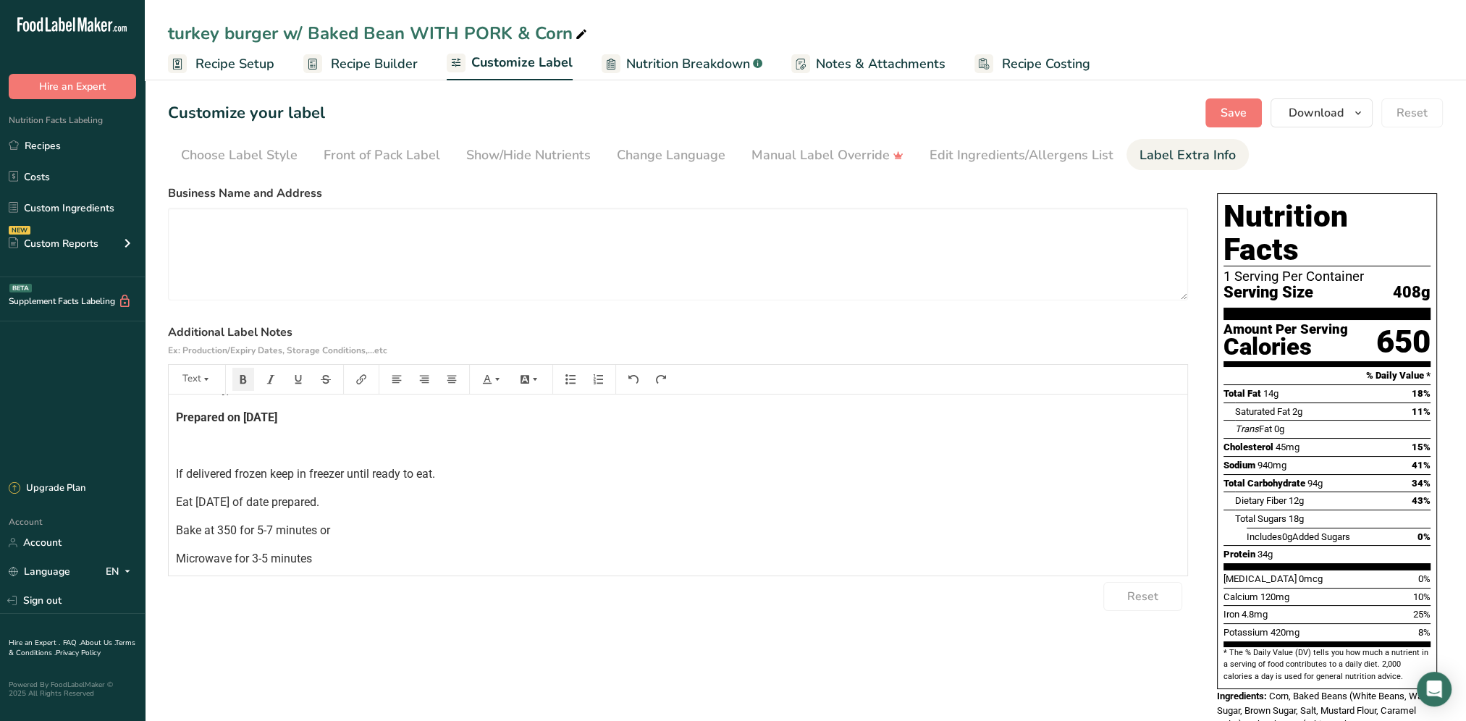
scroll to position [140, 0]
click at [243, 551] on p "Net. Wt." at bounding box center [678, 556] width 1004 height 17
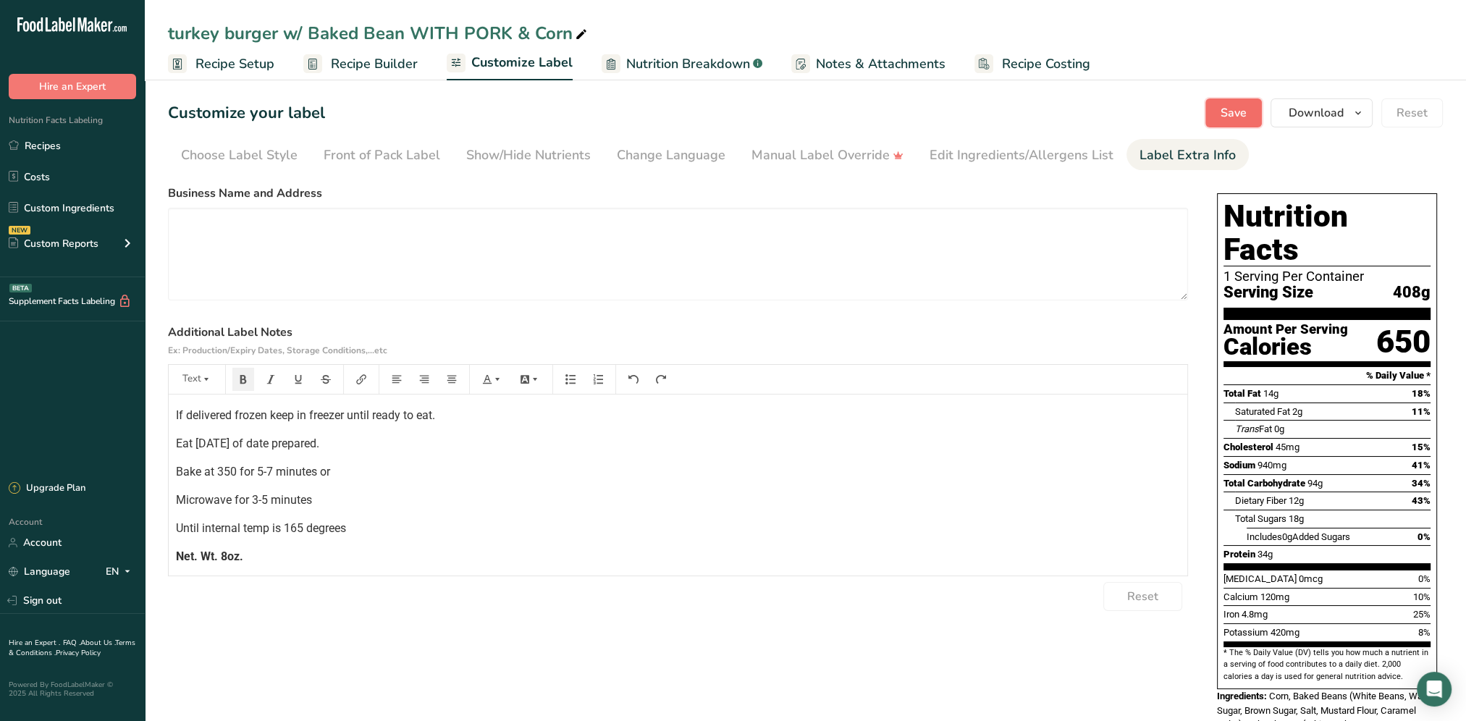
click at [1236, 110] on span "Save" at bounding box center [1234, 112] width 26 height 17
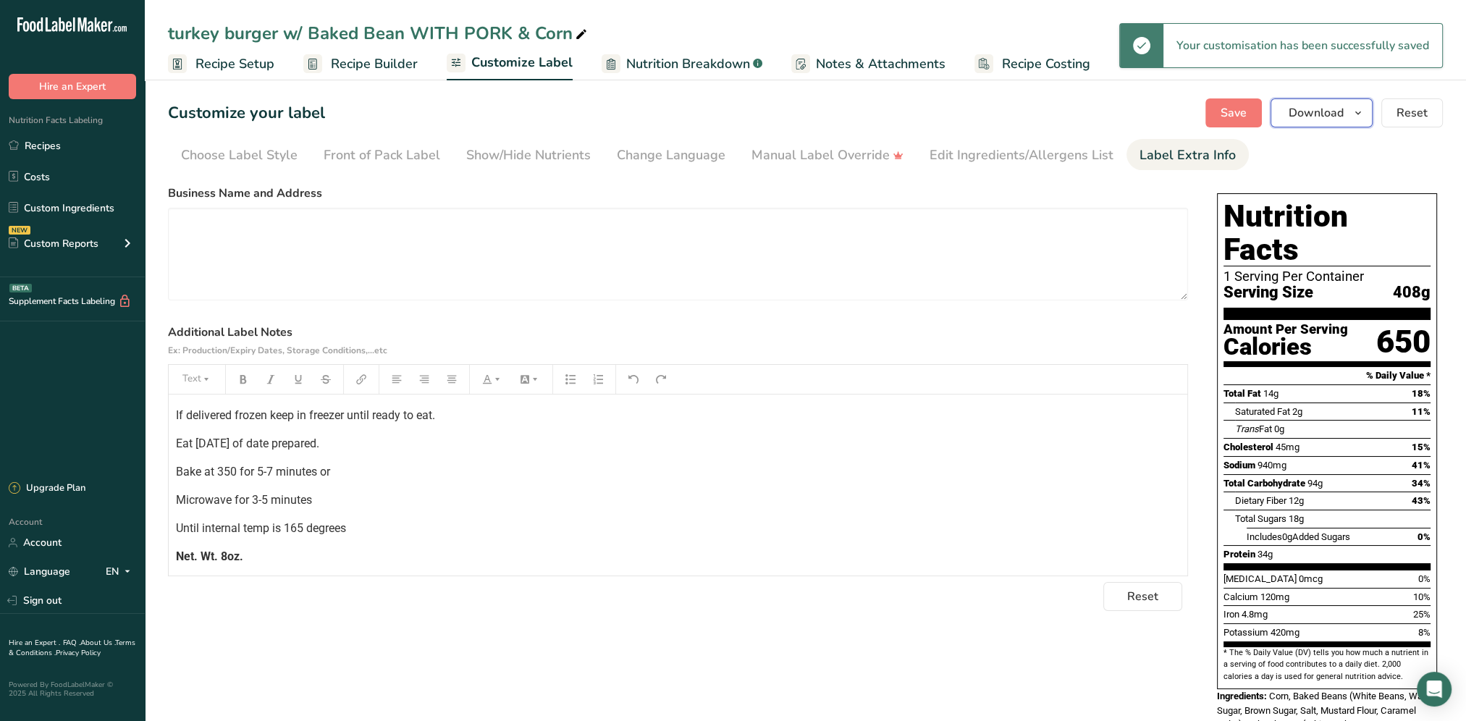
click at [1366, 114] on span "button" at bounding box center [1358, 112] width 17 height 17
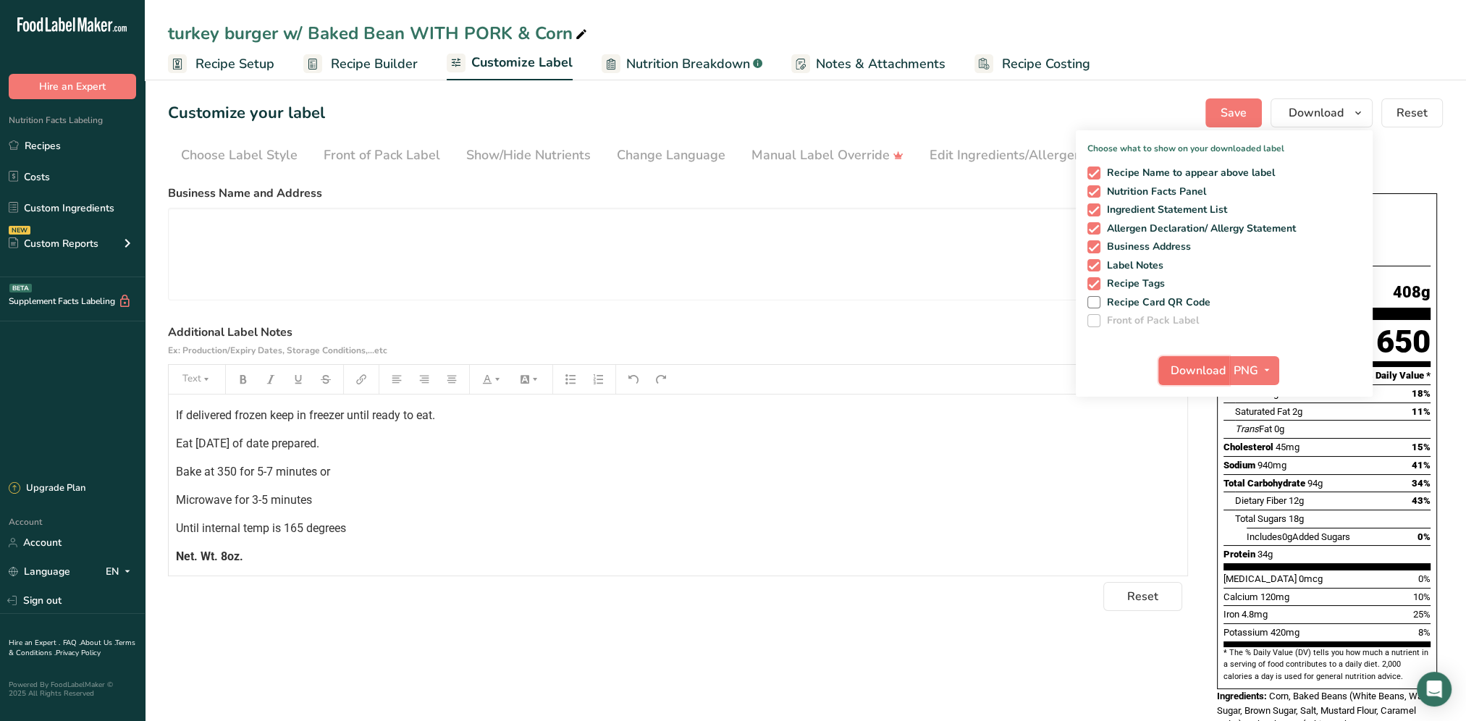
click at [1202, 371] on span "Download" at bounding box center [1198, 370] width 55 height 17
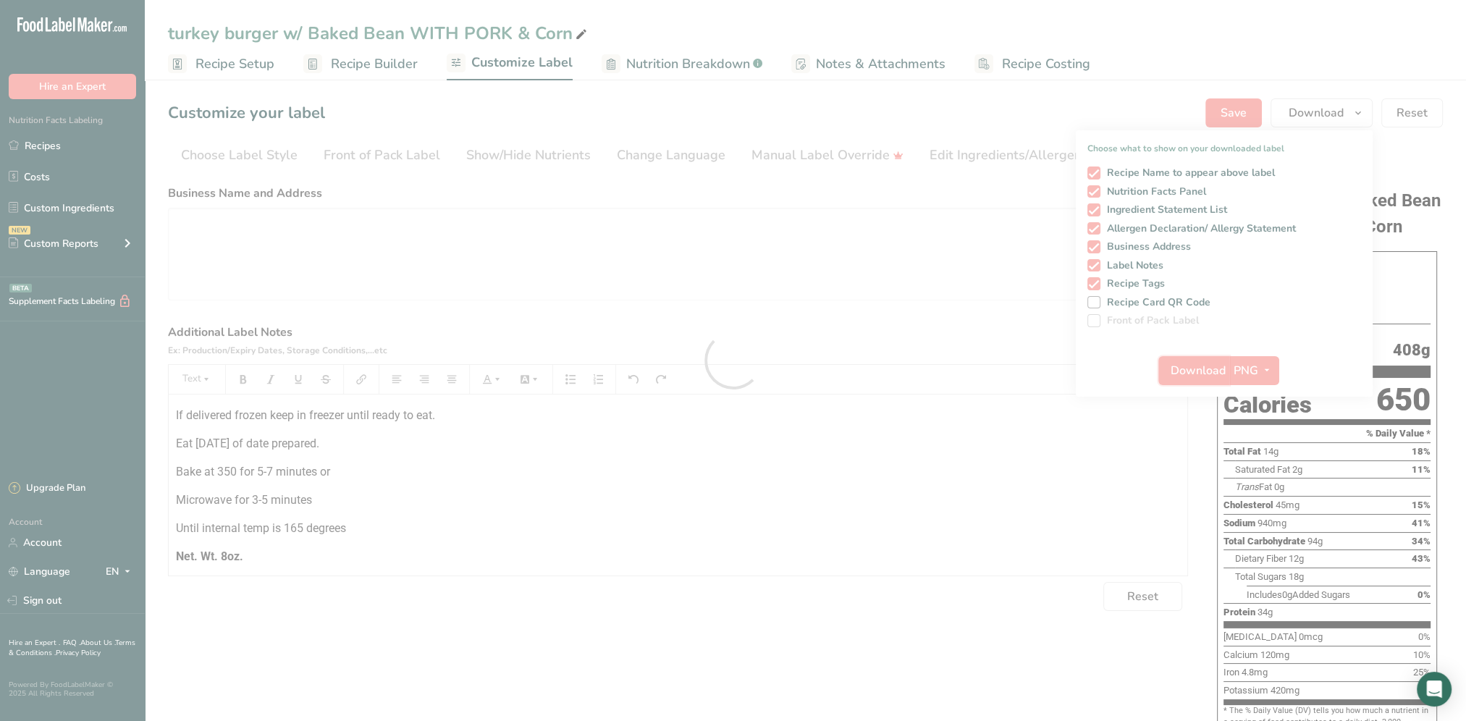
scroll to position [0, 0]
